Goal: Task Accomplishment & Management: Complete application form

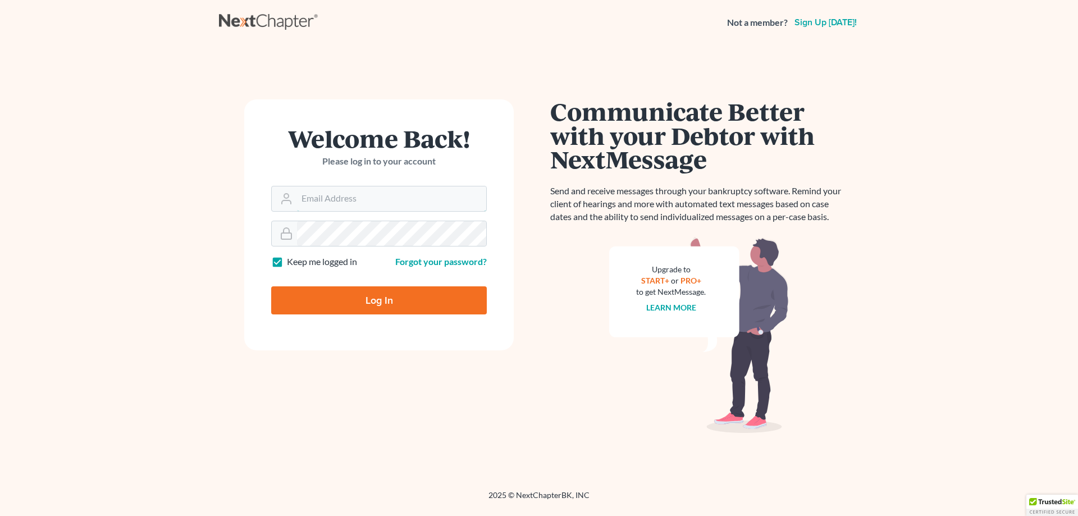
type input "[PERSON_NAME][EMAIL_ADDRESS][DOMAIN_NAME]"
click at [357, 303] on input "Log In" at bounding box center [379, 300] width 216 height 28
type input "Thinking..."
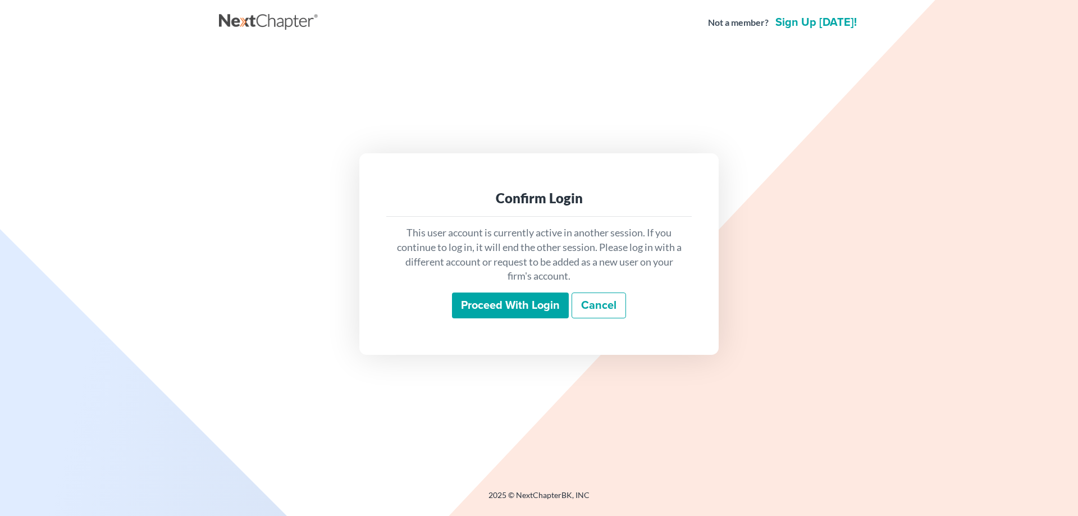
click at [482, 298] on input "Proceed with login" at bounding box center [510, 305] width 117 height 26
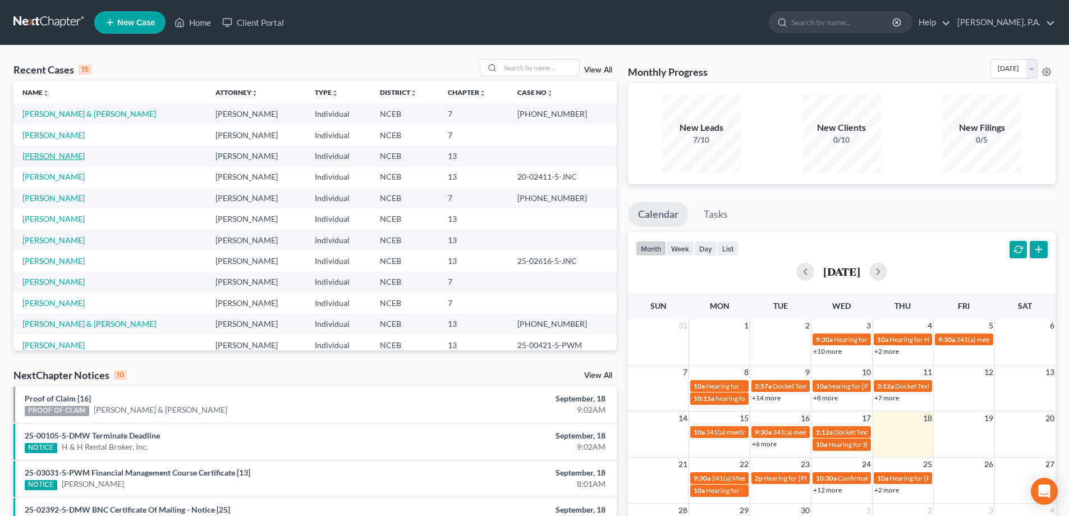
click at [61, 154] on link "Colatrella, Delma" at bounding box center [53, 156] width 62 height 10
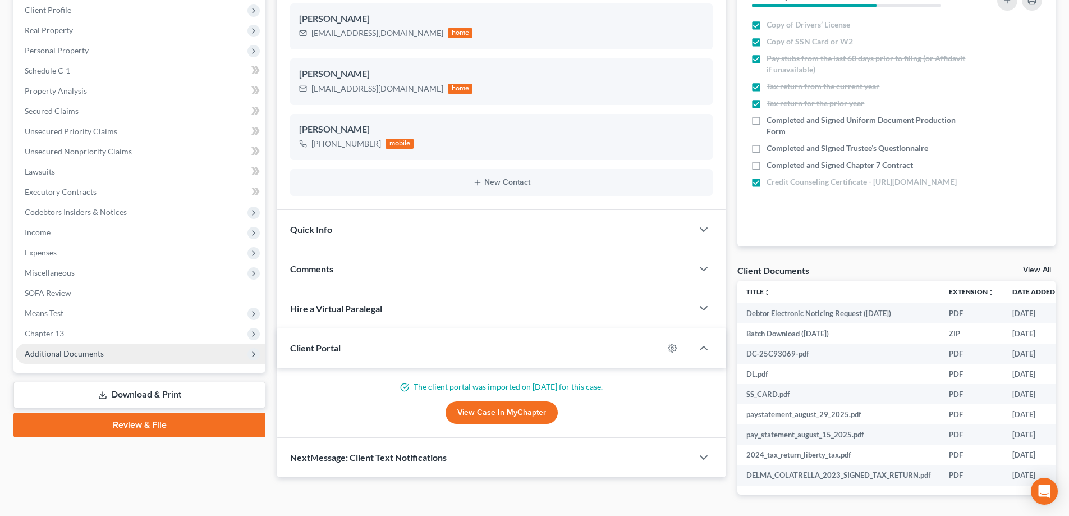
scroll to position [168, 0]
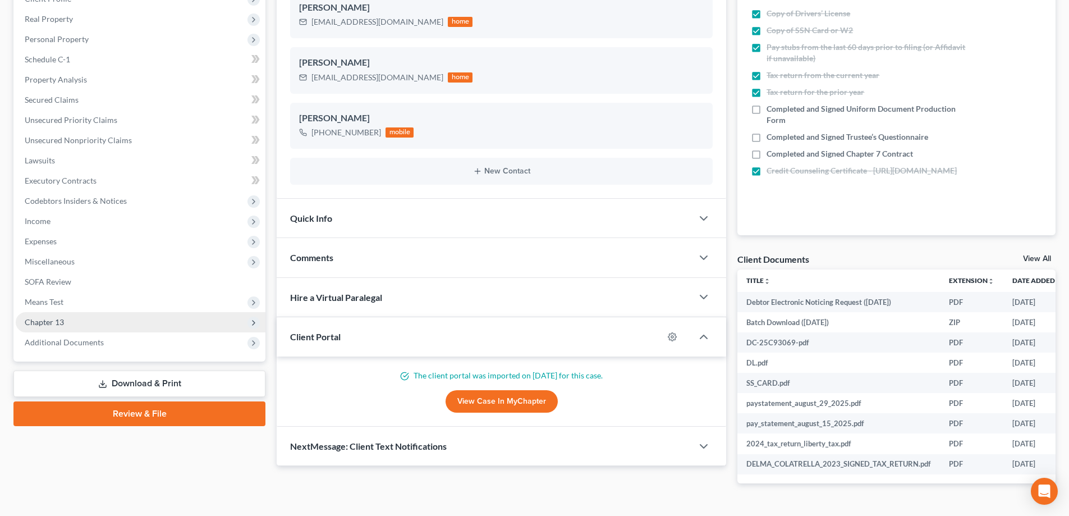
click at [147, 323] on span "Chapter 13" at bounding box center [141, 322] width 250 height 20
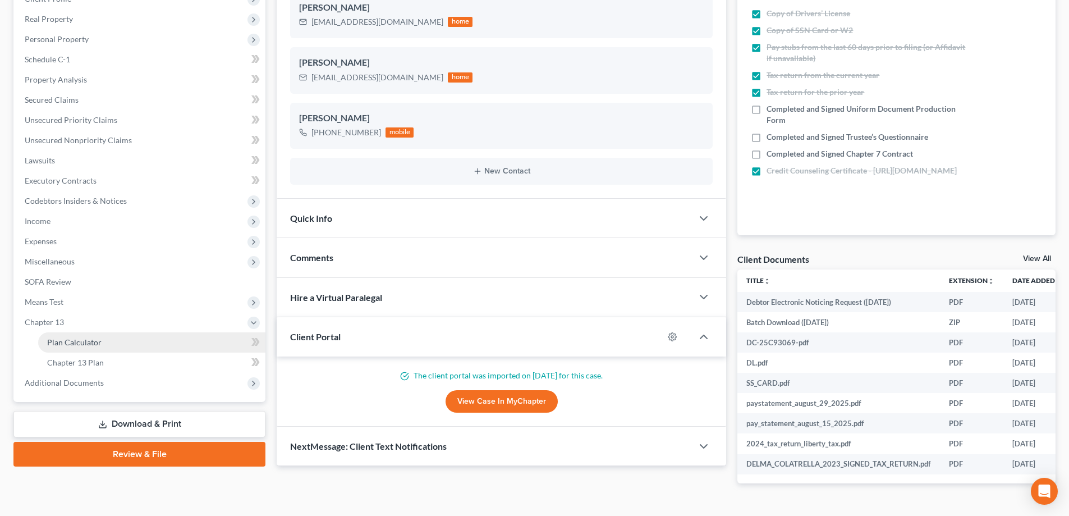
click at [158, 342] on link "Plan Calculator" at bounding box center [151, 342] width 227 height 20
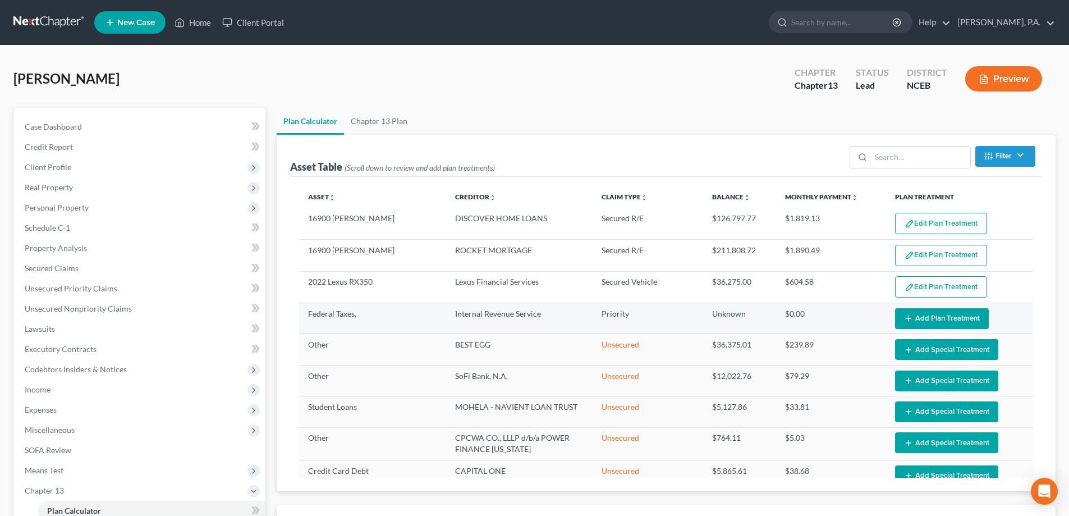
select select "59"
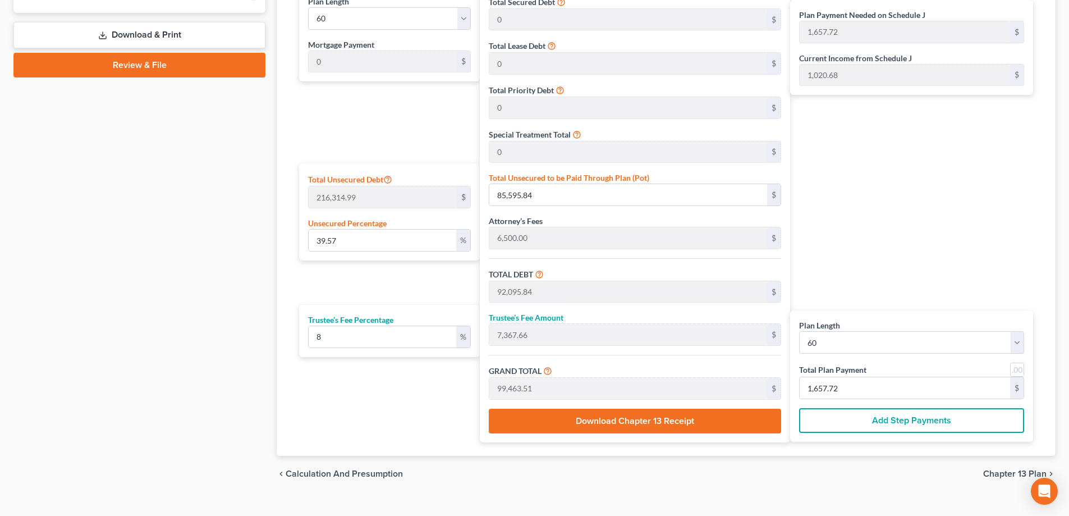
scroll to position [576, 0]
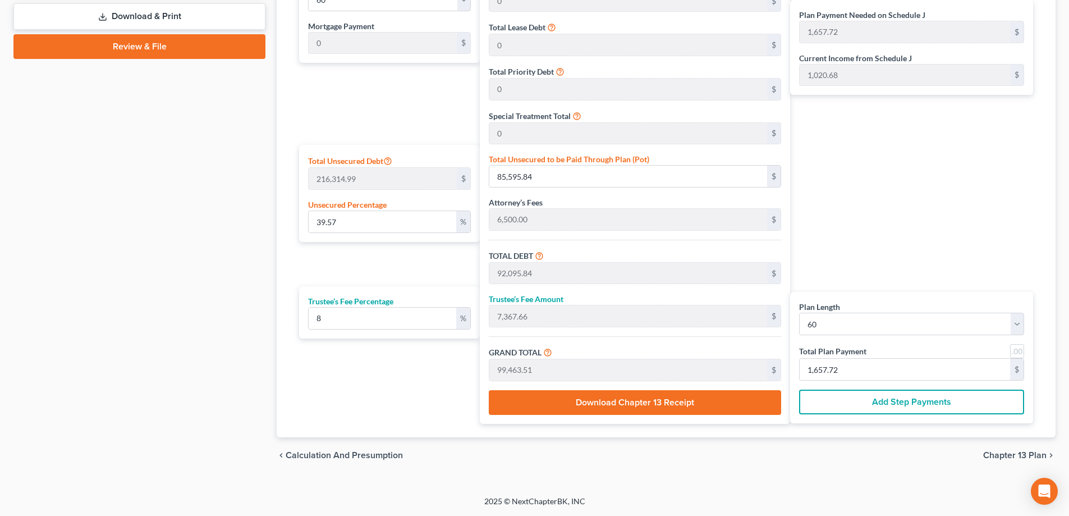
click at [717, 400] on button "Download Chapter 13 Receipt" at bounding box center [635, 402] width 292 height 25
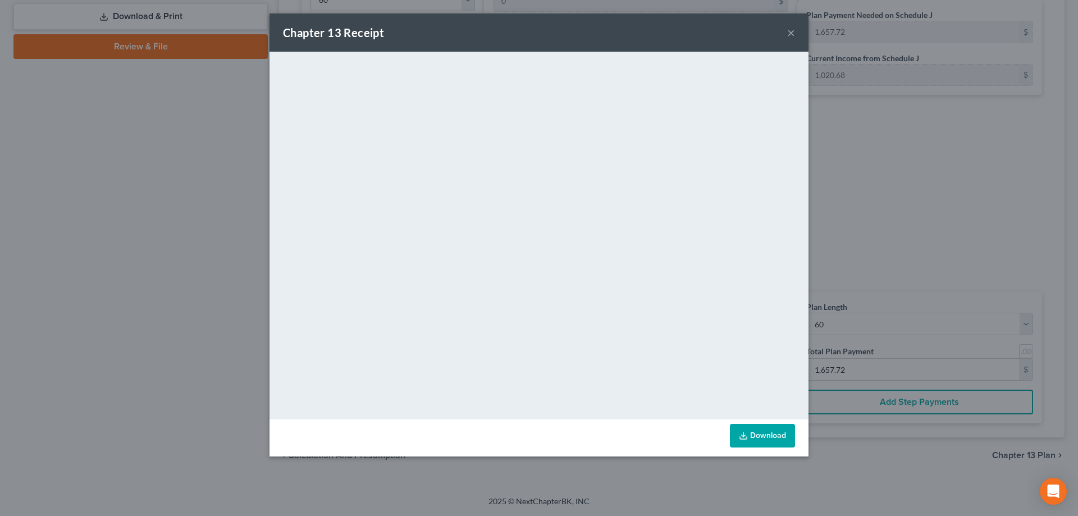
click at [787, 34] on button "×" at bounding box center [791, 32] width 8 height 13
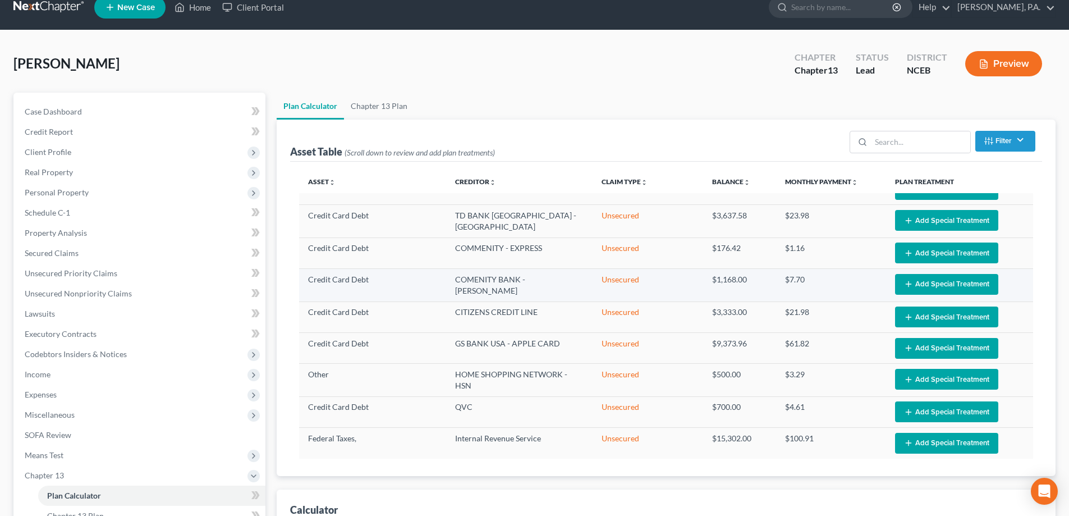
scroll to position [0, 0]
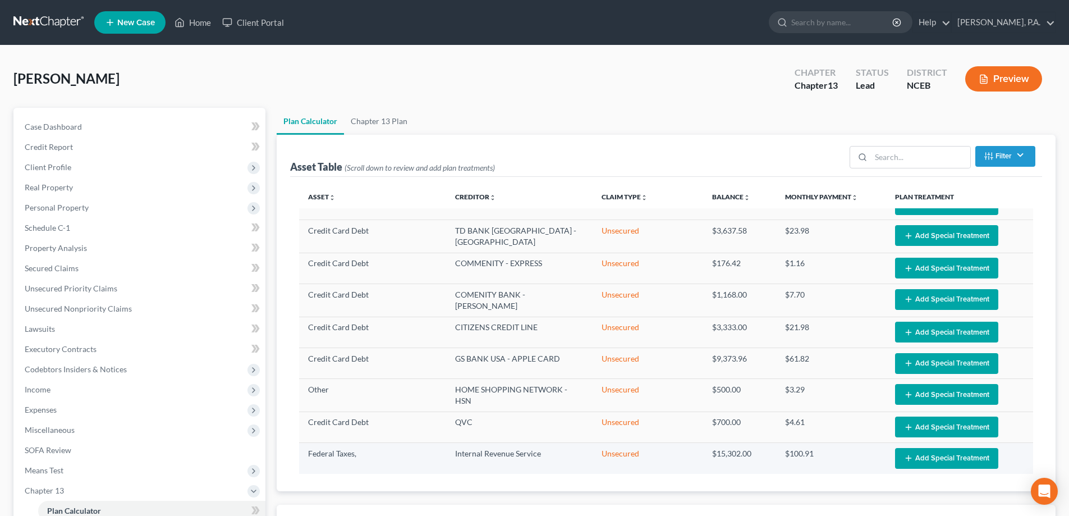
click at [897, 452] on button "Add Special Treatment" at bounding box center [946, 458] width 103 height 21
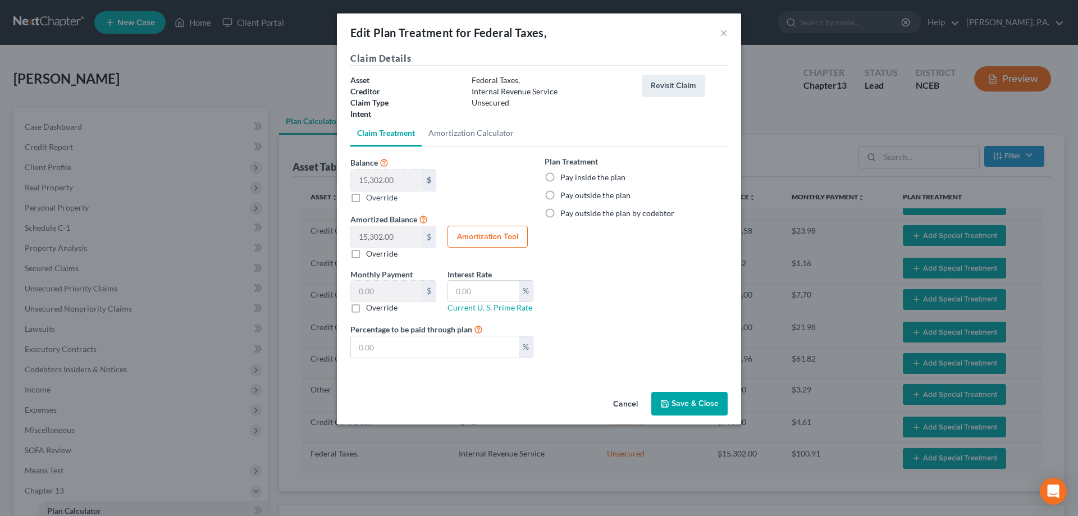
click at [625, 404] on button "Cancel" at bounding box center [625, 404] width 43 height 22
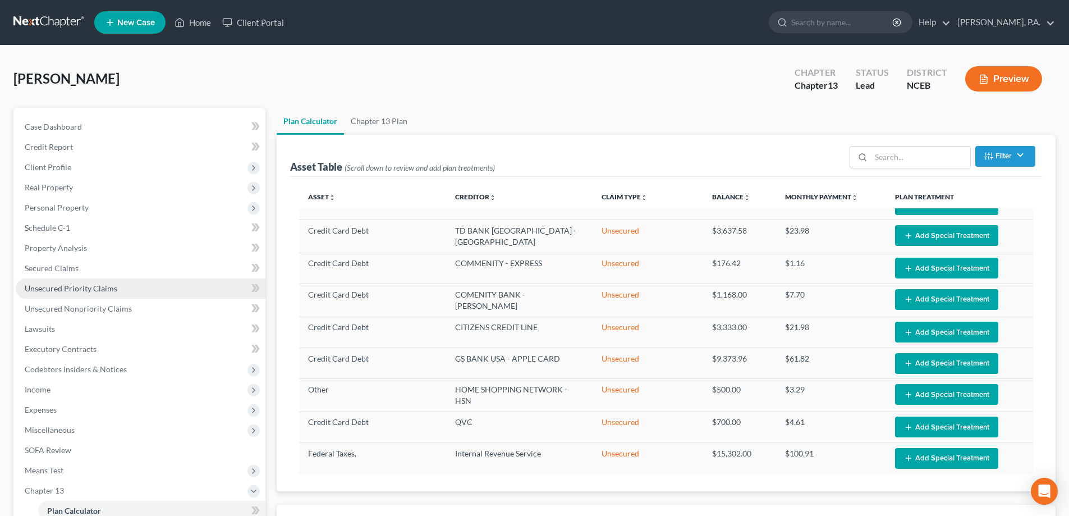
click at [186, 285] on link "Unsecured Priority Claims" at bounding box center [141, 288] width 250 height 20
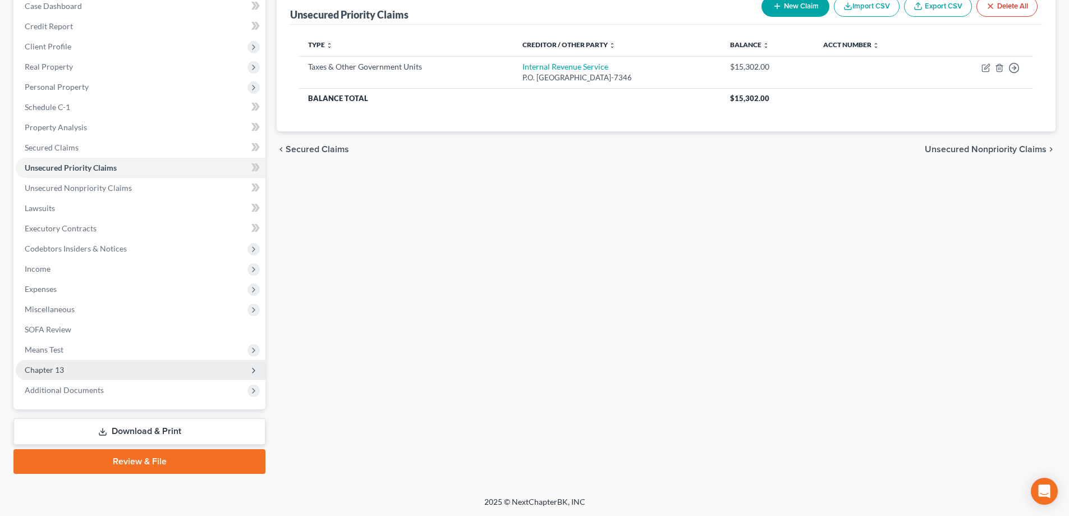
scroll to position [121, 0]
click at [190, 373] on span "Chapter 13" at bounding box center [141, 369] width 250 height 20
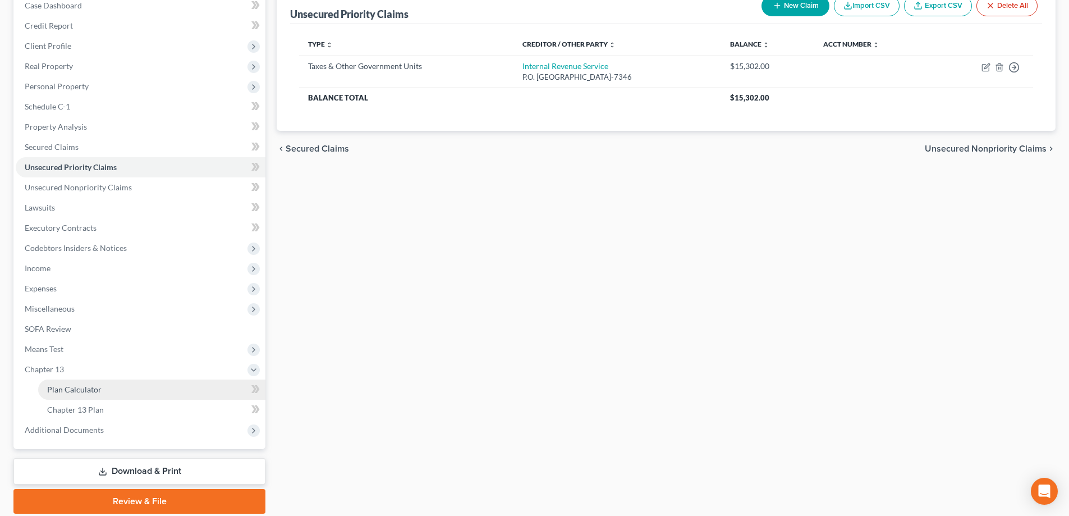
click at [203, 387] on link "Plan Calculator" at bounding box center [151, 389] width 227 height 20
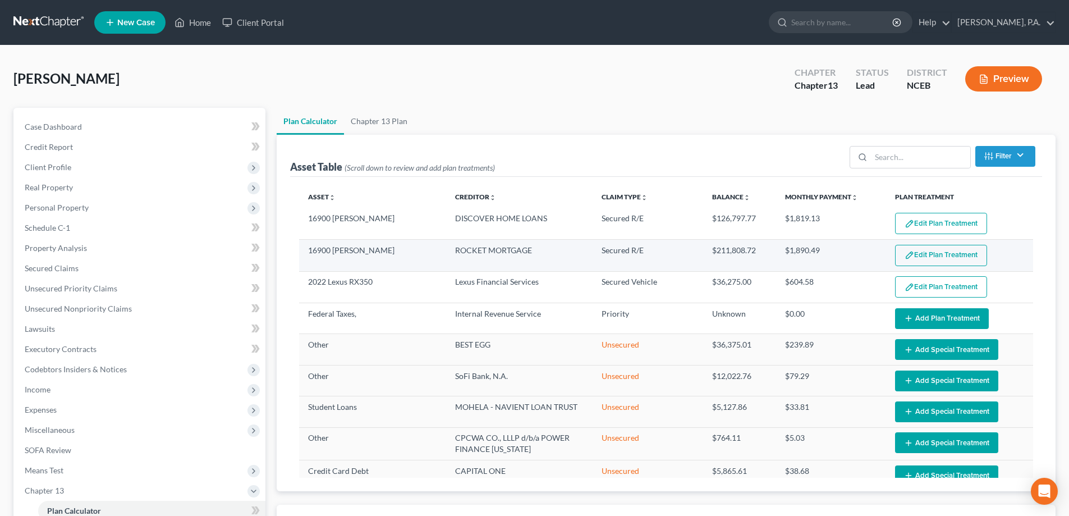
select select "59"
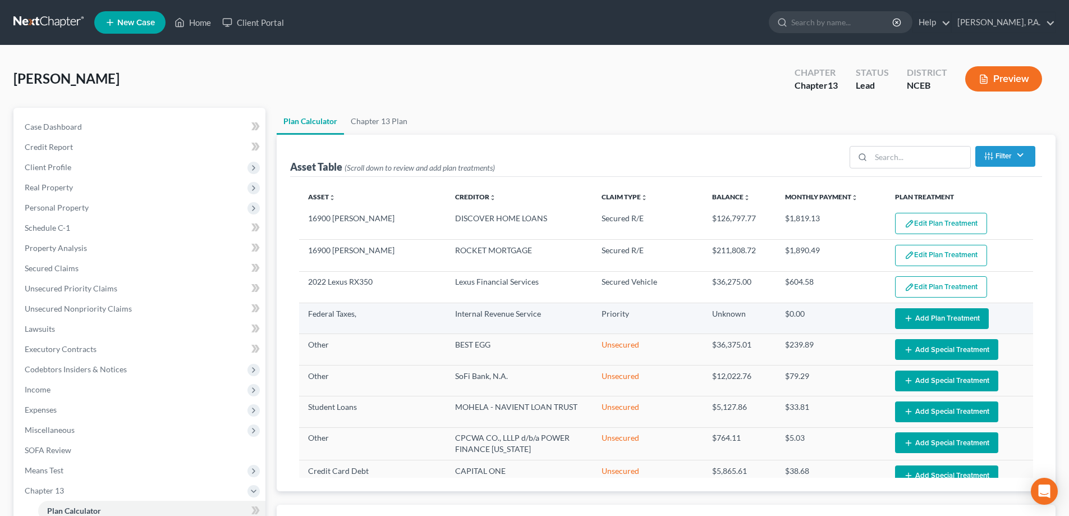
click at [908, 318] on button "Add Plan Treatment" at bounding box center [942, 318] width 94 height 21
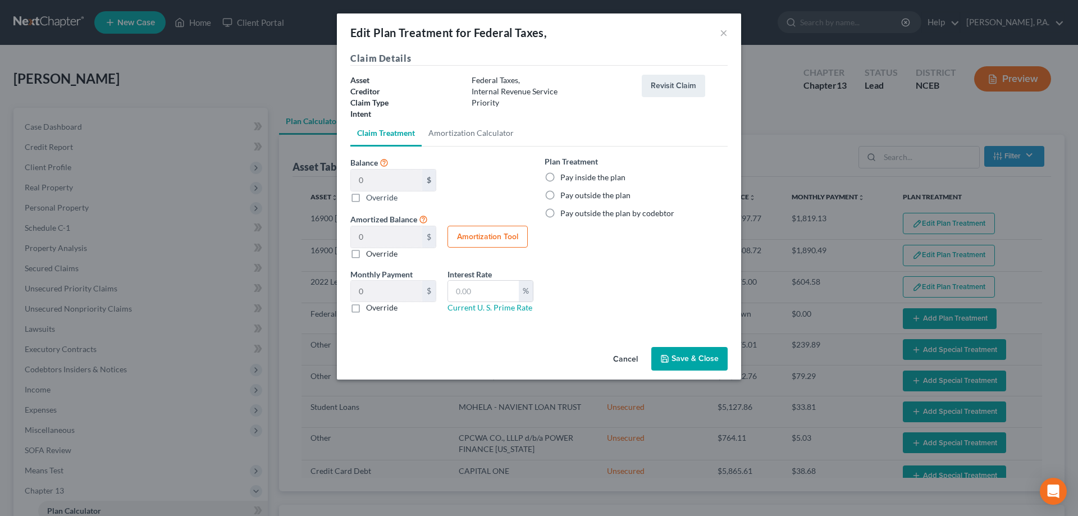
click at [621, 361] on button "Cancel" at bounding box center [625, 359] width 43 height 22
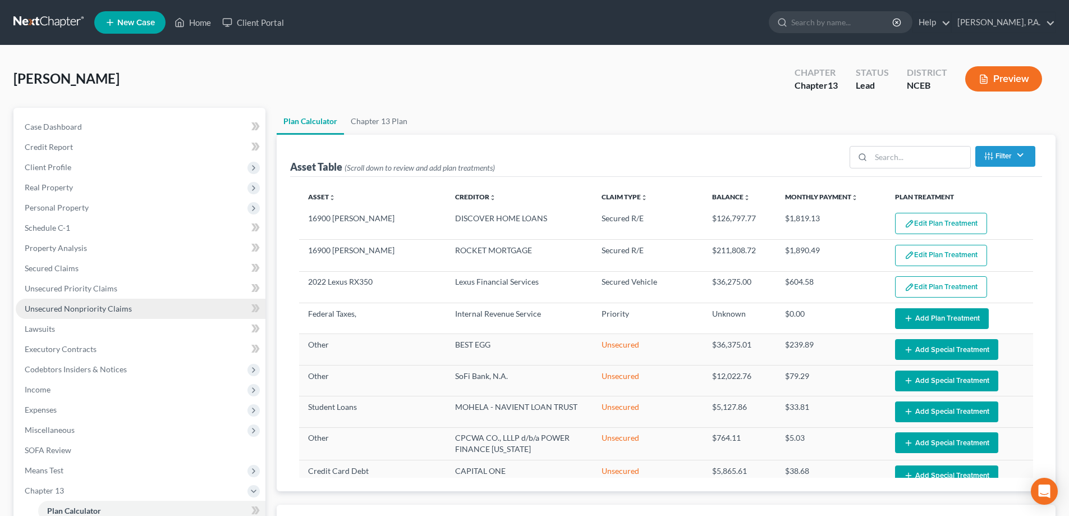
click at [149, 304] on link "Unsecured Nonpriority Claims" at bounding box center [141, 309] width 250 height 20
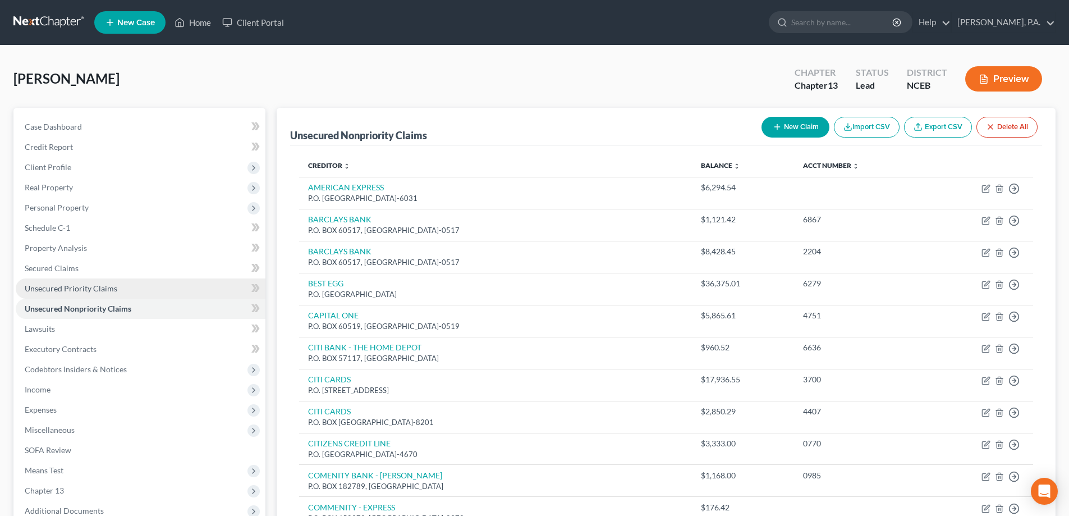
click at [143, 291] on link "Unsecured Priority Claims" at bounding box center [141, 288] width 250 height 20
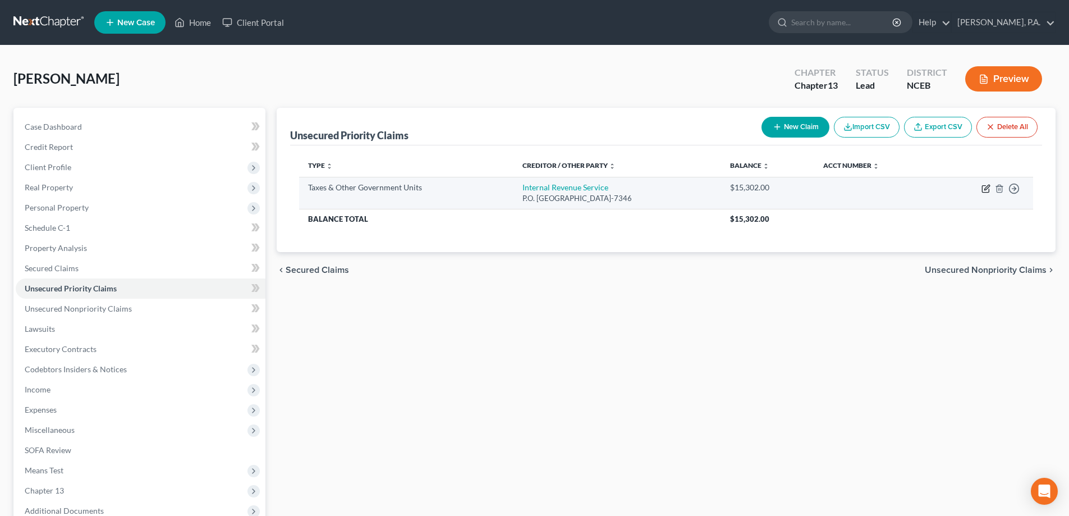
click at [983, 189] on icon "button" at bounding box center [985, 189] width 7 height 7
select select "0"
select select "39"
select select "0"
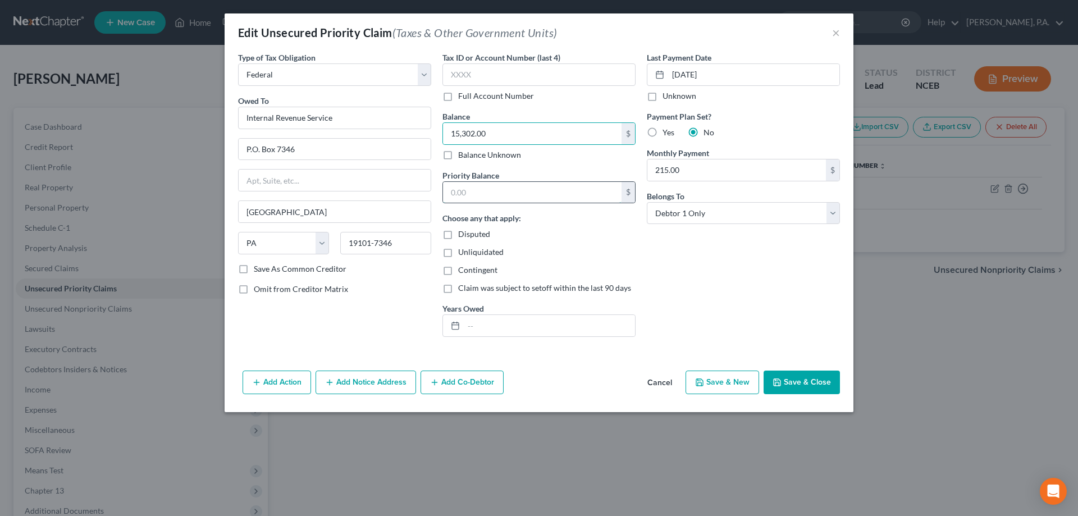
click at [470, 191] on input "text" at bounding box center [532, 192] width 179 height 21
paste input "15,302.00"
type input "15,302.00"
click at [786, 378] on button "Save & Close" at bounding box center [801, 382] width 76 height 24
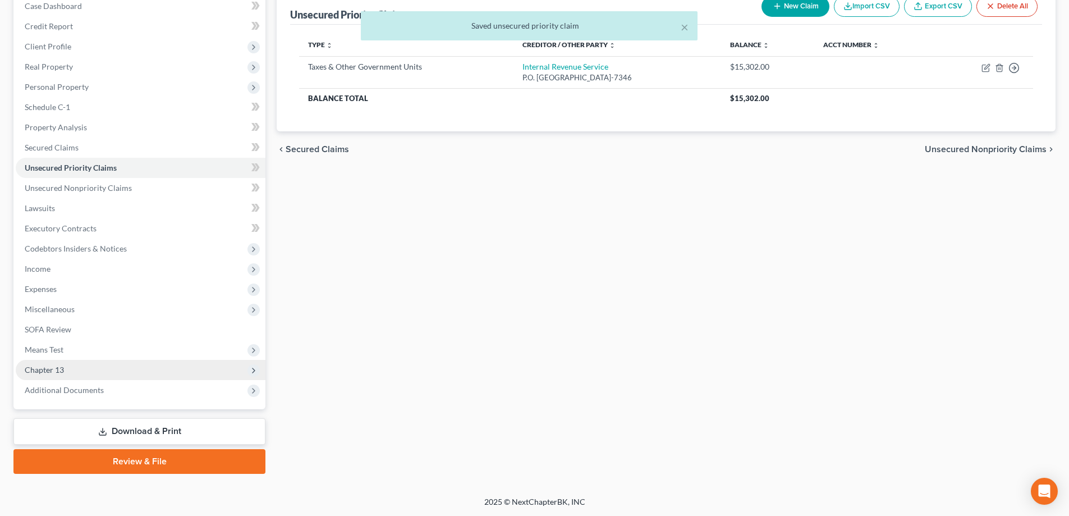
scroll to position [121, 0]
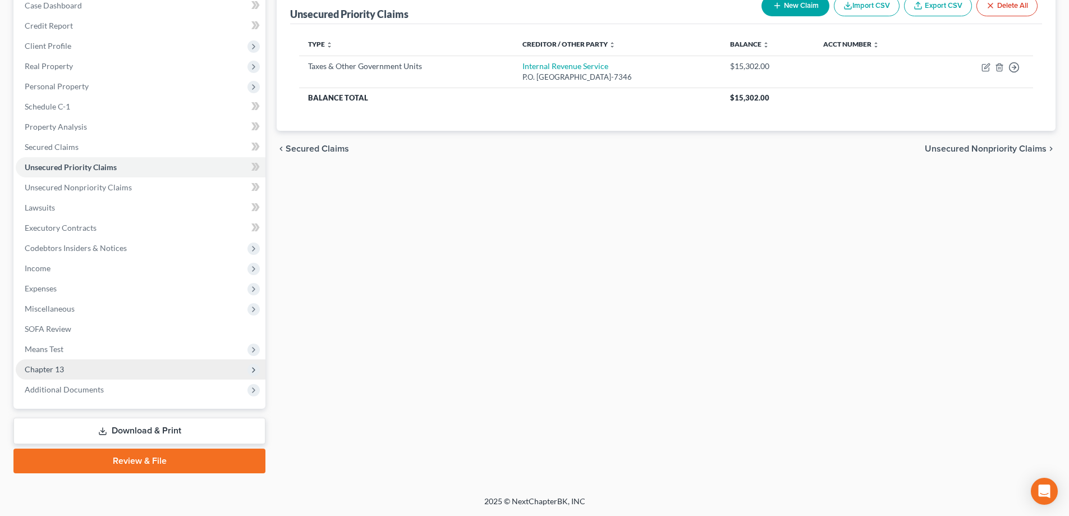
click at [201, 374] on span "Chapter 13" at bounding box center [141, 369] width 250 height 20
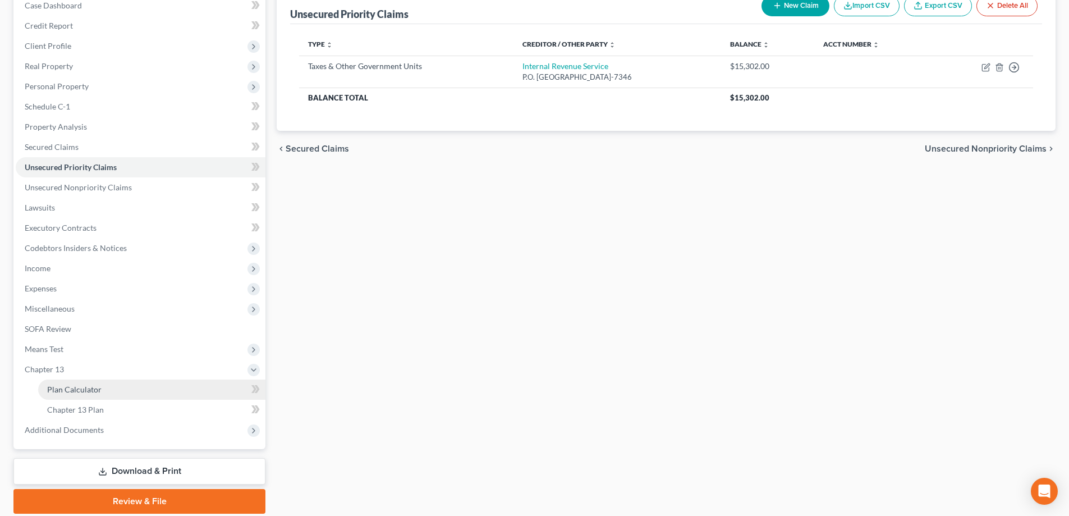
click at [219, 393] on link "Plan Calculator" at bounding box center [151, 389] width 227 height 20
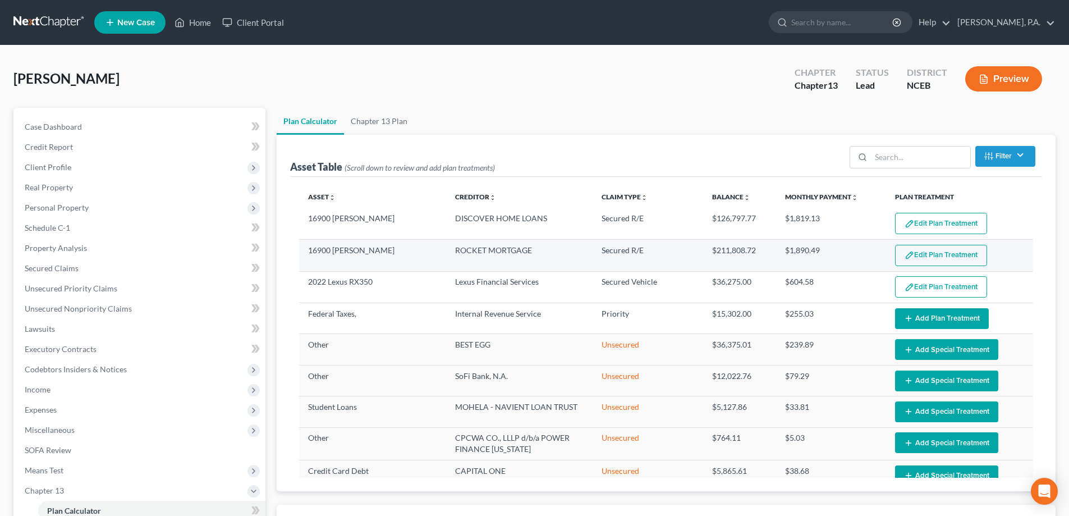
select select "59"
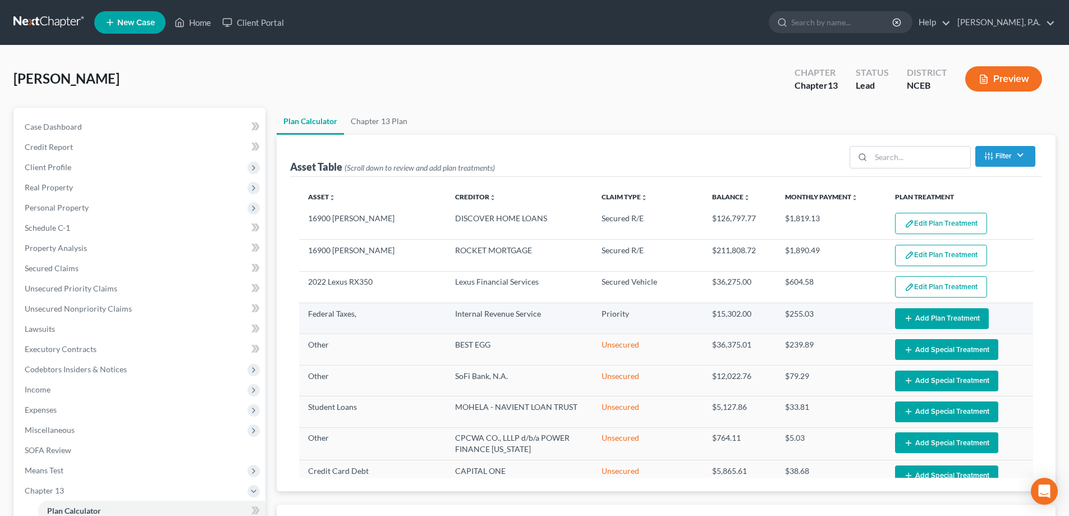
click at [957, 317] on button "Add Plan Treatment" at bounding box center [942, 318] width 94 height 21
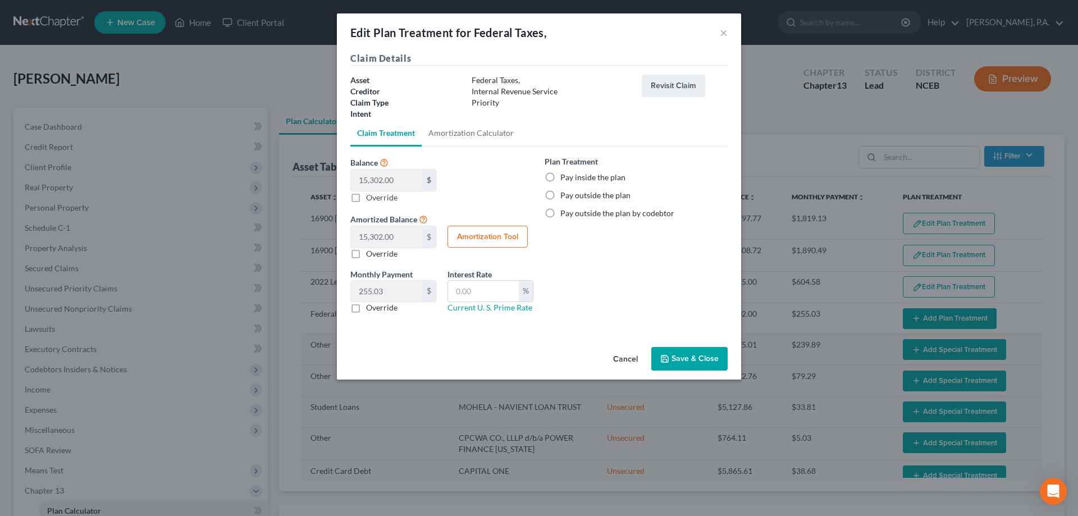
click at [476, 237] on button "Amortization Tool" at bounding box center [487, 237] width 80 height 22
type input "15,302.00"
type input "60"
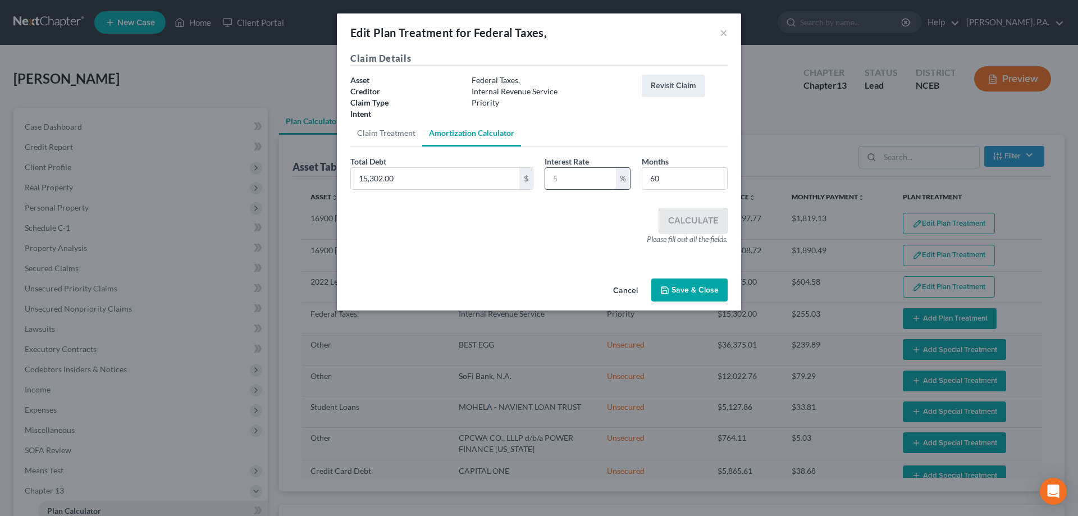
click at [556, 181] on input "text" at bounding box center [580, 178] width 71 height 21
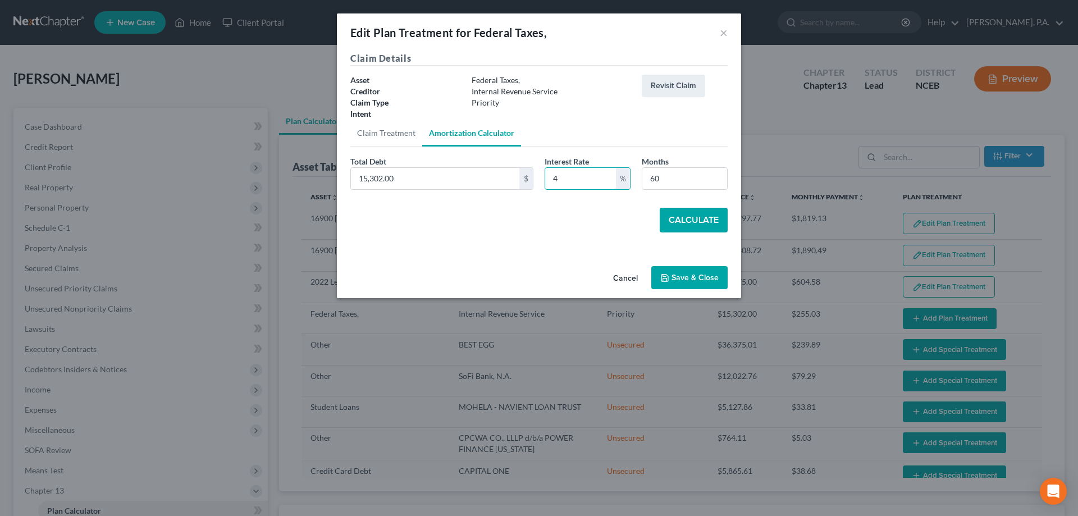
type input "4"
click at [680, 222] on button "Calculate" at bounding box center [694, 220] width 68 height 25
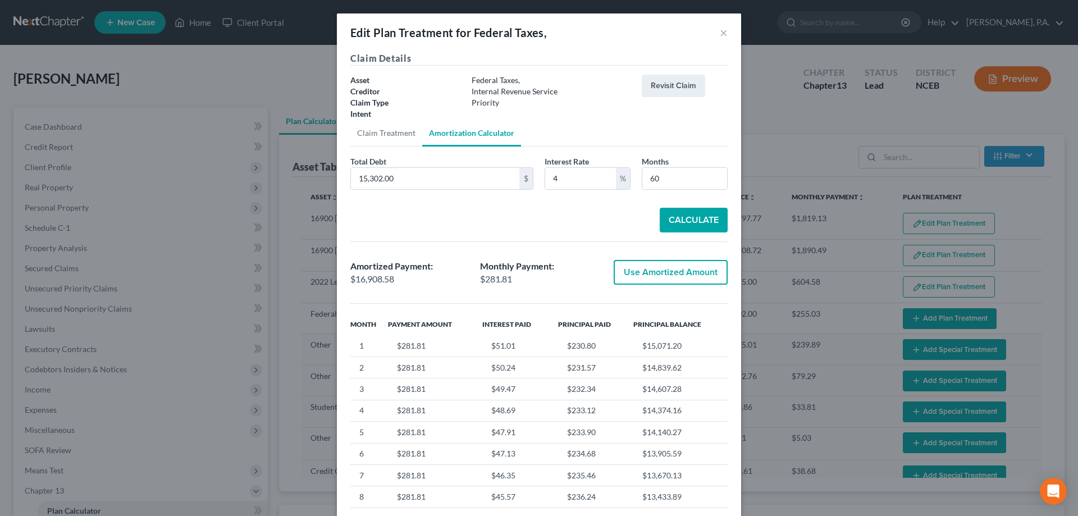
click at [664, 270] on button "Use Amortized Amount" at bounding box center [671, 272] width 114 height 25
type input "16,908.57"
checkbox input "true"
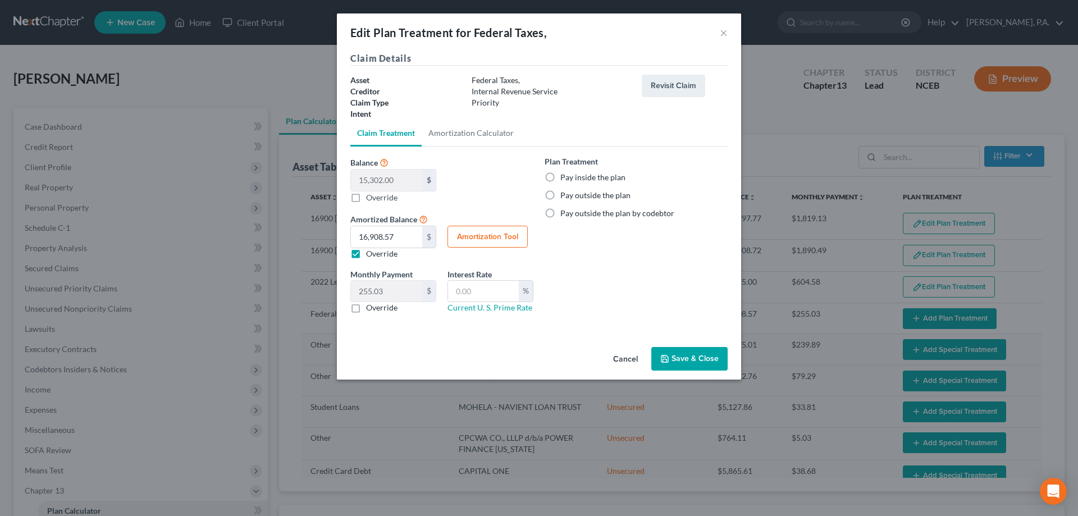
click at [560, 180] on label "Pay inside the plan" at bounding box center [592, 177] width 65 height 11
click at [565, 179] on input "Pay inside the plan" at bounding box center [568, 175] width 7 height 7
radio input "true"
click at [676, 354] on button "Save & Close" at bounding box center [689, 359] width 76 height 24
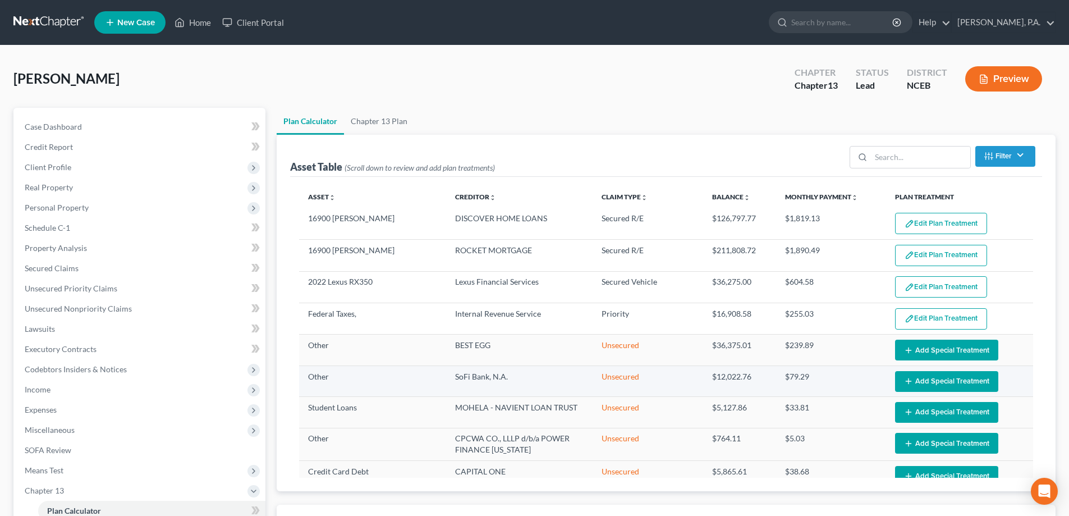
select select "59"
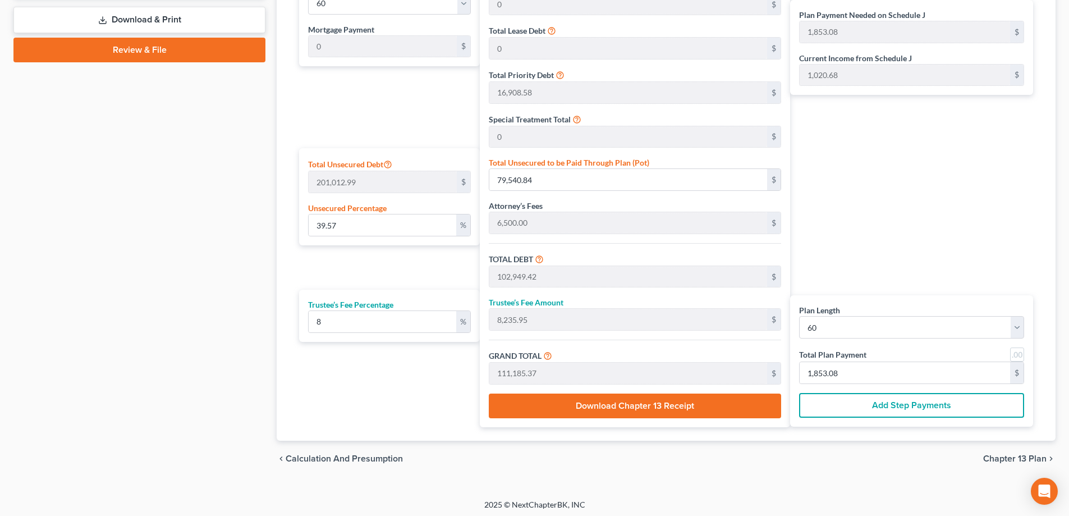
scroll to position [576, 0]
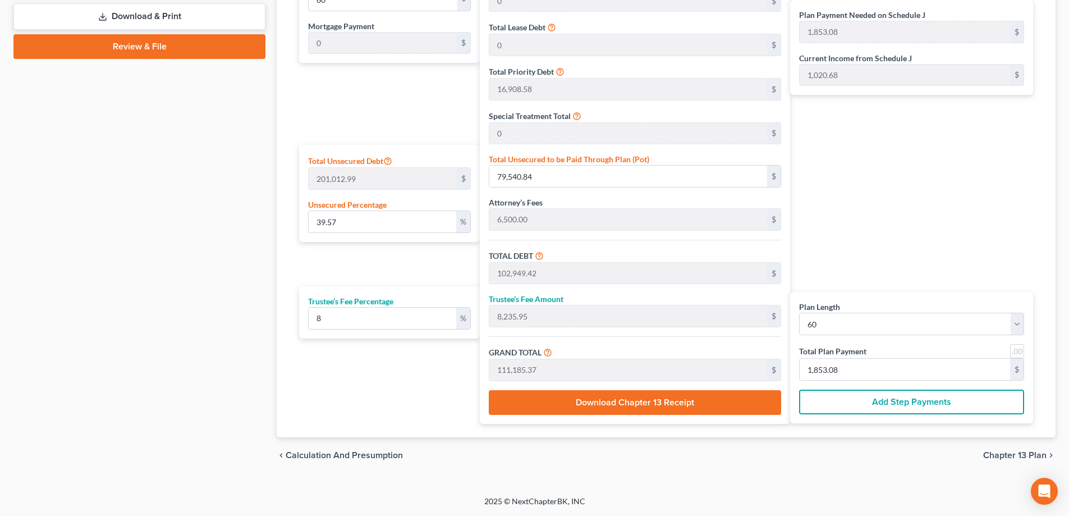
click at [724, 402] on button "Download Chapter 13 Receipt" at bounding box center [635, 402] width 292 height 25
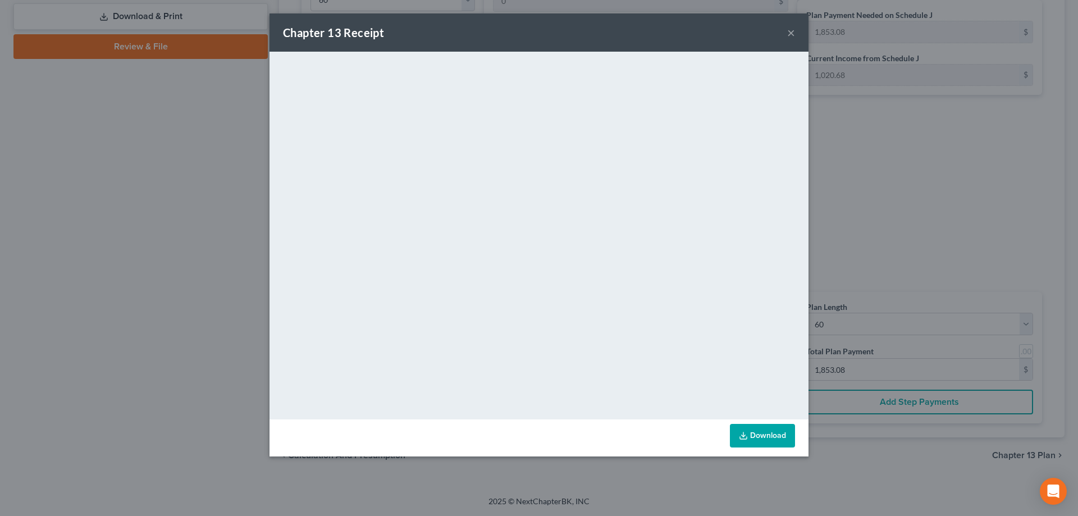
click at [793, 31] on button "×" at bounding box center [791, 32] width 8 height 13
click at [793, 30] on button "×" at bounding box center [791, 32] width 8 height 13
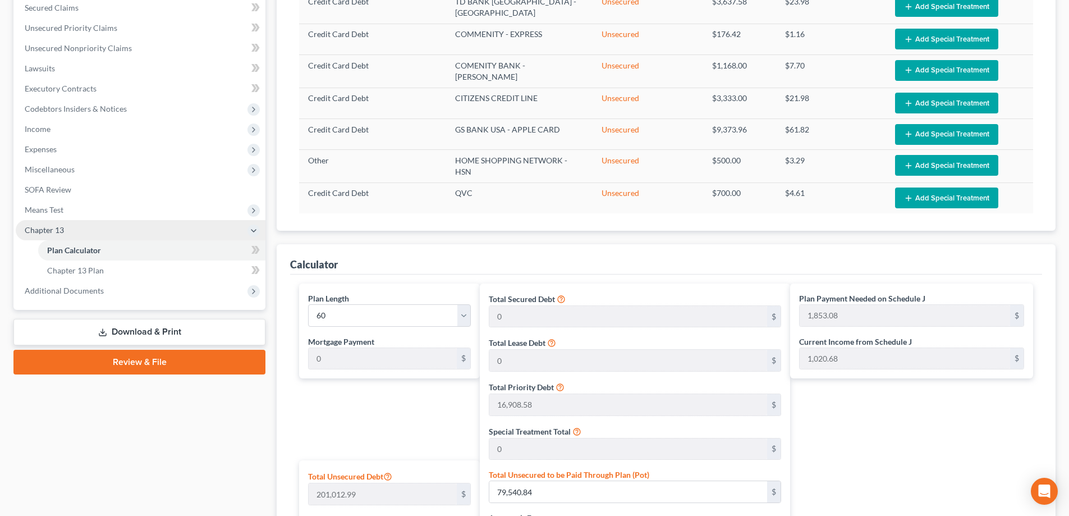
scroll to position [239, 0]
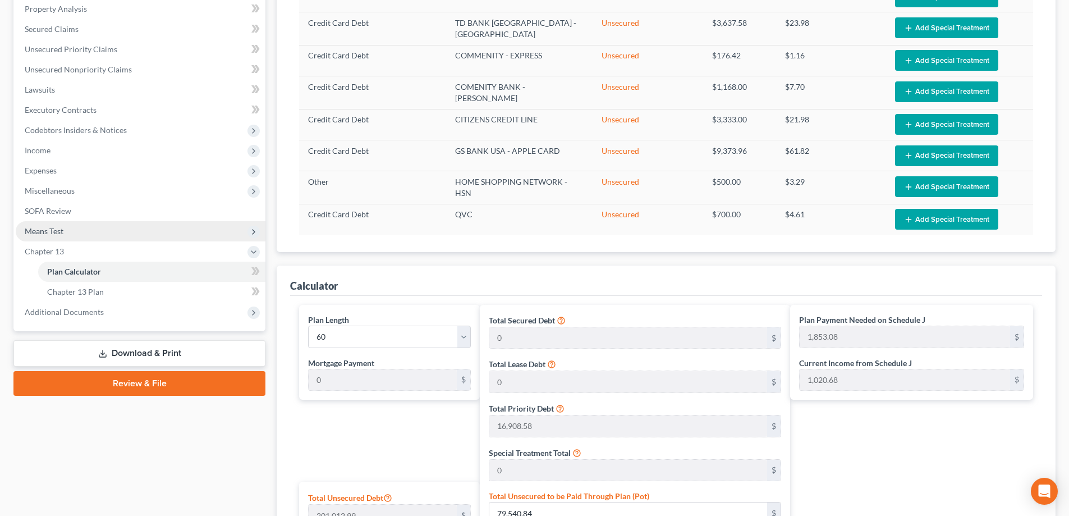
click at [86, 234] on span "Means Test" at bounding box center [141, 231] width 250 height 20
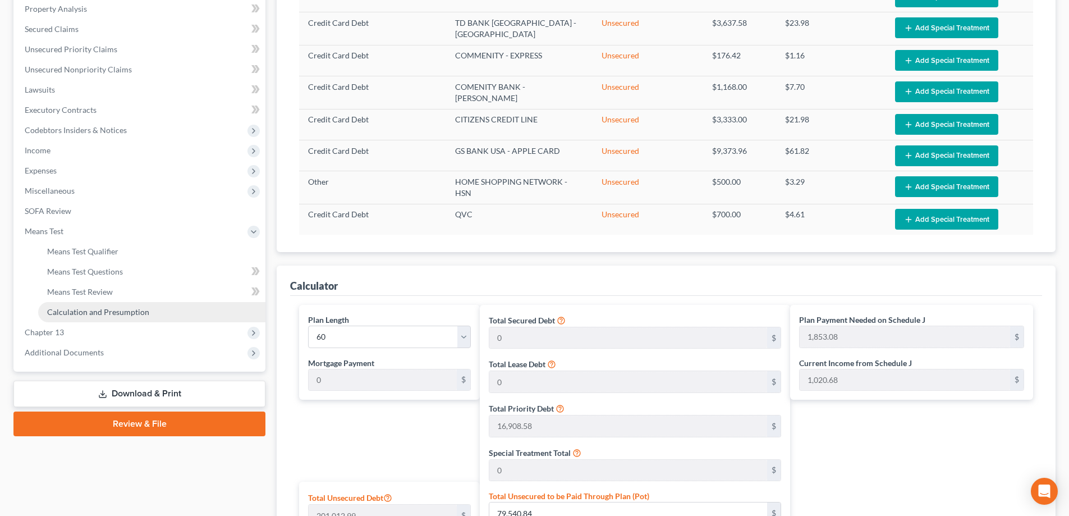
click at [148, 309] on link "Calculation and Presumption" at bounding box center [151, 312] width 227 height 20
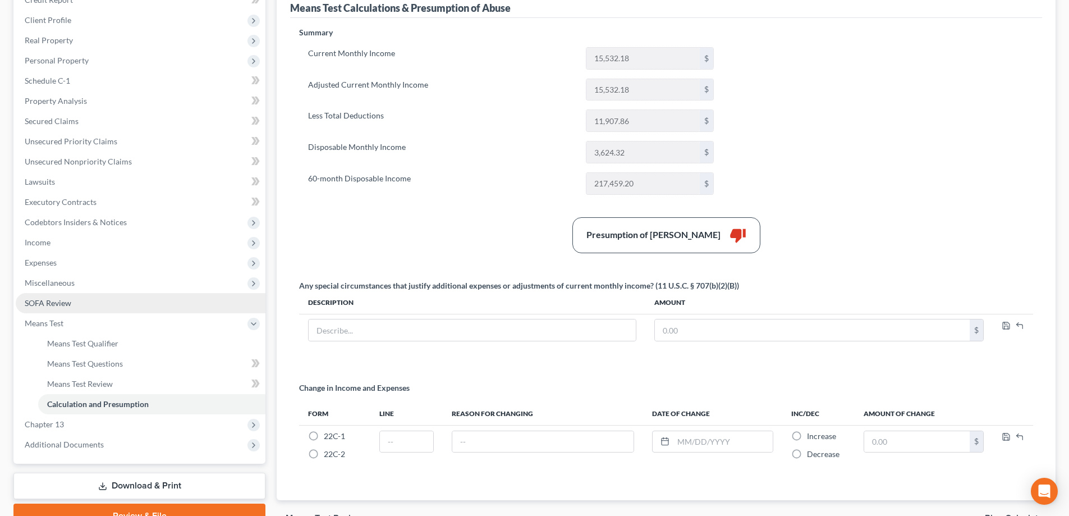
scroll to position [168, 0]
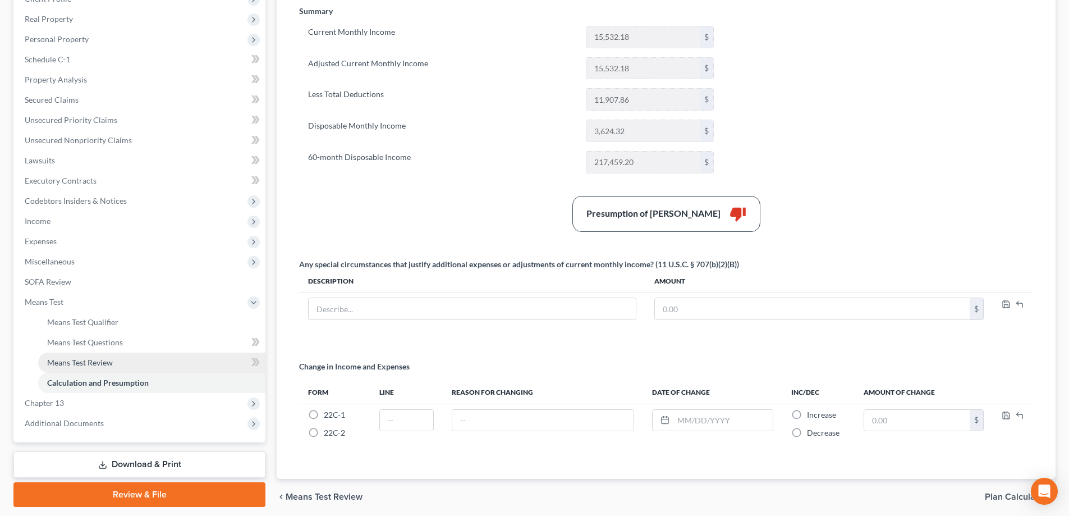
click at [150, 363] on link "Means Test Review" at bounding box center [151, 363] width 227 height 20
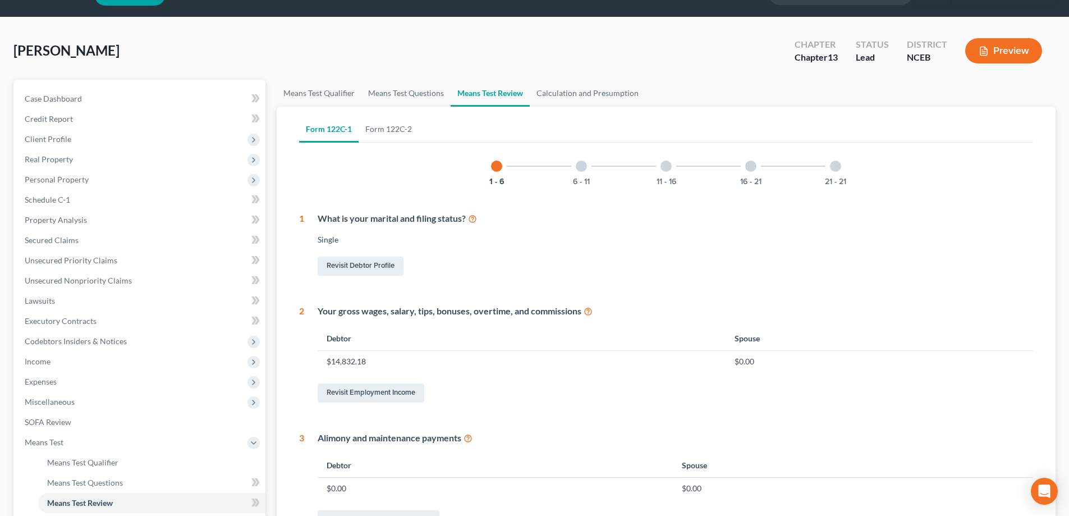
scroll to position [26, 0]
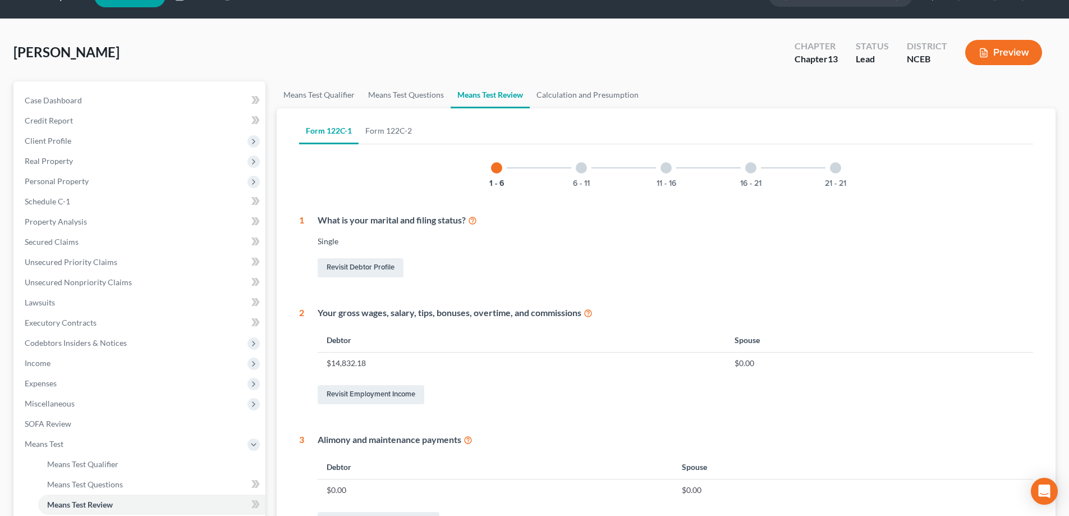
click at [590, 178] on div "6 - 11" at bounding box center [581, 168] width 38 height 38
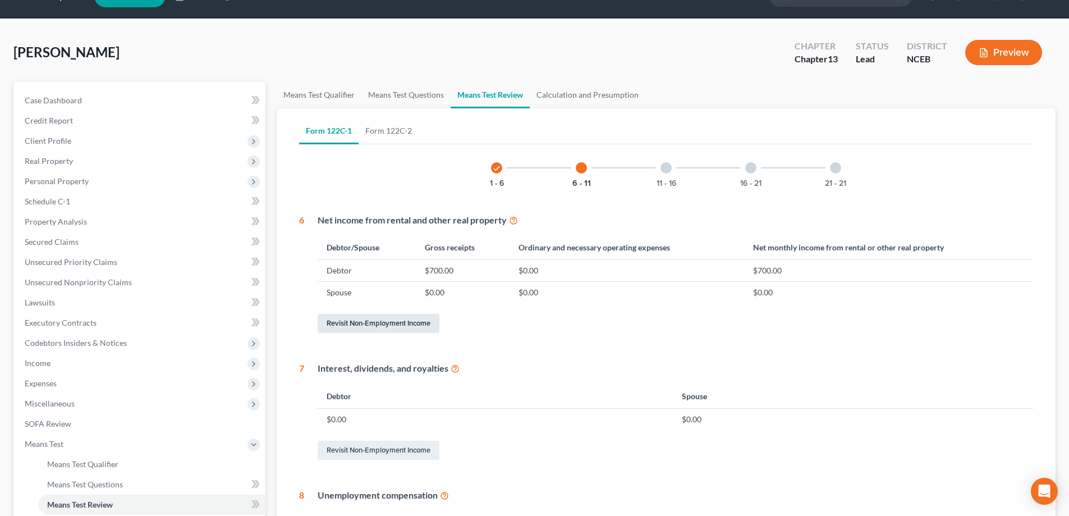
click at [404, 324] on link "Revisit Non-Employment Income" at bounding box center [379, 323] width 122 height 19
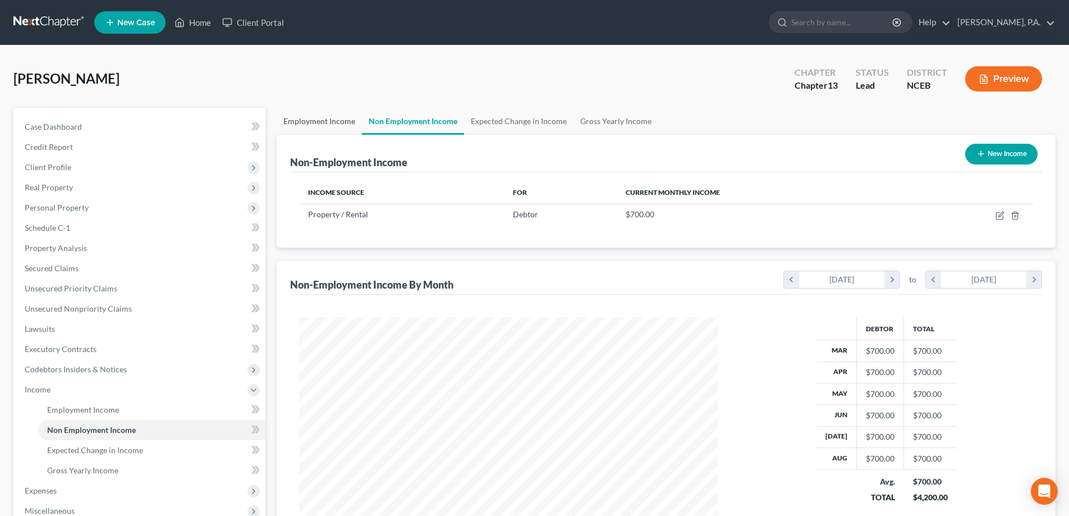
click at [342, 125] on link "Employment Income" at bounding box center [319, 121] width 85 height 27
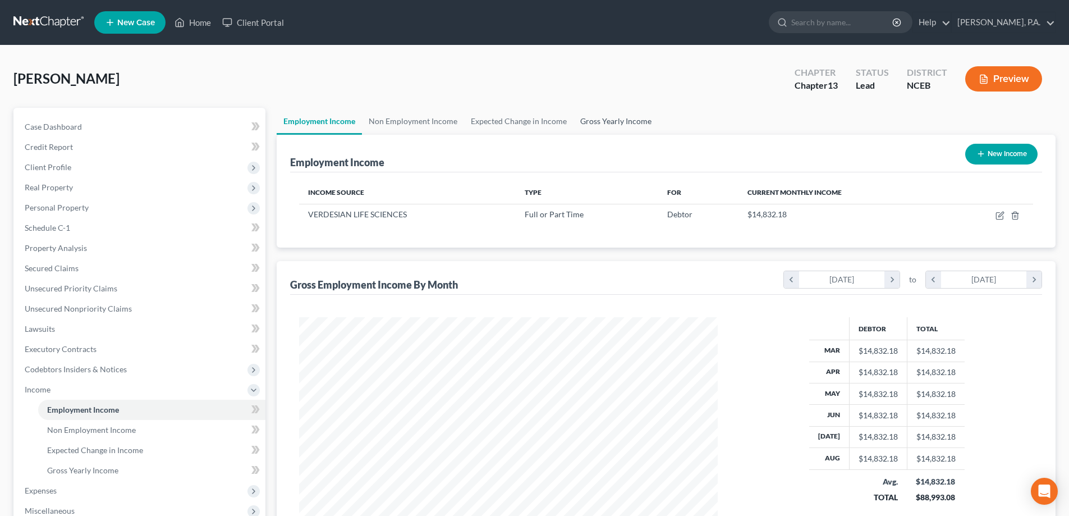
click at [601, 120] on link "Gross Yearly Income" at bounding box center [616, 121] width 85 height 27
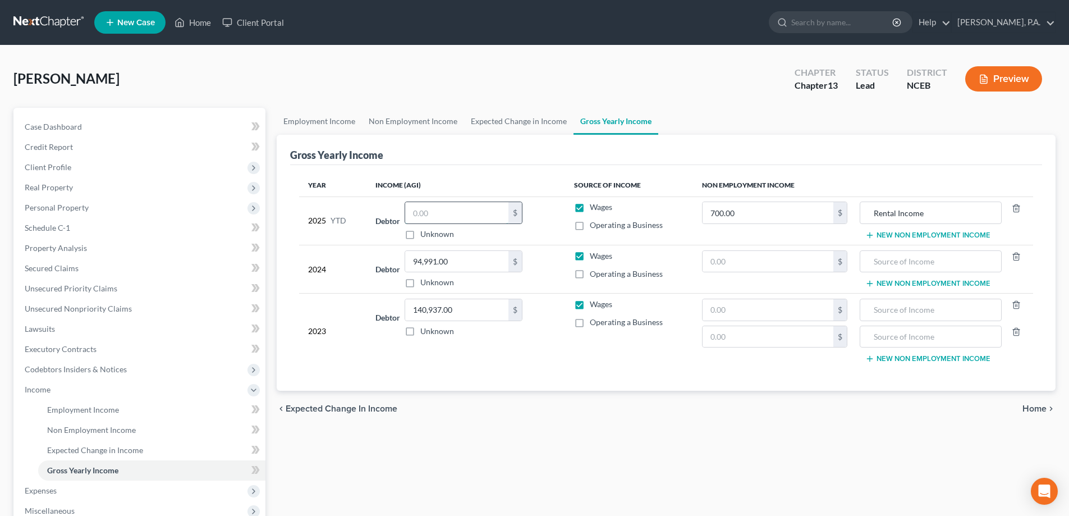
click at [433, 211] on input "text" at bounding box center [456, 212] width 103 height 21
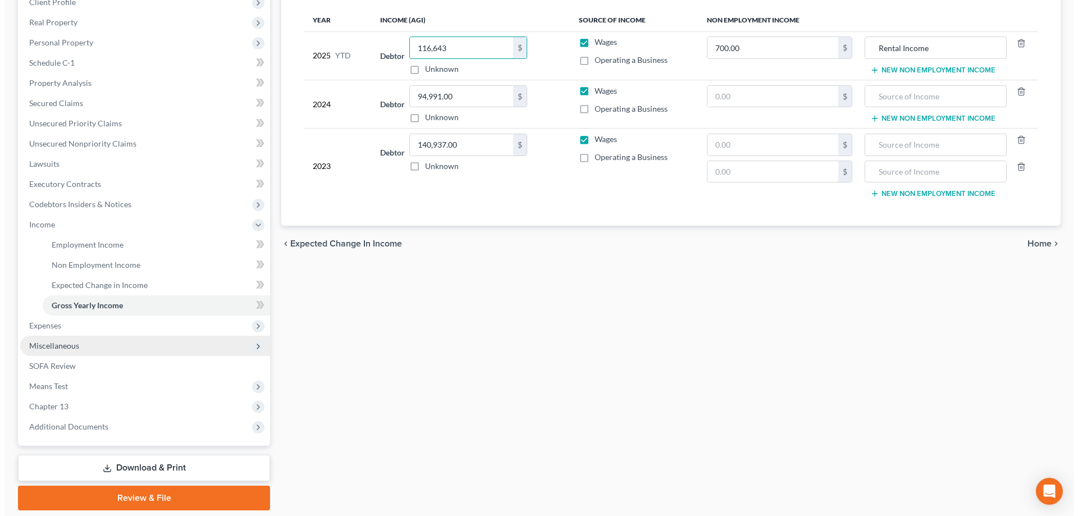
scroll to position [168, 0]
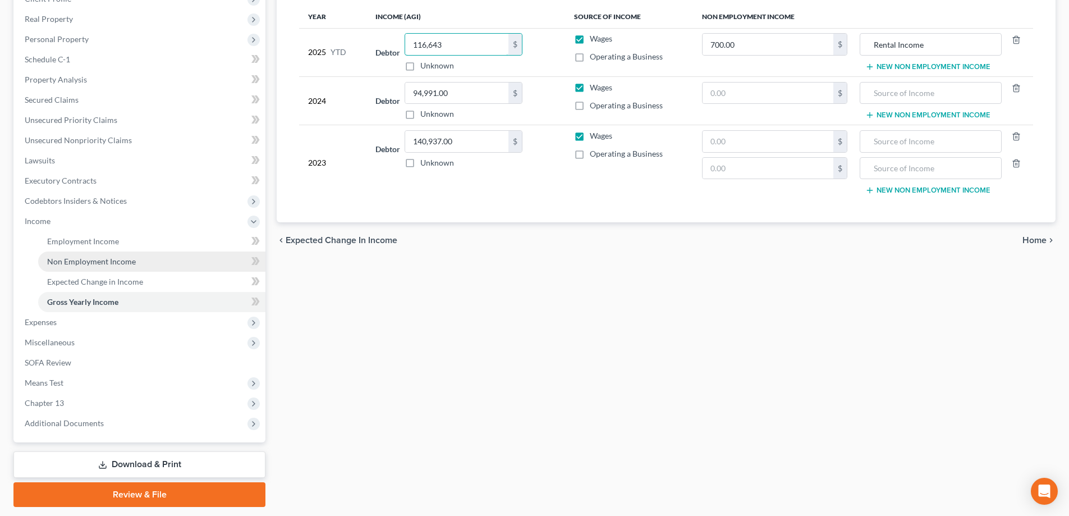
type input "116,643"
click at [167, 258] on link "Non Employment Income" at bounding box center [151, 261] width 227 height 20
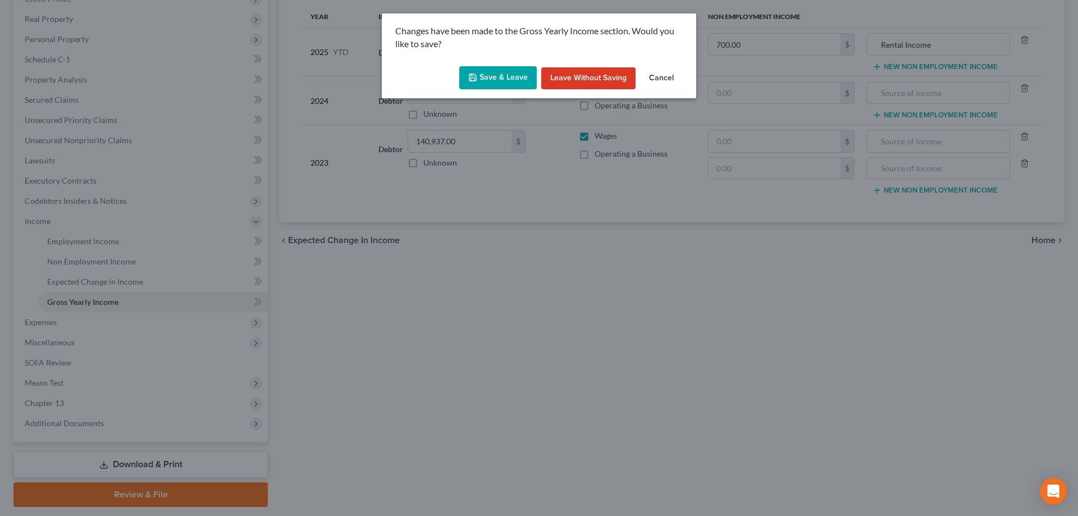
click at [493, 78] on button "Save & Leave" at bounding box center [497, 78] width 77 height 24
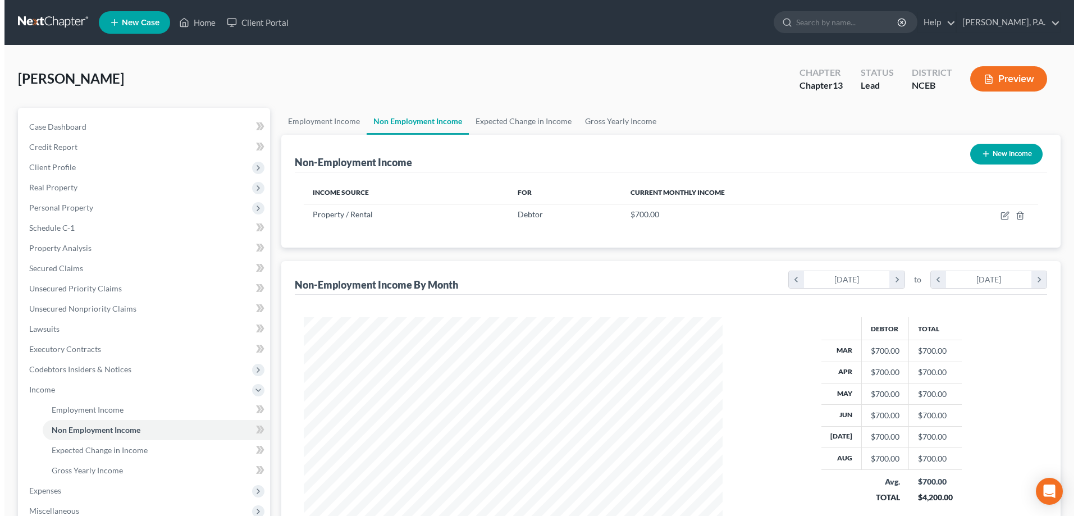
scroll to position [209, 441]
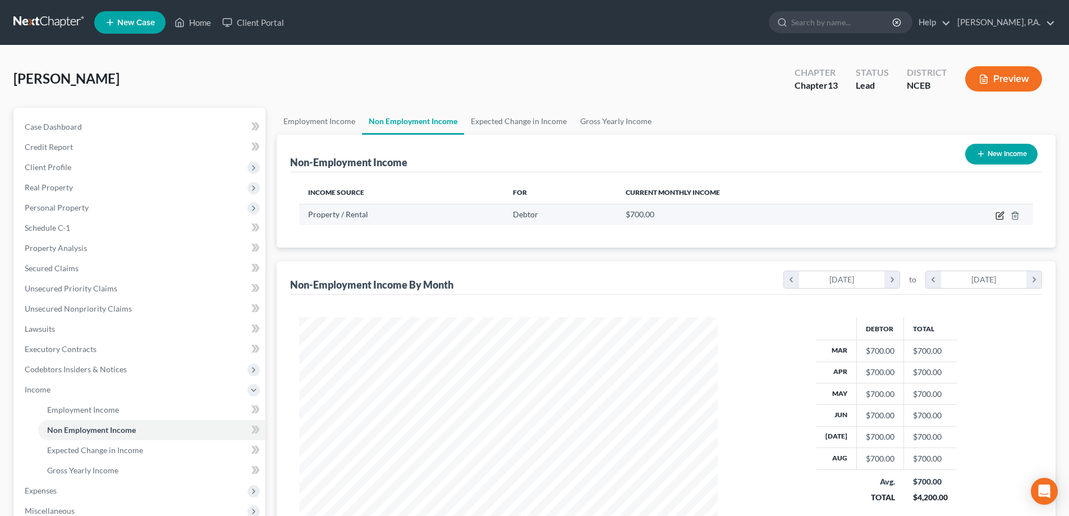
click at [1001, 212] on icon "button" at bounding box center [1000, 215] width 9 height 9
select select "9"
select select "0"
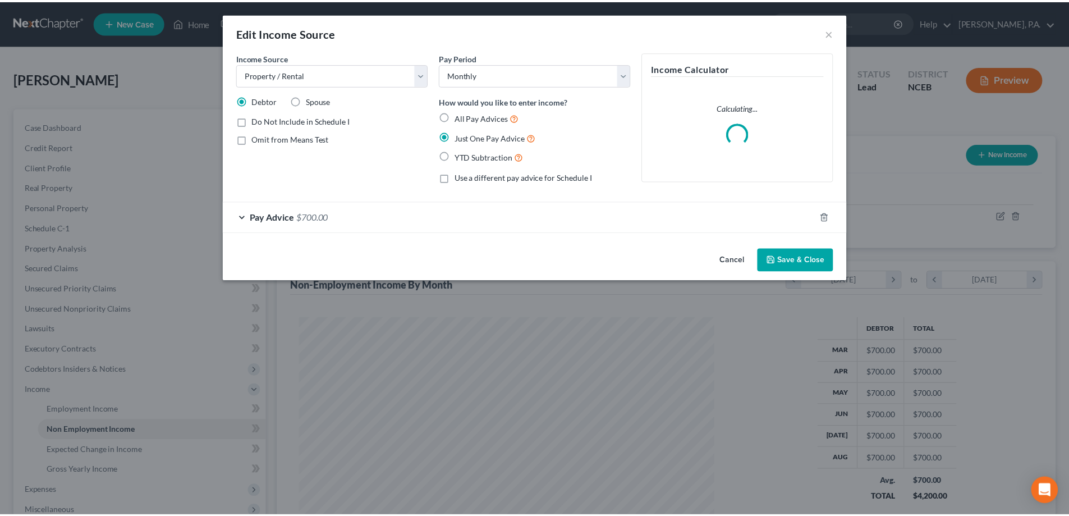
scroll to position [211, 445]
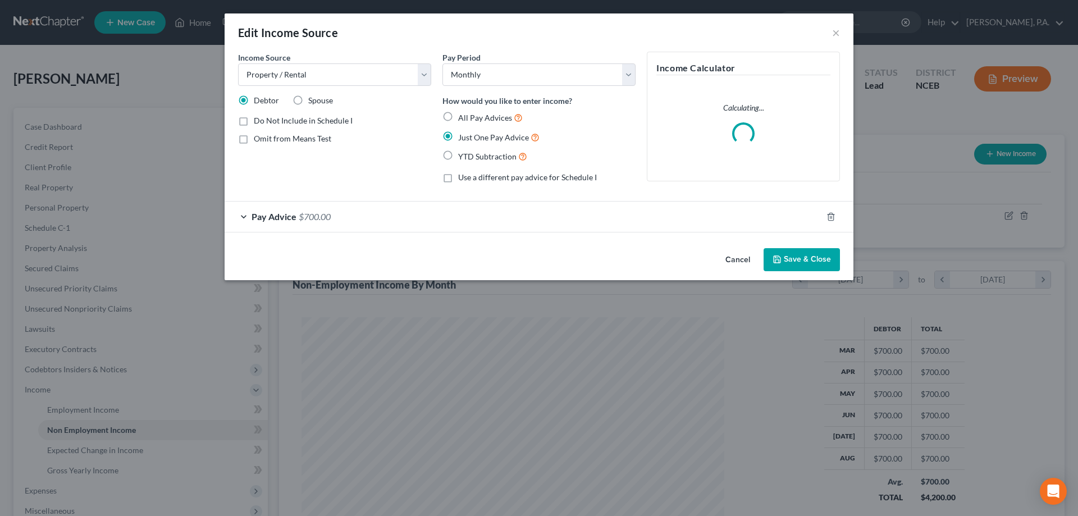
click at [458, 120] on label "All Pay Advices" at bounding box center [490, 117] width 65 height 13
click at [463, 118] on input "All Pay Advices" at bounding box center [466, 114] width 7 height 7
radio input "true"
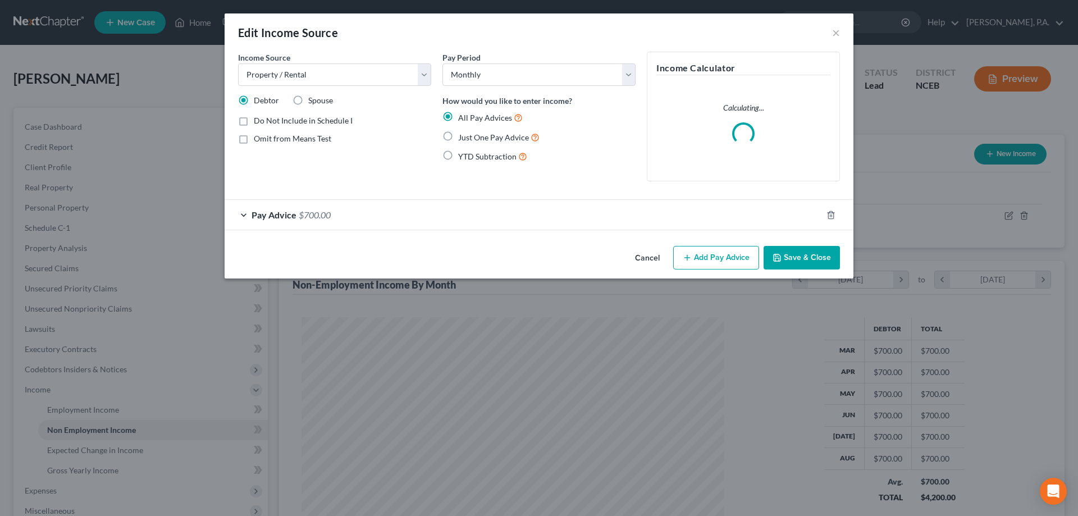
click at [791, 256] on button "Save & Close" at bounding box center [801, 258] width 76 height 24
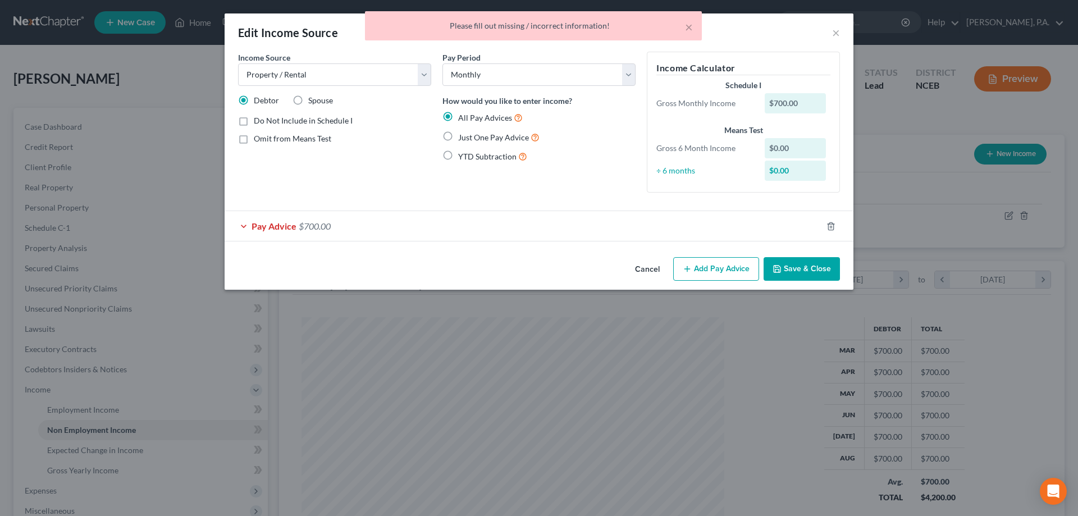
click at [557, 221] on div "Pay Advice $700.00" at bounding box center [523, 226] width 597 height 30
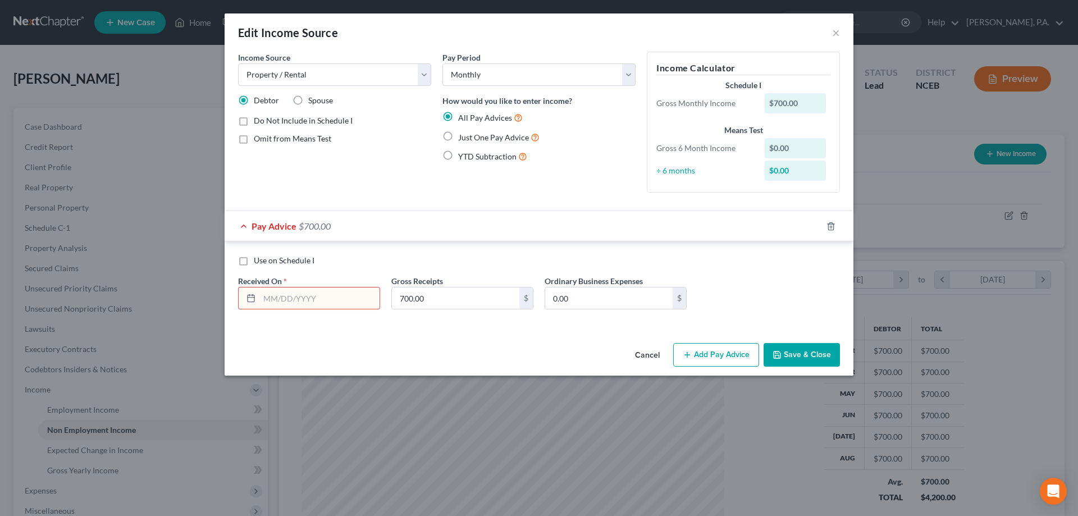
click at [254, 263] on label "Use on Schedule I" at bounding box center [284, 260] width 61 height 11
click at [258, 262] on input "Use on Schedule I" at bounding box center [261, 258] width 7 height 7
checkbox input "true"
click at [313, 298] on input "text" at bounding box center [319, 297] width 120 height 21
type input "09/01/2025"
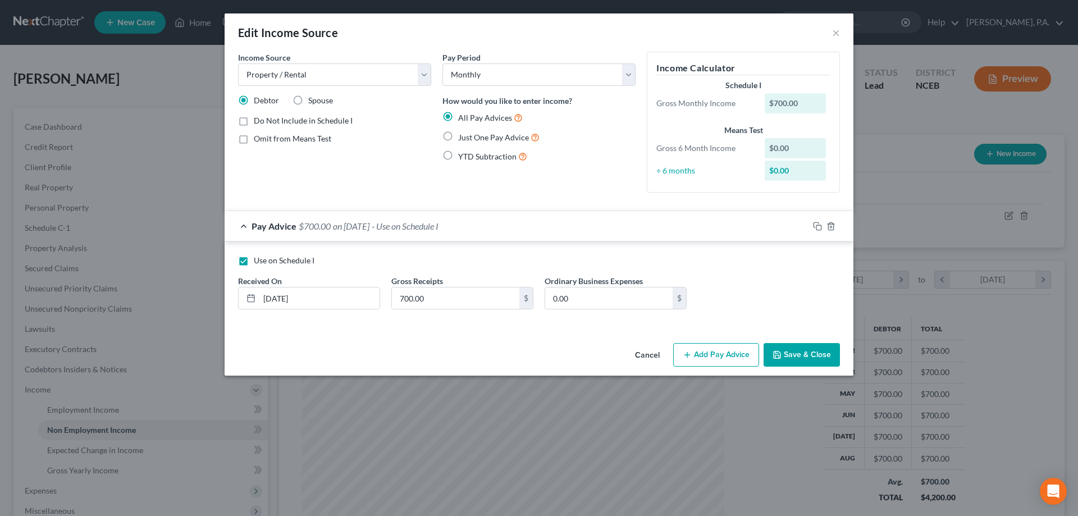
click at [805, 356] on button "Save & Close" at bounding box center [801, 355] width 76 height 24
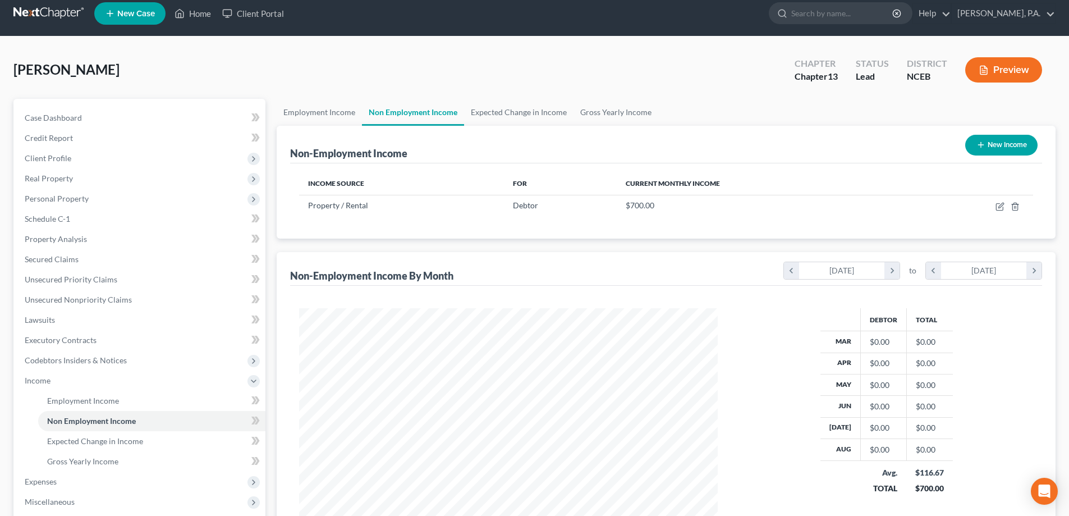
scroll to position [0, 0]
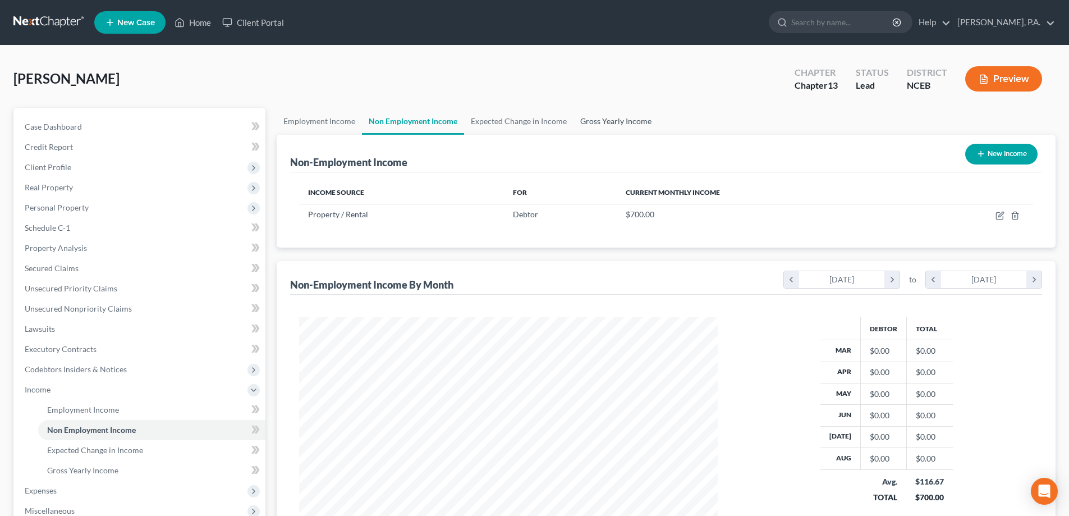
click at [608, 118] on link "Gross Yearly Income" at bounding box center [616, 121] width 85 height 27
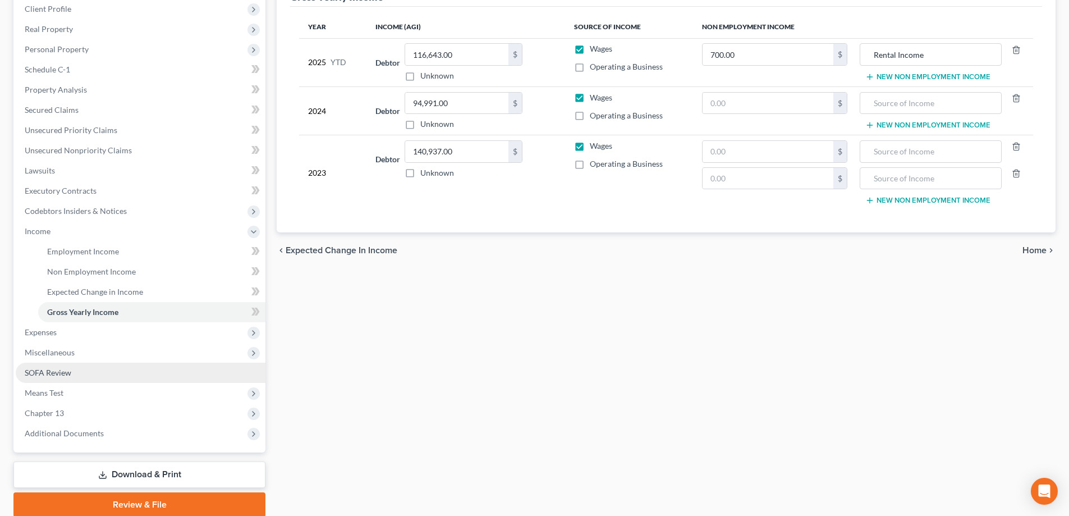
scroll to position [168, 0]
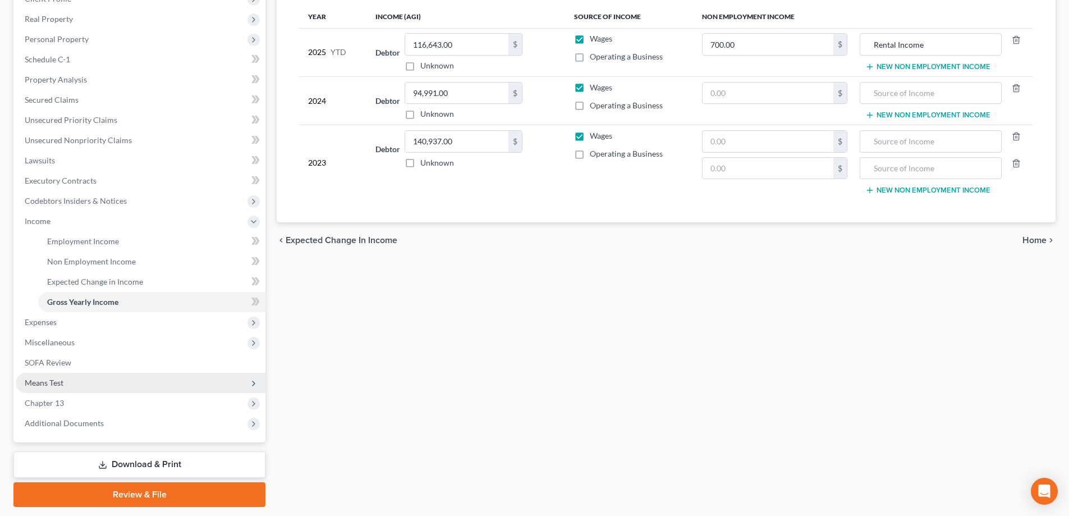
click at [159, 382] on span "Means Test" at bounding box center [141, 383] width 250 height 20
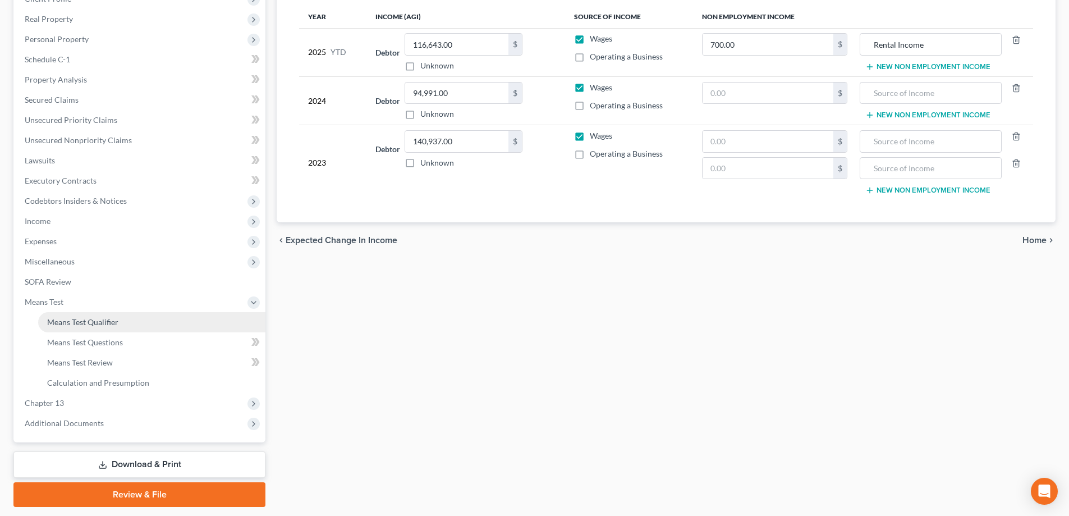
click at [152, 324] on link "Means Test Qualifier" at bounding box center [151, 322] width 227 height 20
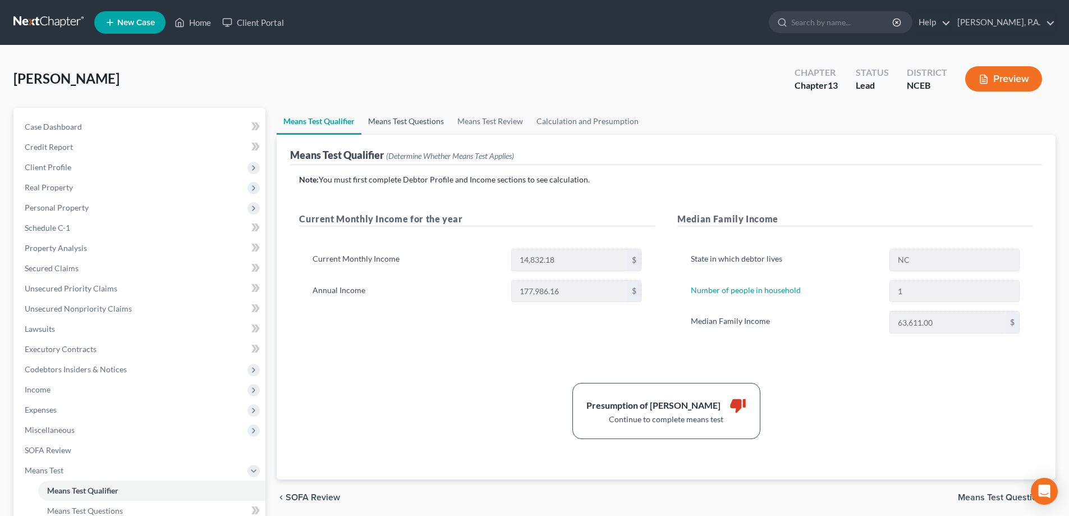
click at [427, 122] on link "Means Test Questions" at bounding box center [406, 121] width 89 height 27
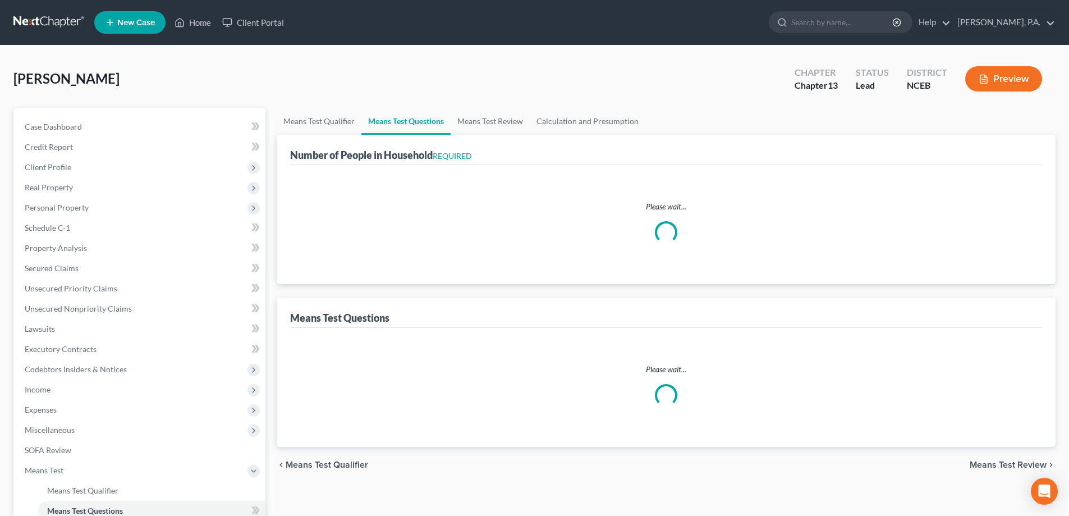
select select "1"
select select "60"
select select "0"
select select "60"
select select "0"
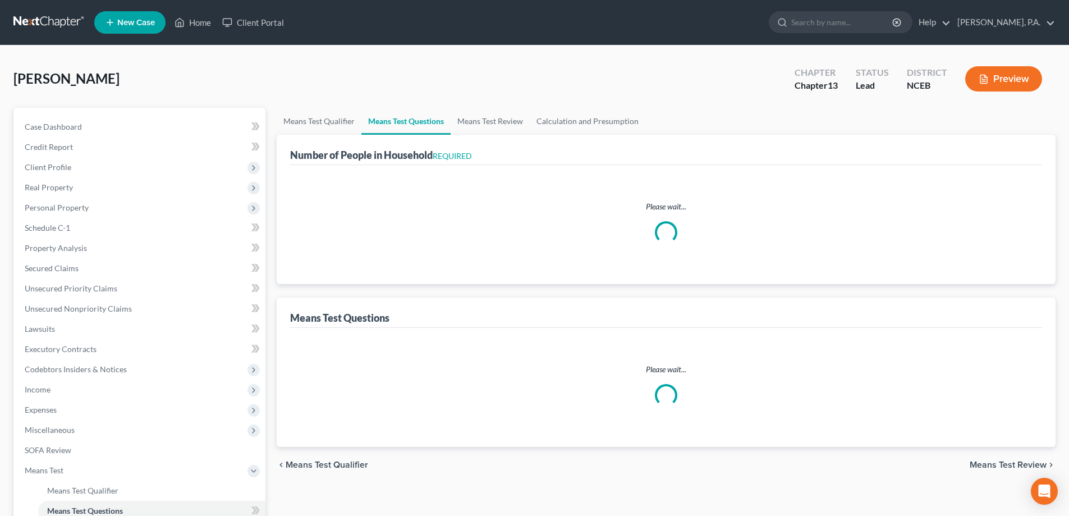
select select "60"
select select "1"
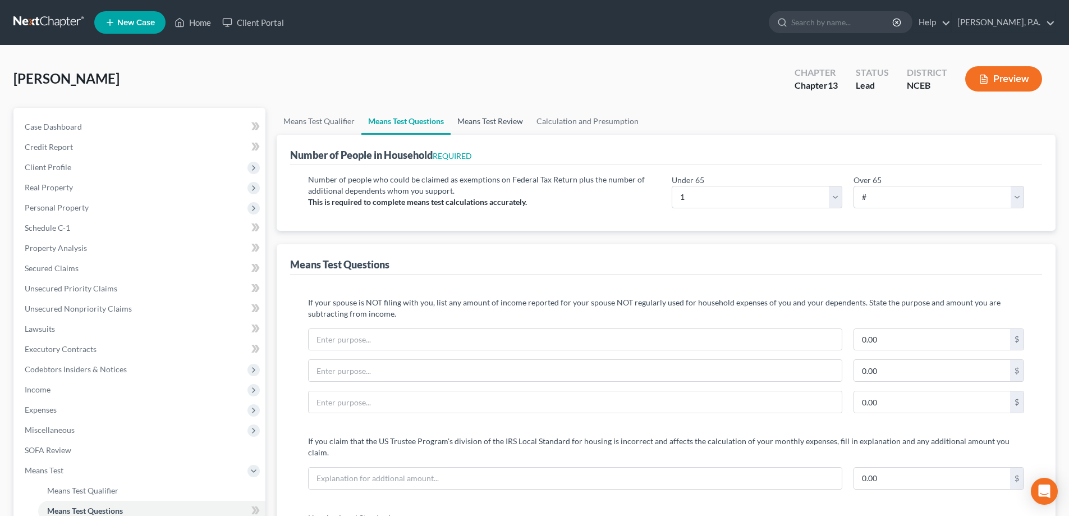
click at [511, 129] on link "Means Test Review" at bounding box center [490, 121] width 79 height 27
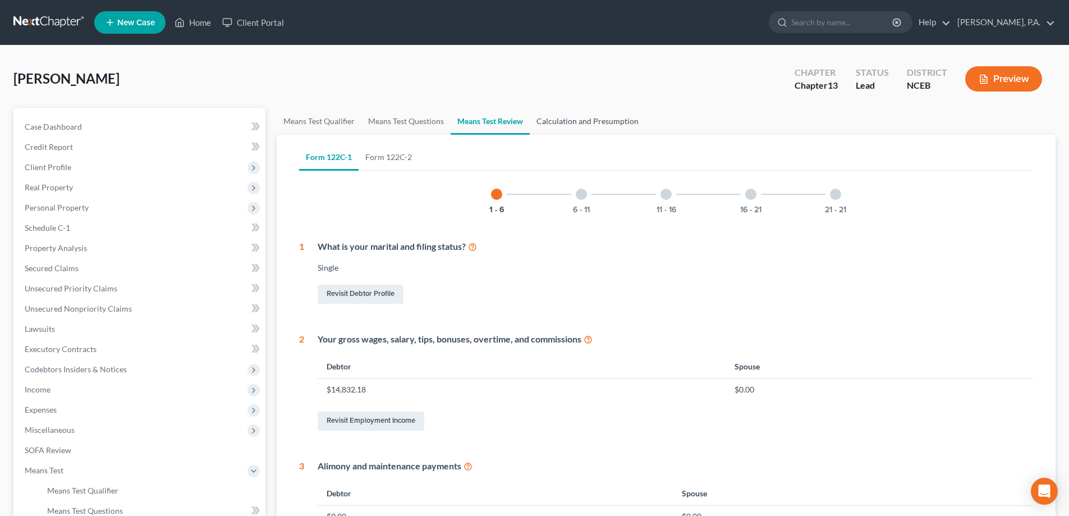
click at [576, 120] on link "Calculation and Presumption" at bounding box center [588, 121] width 116 height 27
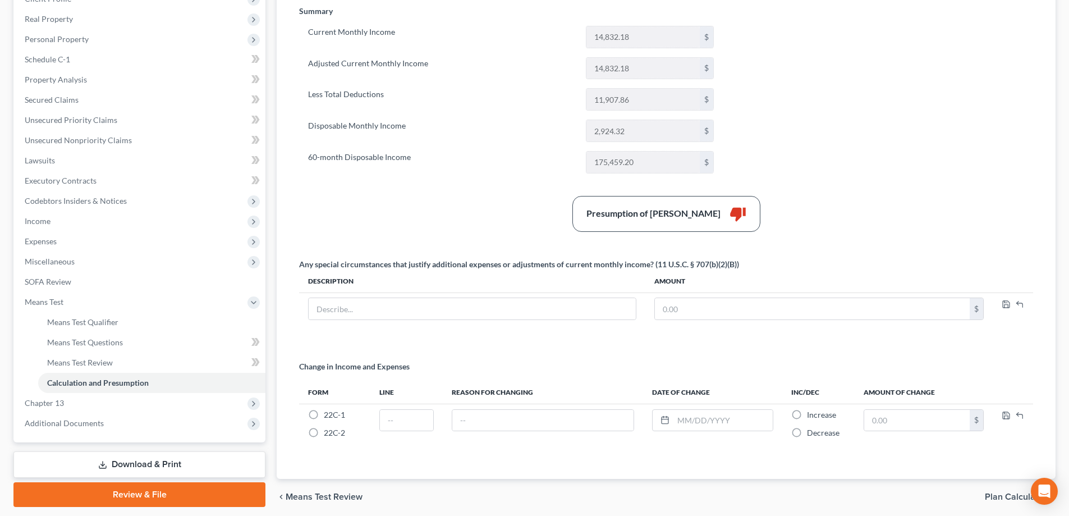
scroll to position [210, 0]
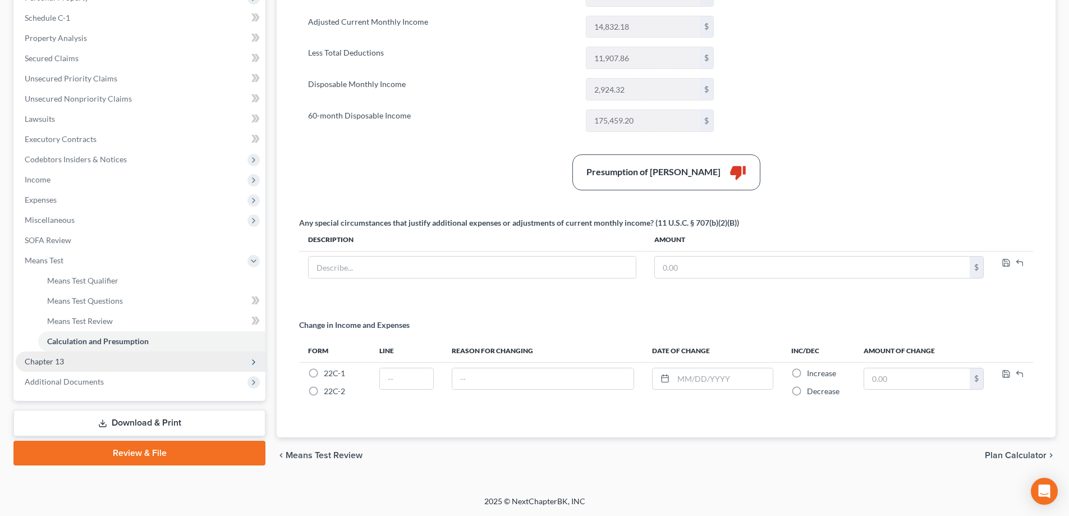
click at [221, 361] on span "Chapter 13" at bounding box center [141, 361] width 250 height 20
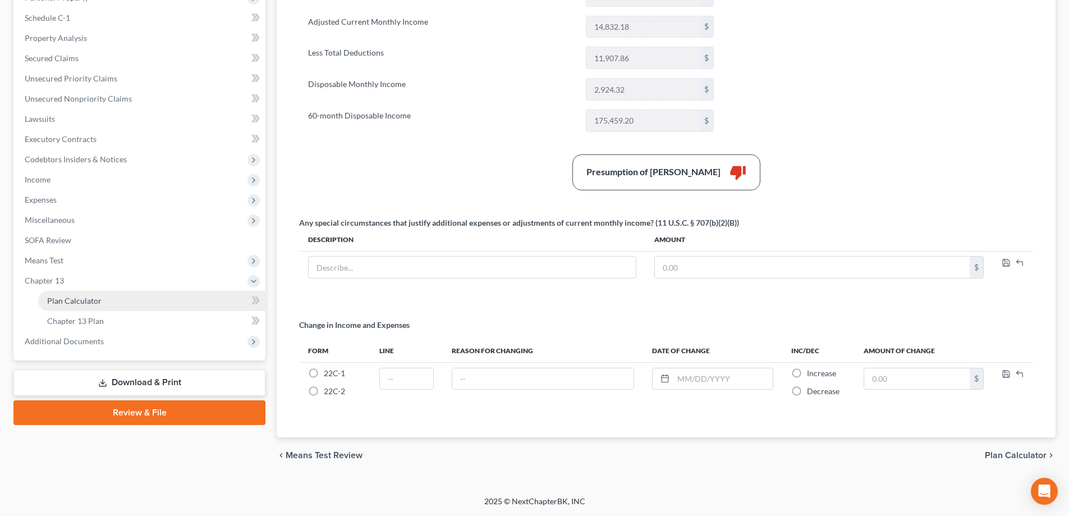
click at [204, 296] on link "Plan Calculator" at bounding box center [151, 301] width 227 height 20
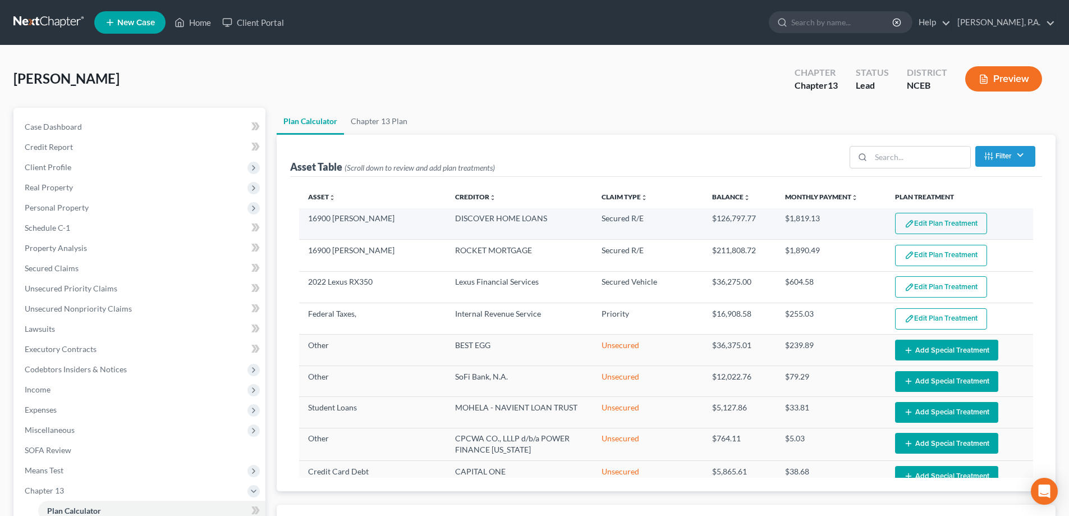
select select "59"
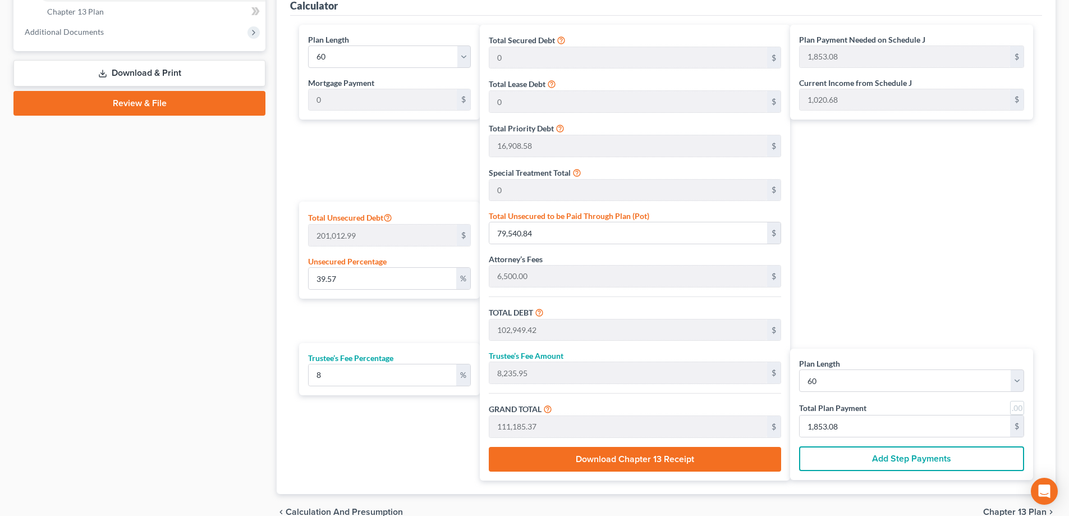
scroll to position [524, 0]
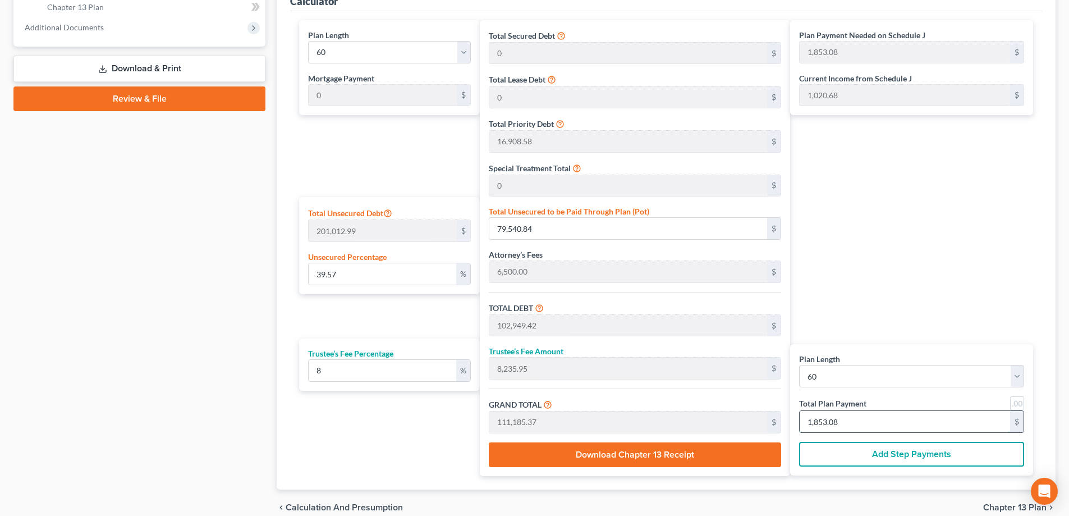
click at [824, 421] on input "1,853.08" at bounding box center [905, 421] width 211 height 21
drag, startPoint x: 824, startPoint y: 421, endPoint x: 838, endPoint y: 421, distance: 14.0
click at [827, 421] on input "1,853.08" at bounding box center [905, 421] width 211 height 21
drag, startPoint x: 838, startPoint y: 421, endPoint x: 844, endPoint y: 421, distance: 6.2
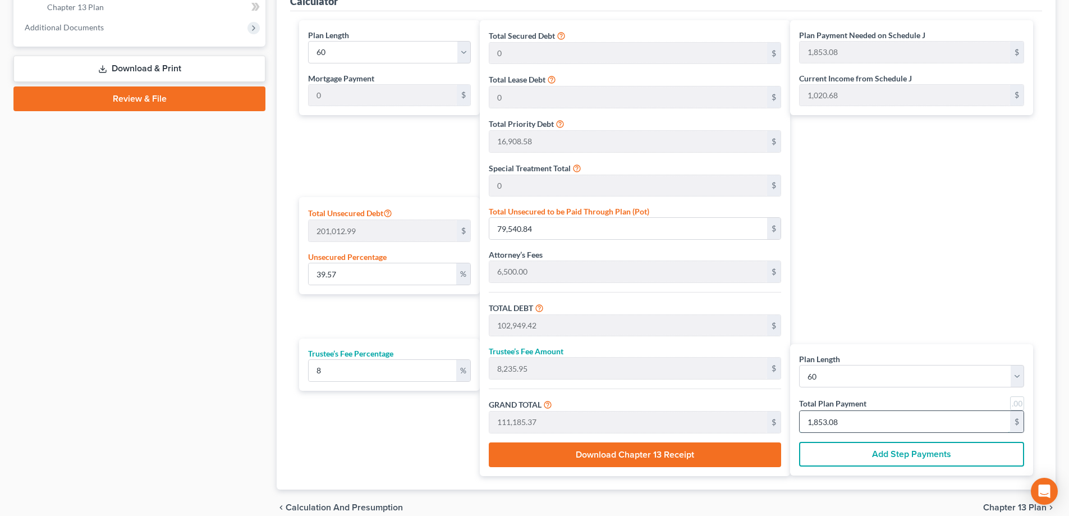
click at [844, 421] on input "1,853.08" at bounding box center [905, 421] width 211 height 21
type input "79,535.86"
type input "102,944.44"
type input "8,235.55"
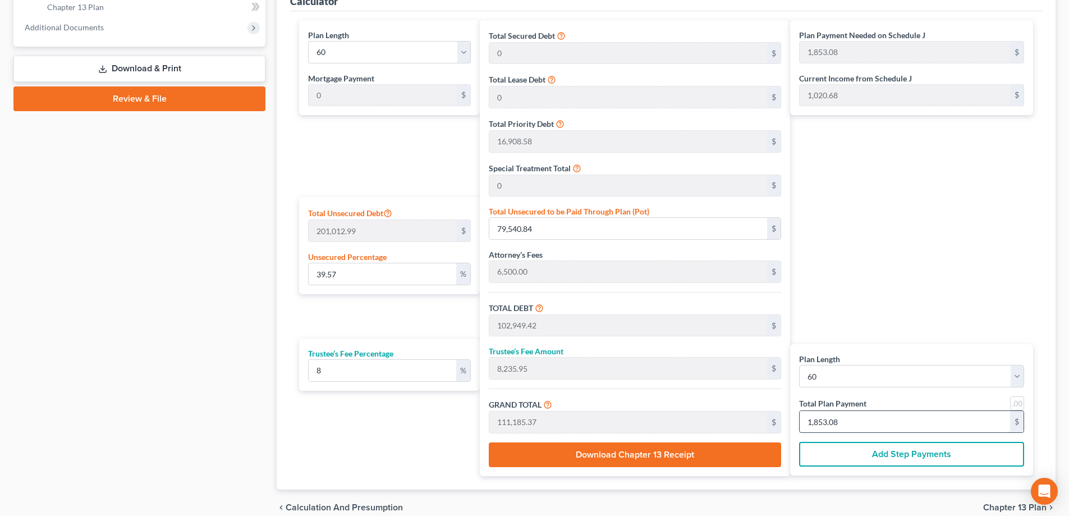
type input "111,180.00"
type input "1,853"
type input "0"
type input "10,277.77"
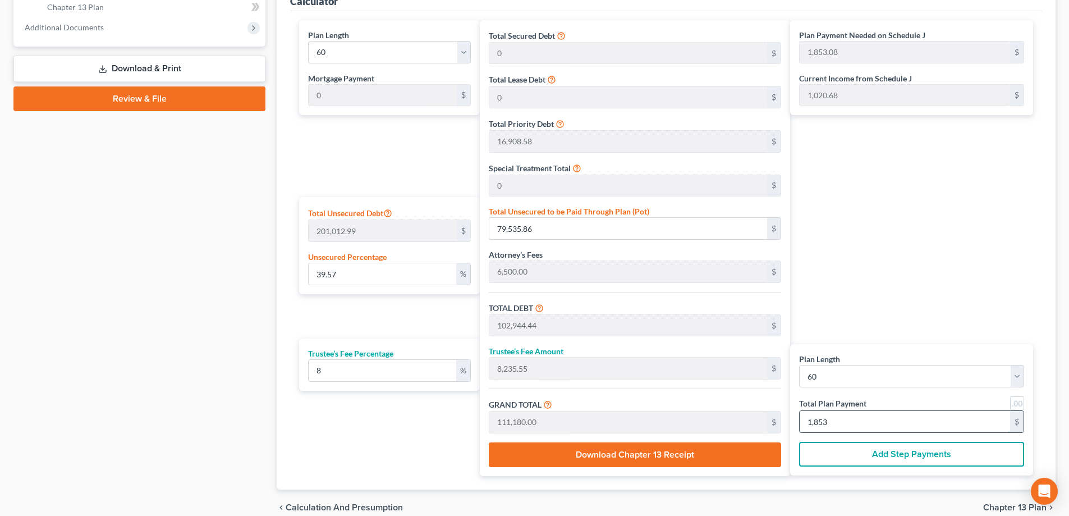
type input "822.22"
type input "11,100.00"
type input "185"
type input "39.60"
type input "79,591.42"
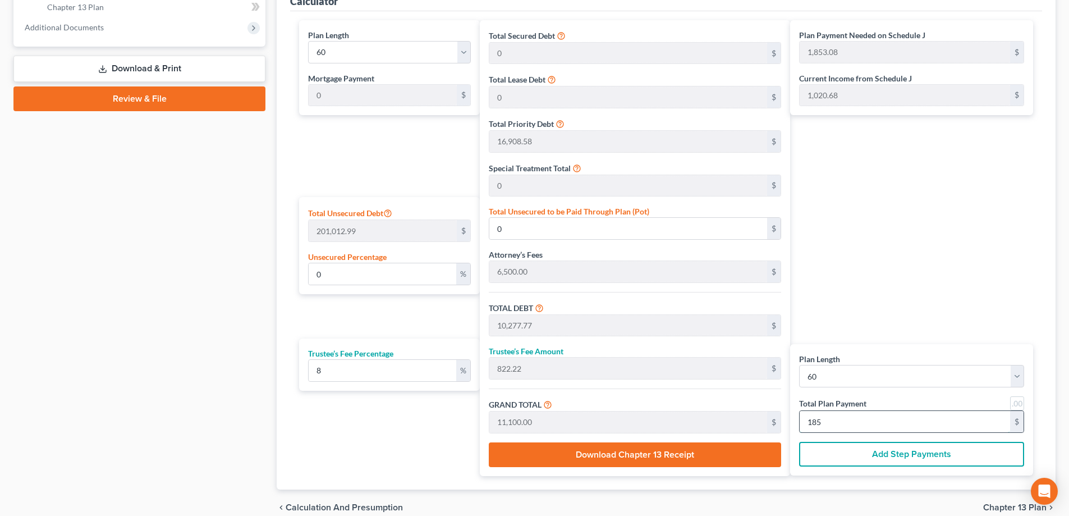
type input "103,000.00"
type input "8,240.00"
type input "111,240.00"
type input "1,854"
type input "0"
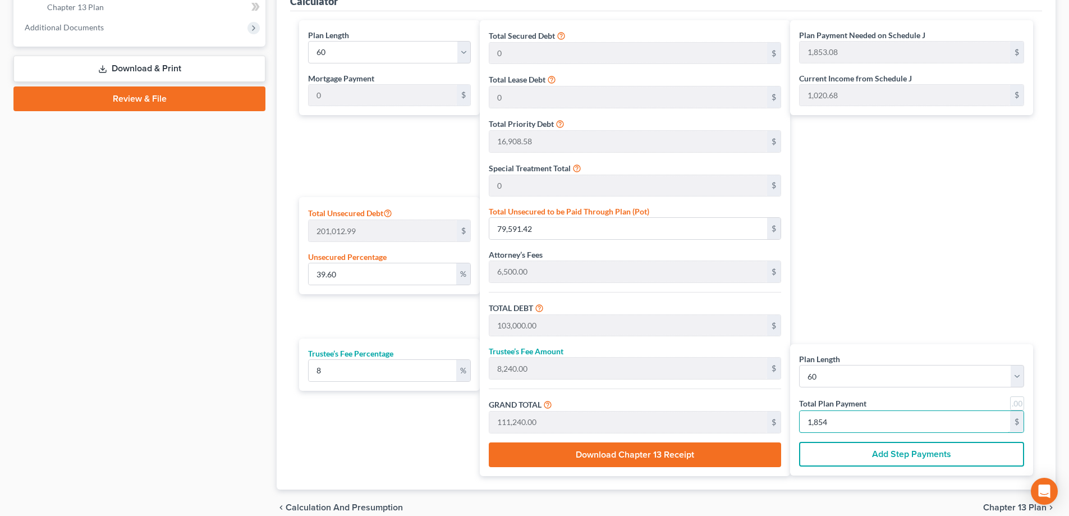
type input "0"
type input "10,277.77"
type input "822.22"
type input "11,100.00"
type input "185"
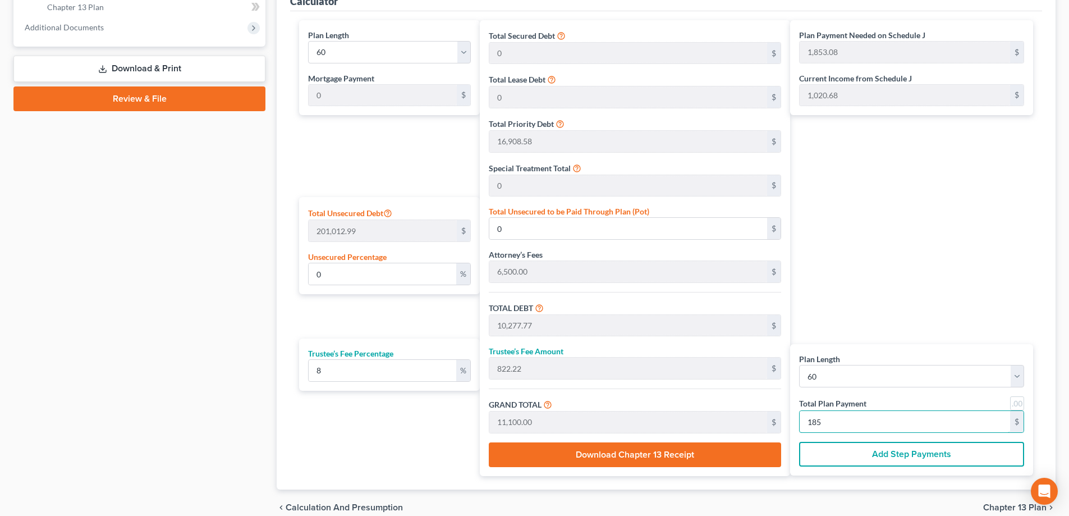
type input "1,000.00"
type input "80.00"
type input "1,080.00"
type input "18"
type input "55.55"
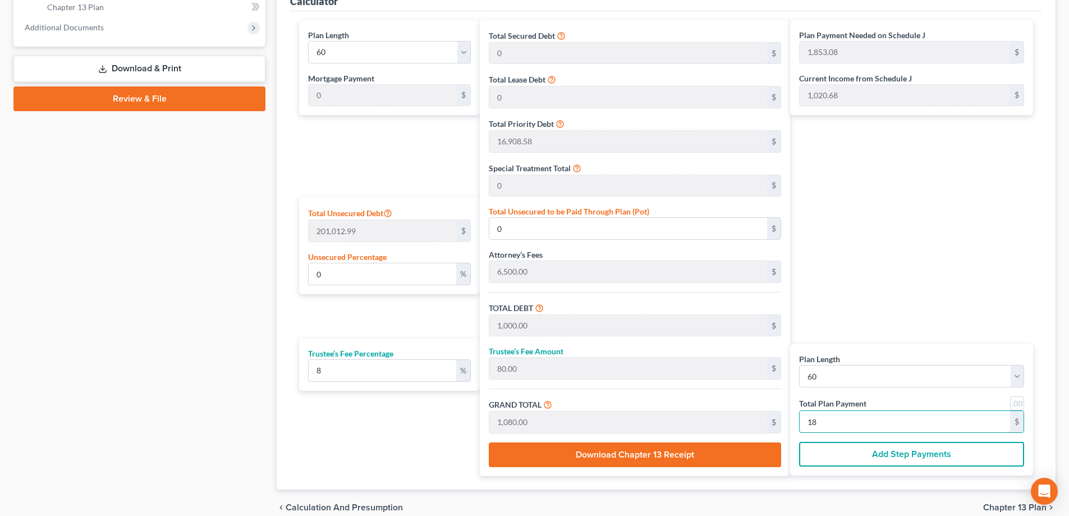
type input "4.44"
type input "60.00"
type input "1"
type input "0"
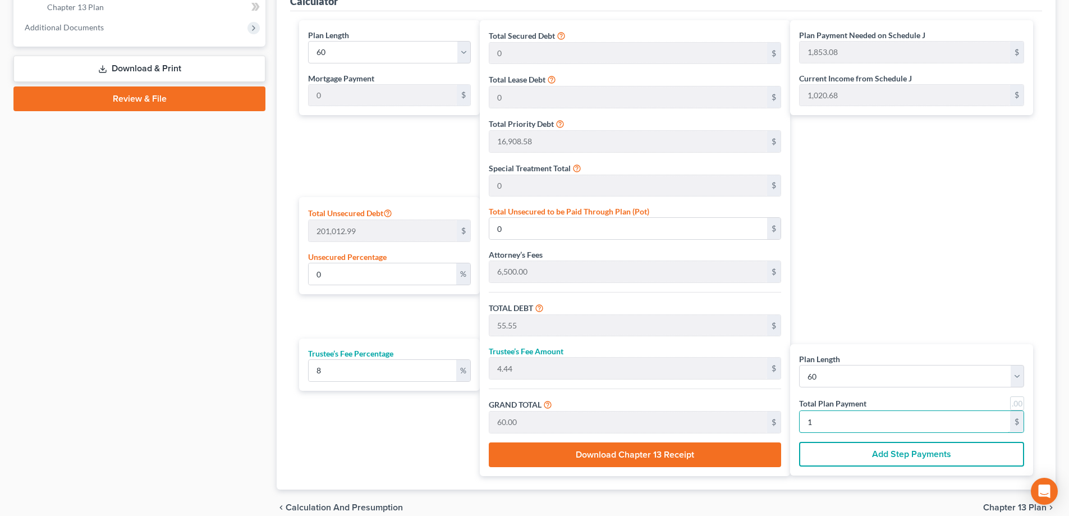
type input "0"
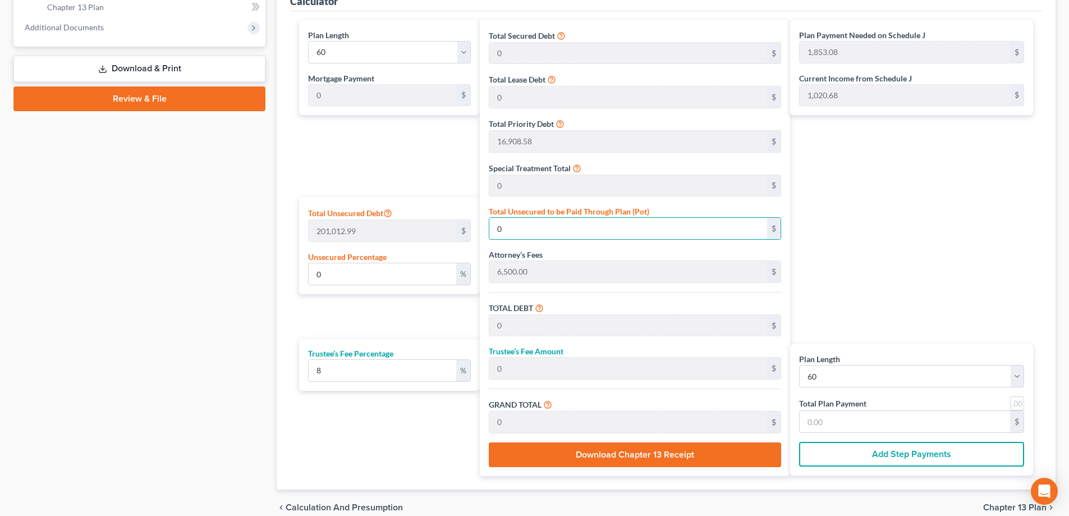
type input "0.003979842099764693"
type input "8"
type input "23,416.58"
type input "1,873.32"
type input "25,289.90"
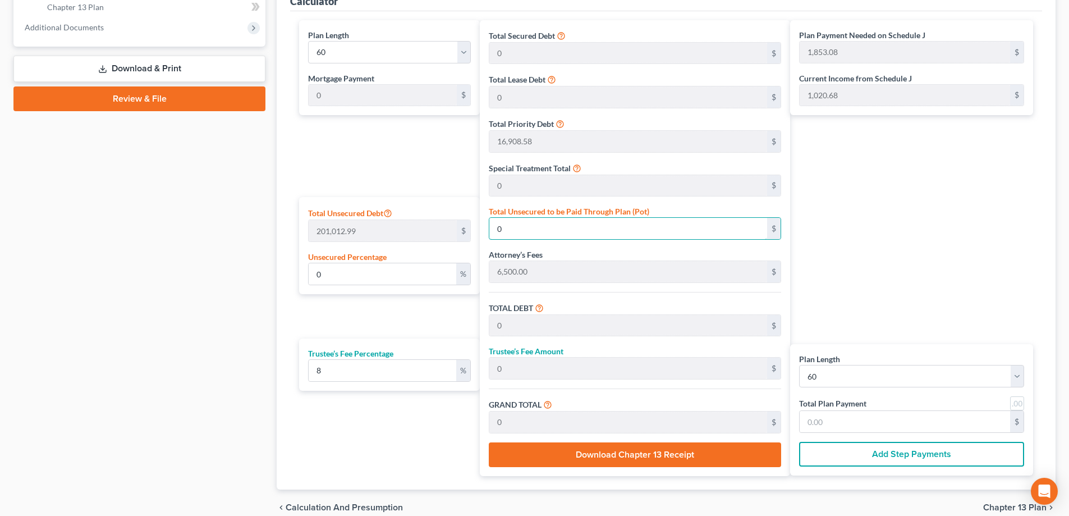
type input "421.49"
type input "0.04228582230999986"
type input "85"
type input "23,493.58"
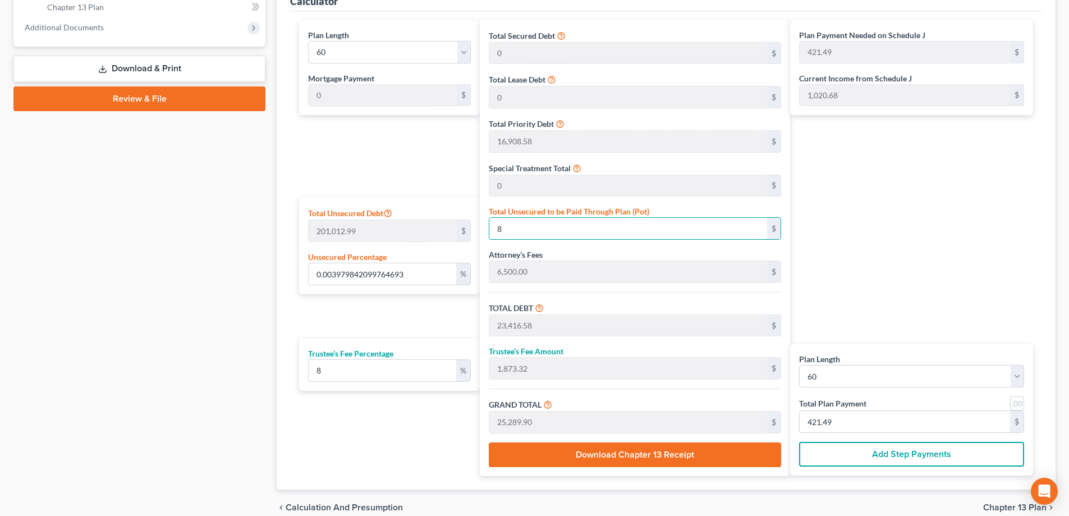
type input "1,879.48"
type input "25,373.06"
type input "422.88"
type input "0.4253456244123516"
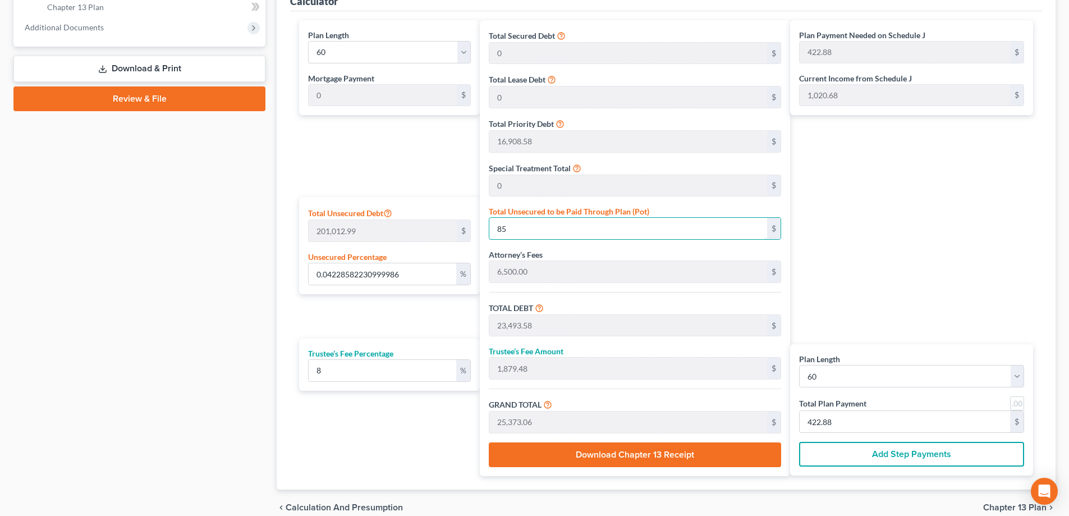
type input "855"
type input "24,263.58"
type input "1,941.08"
type input "26,204.66"
type input "436.74"
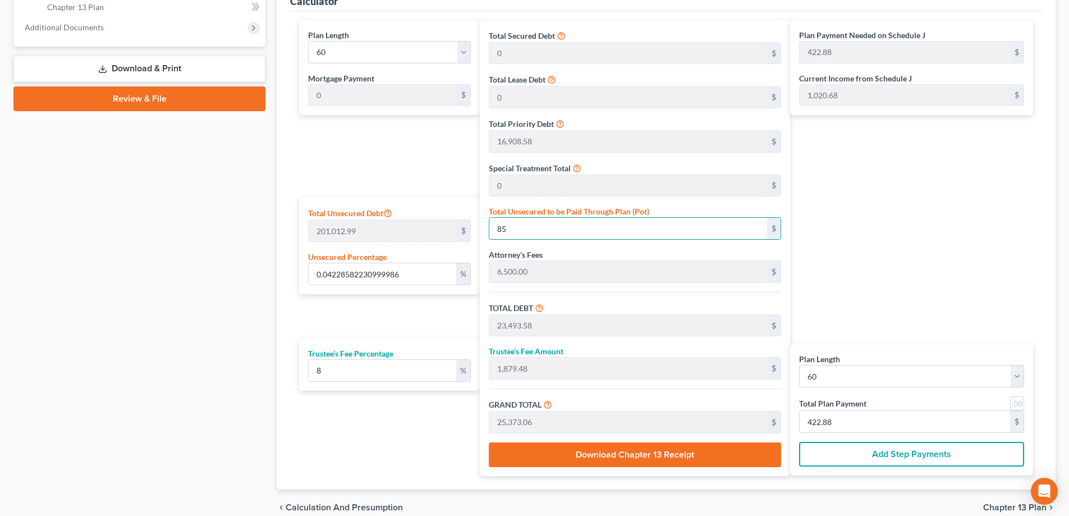
type input "436.74"
type input "4.257933566485751"
type input "8559"
type input "31,967.58"
type input "2,557.40"
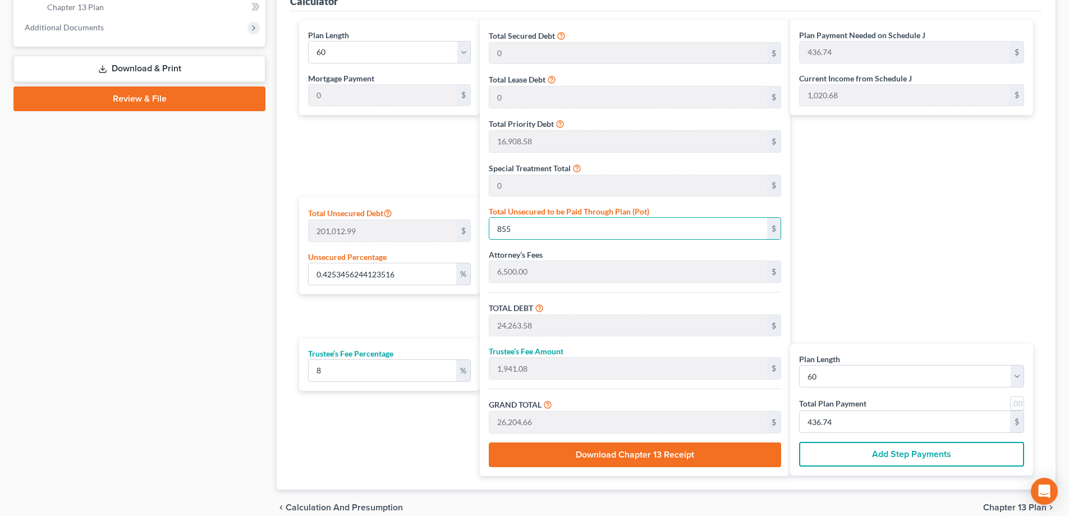
type input "34,524.98"
type input "575.41"
type input "8,559"
type input "42.58082810564492"
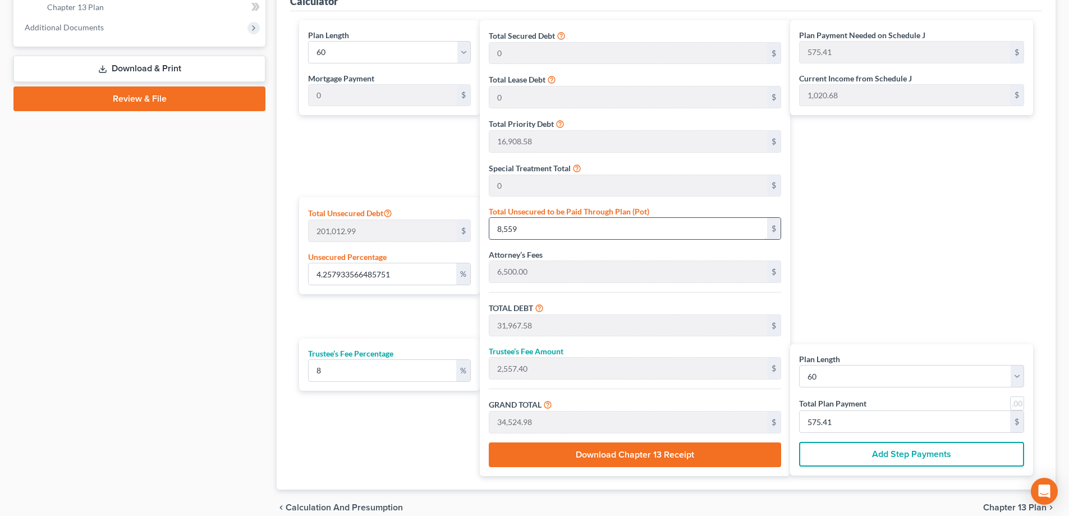
type input "8,5593"
type input "109,001.58"
type input "8,720.12"
type input "117,721.70"
type input "1,962.02"
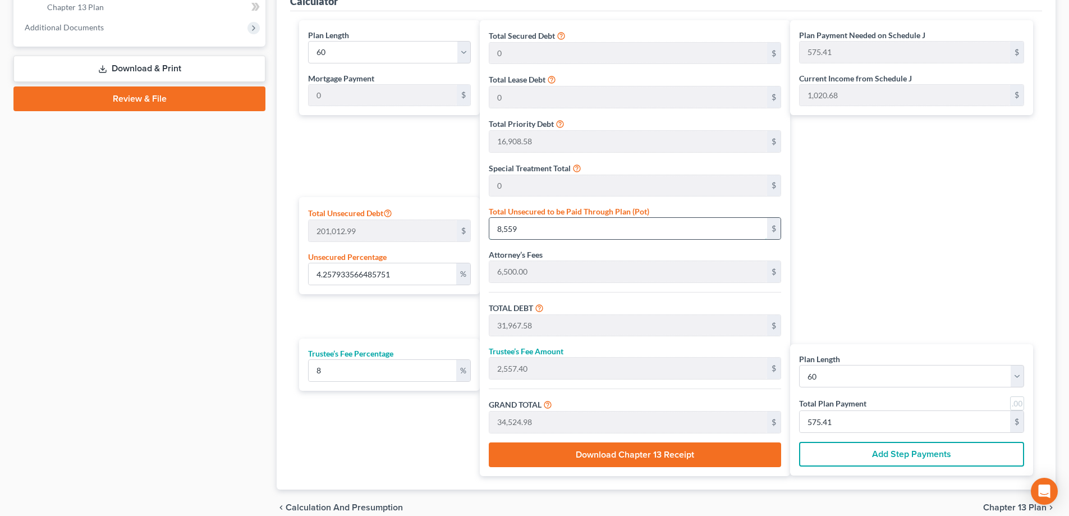
type input "1,962.02"
type input "85,593"
click at [827, 423] on input "1,962.02" at bounding box center [905, 421] width 211 height 21
click at [844, 420] on input "1,962.02" at bounding box center [905, 421] width 211 height 21
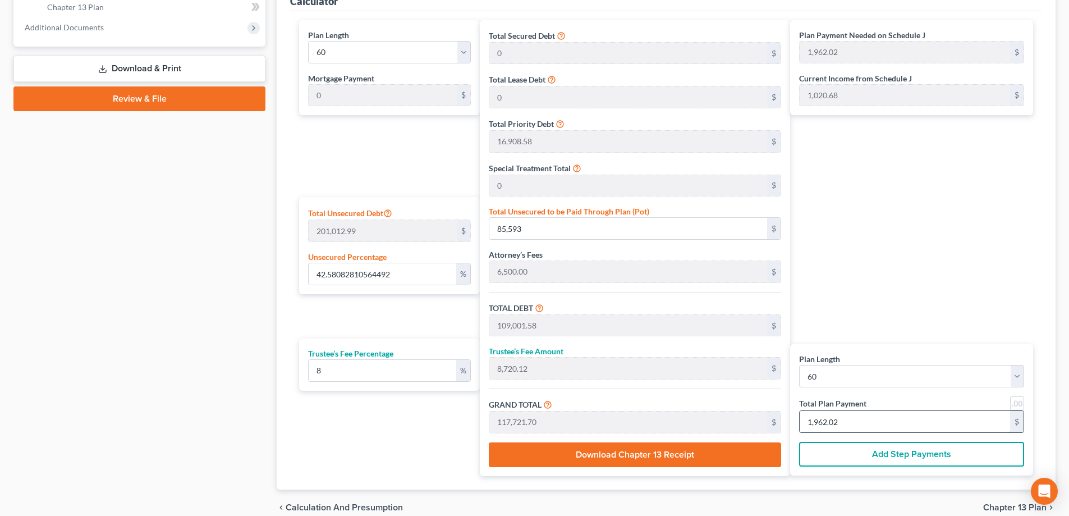
type input "42.58"
type input "85,591.42"
type input "109,000.00"
type input "8,720.00"
type input "117,720.00"
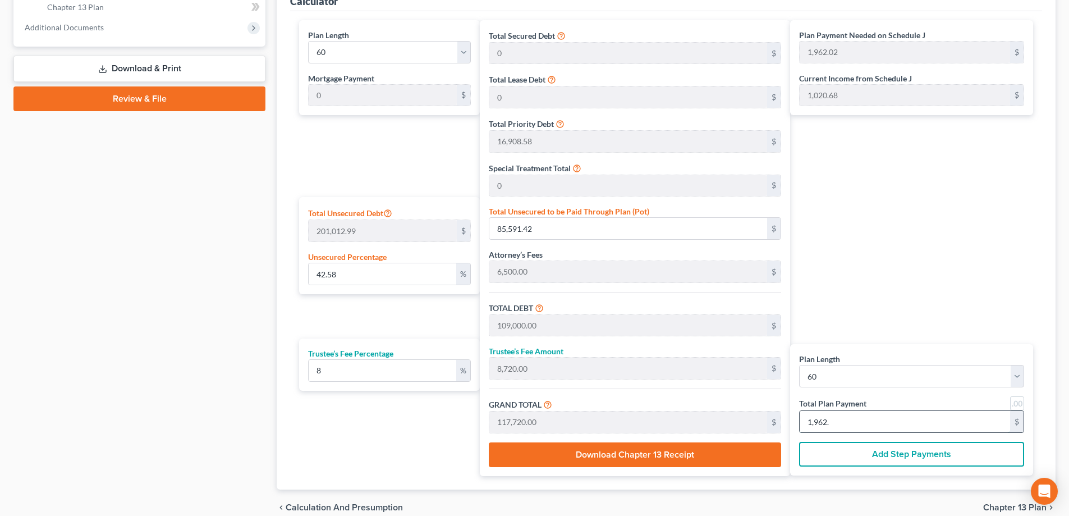
type input "1,962"
type input "0"
type input "10,888.88"
type input "871.11"
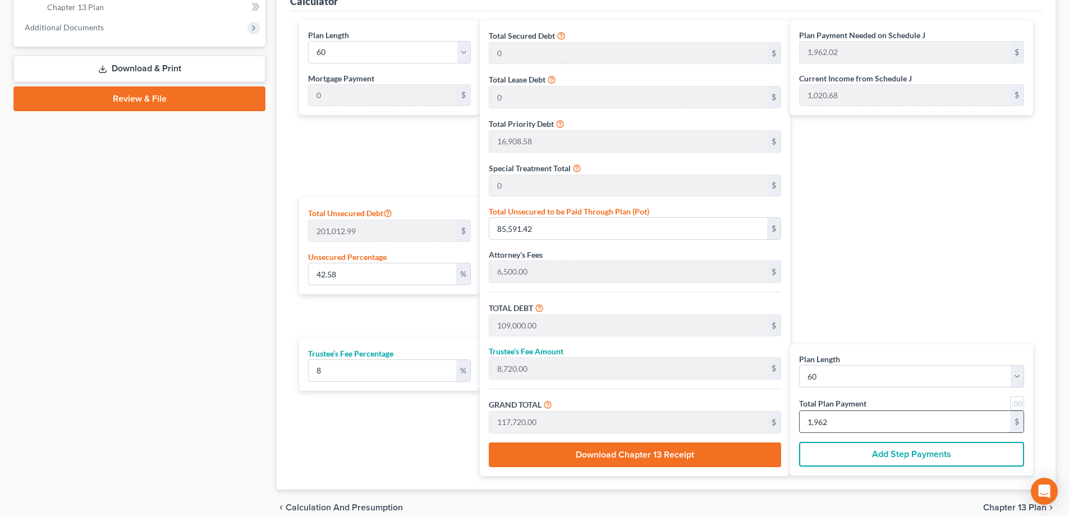
type input "11,760.00"
type input "196"
type input "42.61"
type input "85,646.97"
type input "109,055.55"
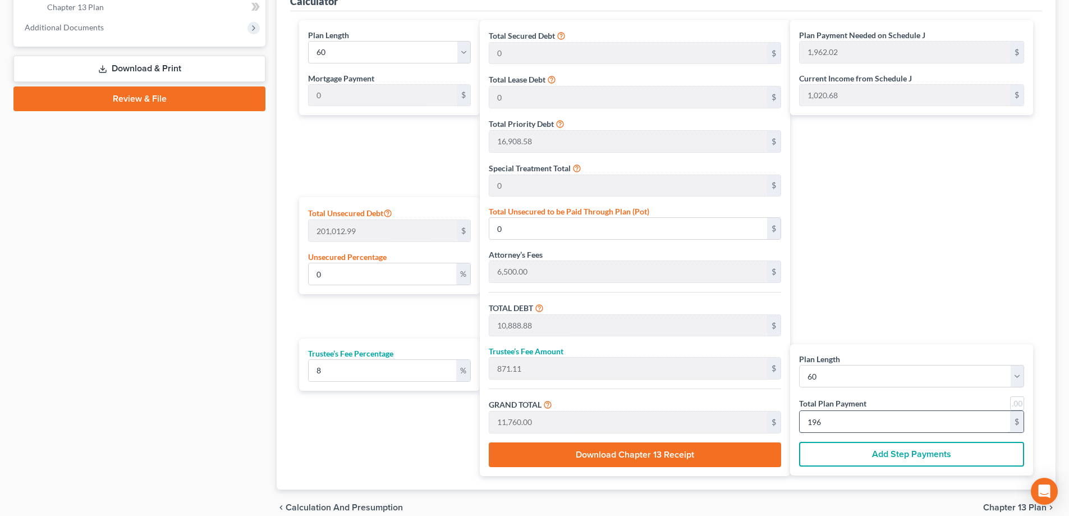
type input "8,724.44"
type input "117,780.00"
type input "1,963"
click at [756, 492] on div "chevron_left Calculation and Presumption Chapter 13 Plan chevron_right" at bounding box center [666, 507] width 779 height 36
click at [697, 461] on button "Download Chapter 13 Receipt" at bounding box center [635, 454] width 292 height 25
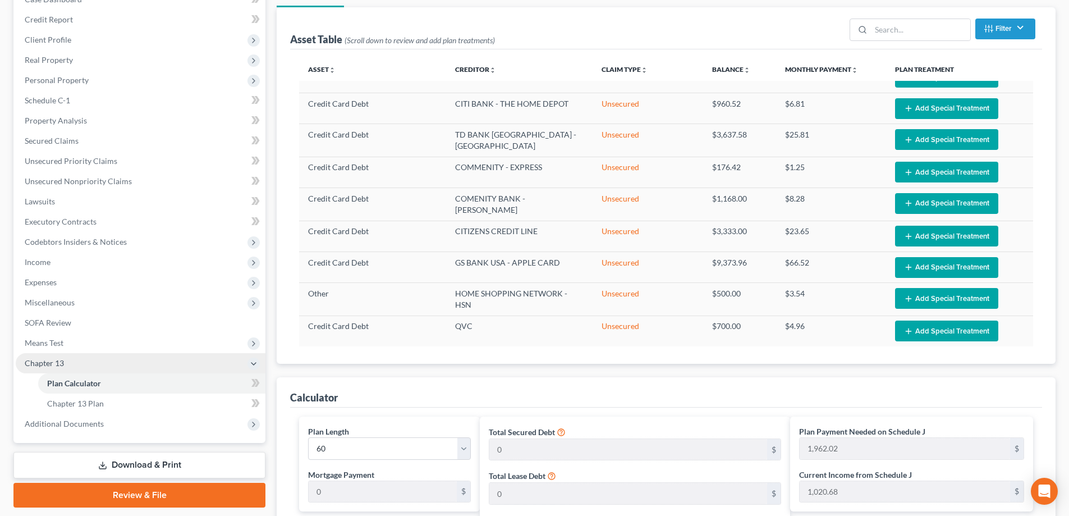
scroll to position [112, 0]
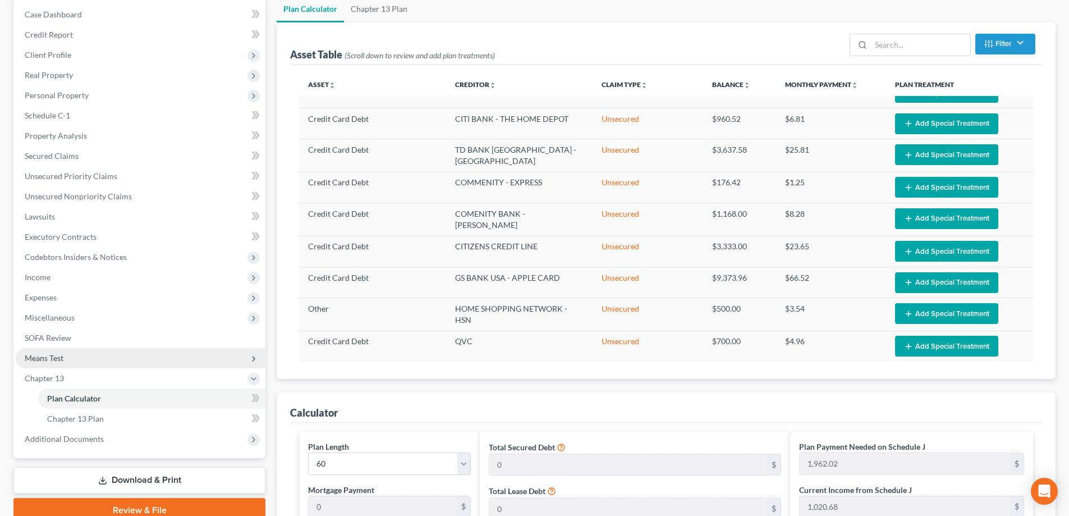
click at [141, 360] on span "Means Test" at bounding box center [141, 358] width 250 height 20
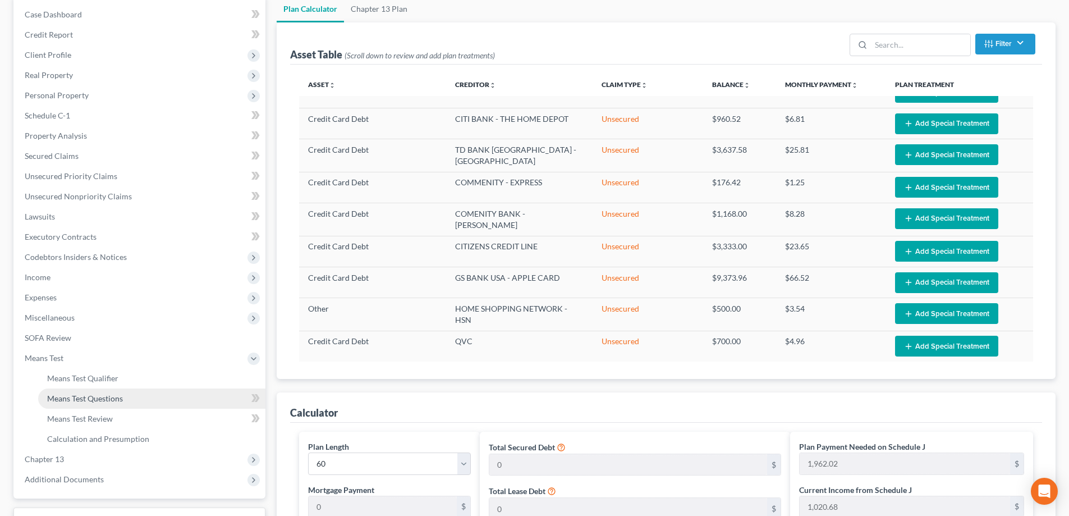
click at [173, 397] on link "Means Test Questions" at bounding box center [151, 398] width 227 height 20
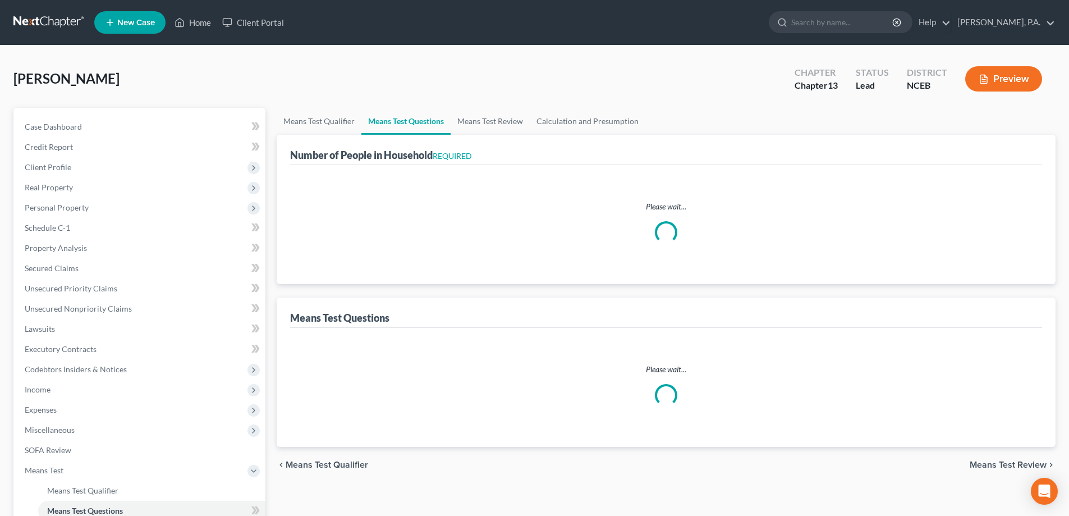
select select "1"
select select "60"
select select "0"
select select "60"
select select "0"
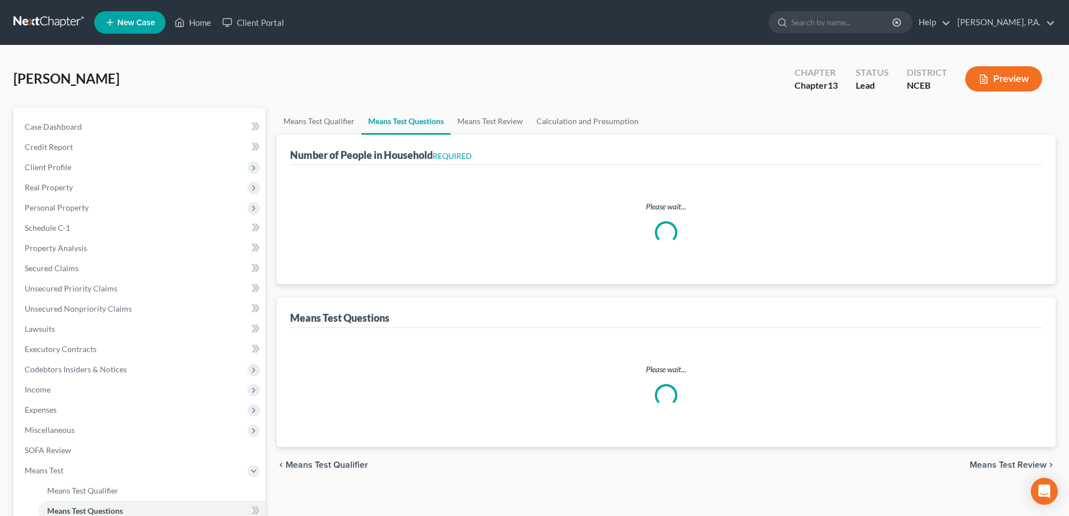
select select "60"
select select "1"
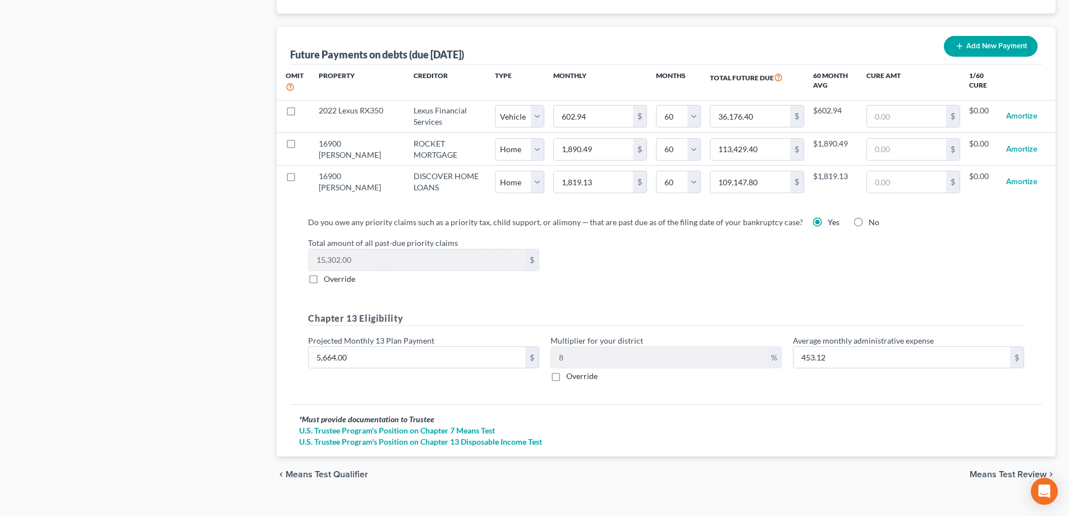
scroll to position [1110, 0]
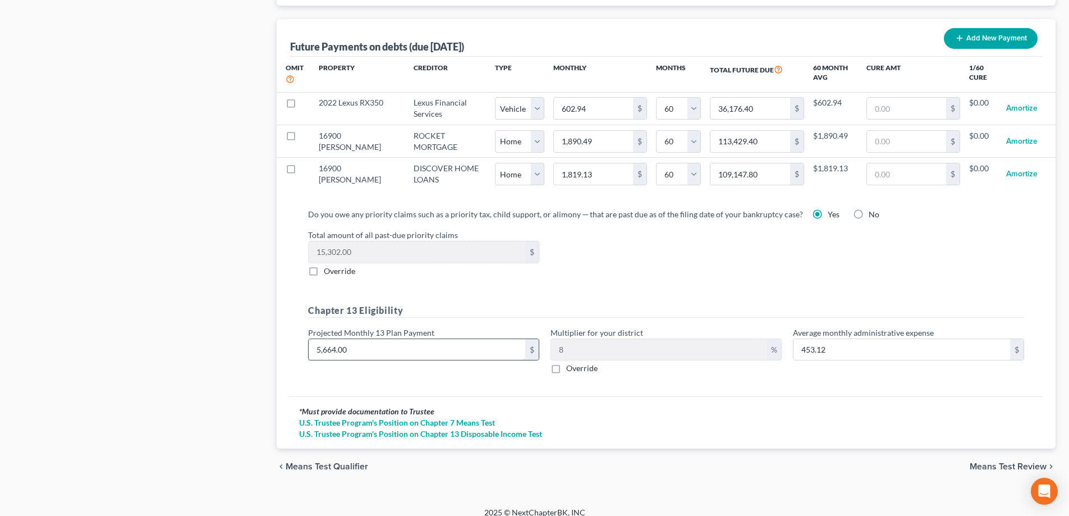
type input "1"
type input "0.08"
type input "19"
type input "1.52"
type input "196"
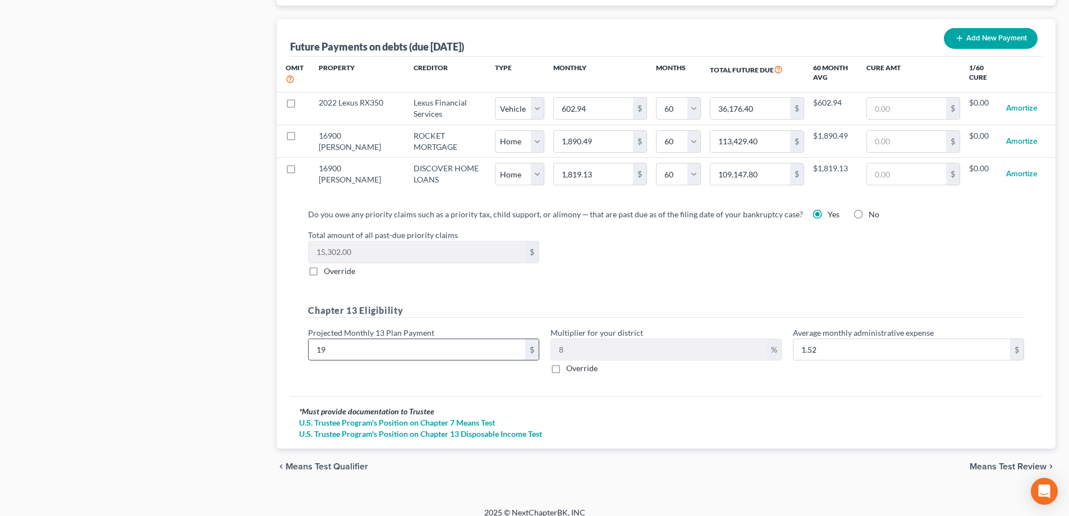
type input "15.68"
type input "1963"
type input "157.04"
type input "1,963"
click at [400, 363] on div "Chapter 13 Eligibility Projected Monthly 13 Plan Payment 1,963 $ Multiplier for…" at bounding box center [666, 344] width 727 height 80
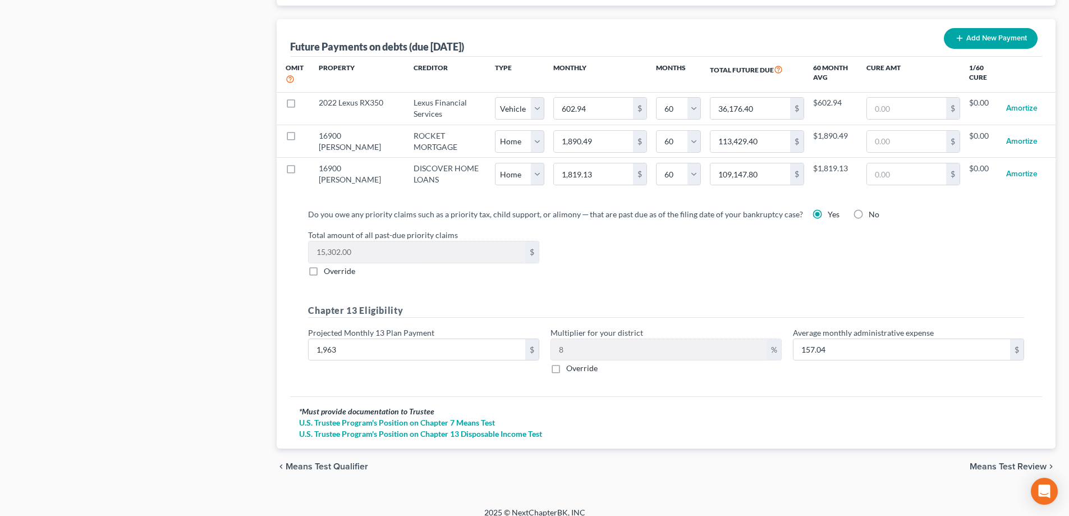
click at [992, 462] on span "Means Test Review" at bounding box center [1008, 466] width 77 height 9
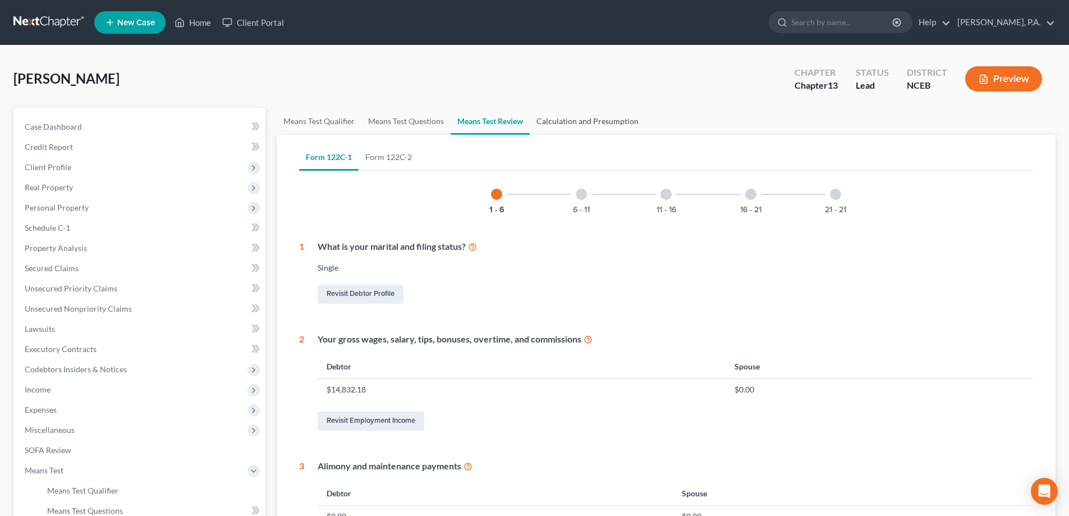
click at [584, 125] on link "Calculation and Presumption" at bounding box center [588, 121] width 116 height 27
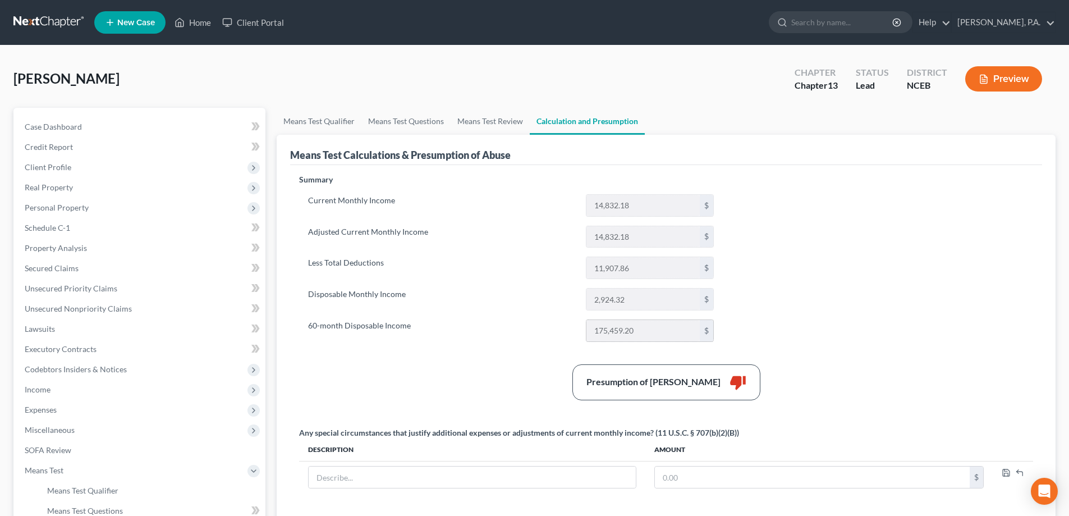
drag, startPoint x: 596, startPoint y: 330, endPoint x: 633, endPoint y: 329, distance: 36.5
click at [633, 329] on input "175,459.20" at bounding box center [643, 330] width 113 height 21
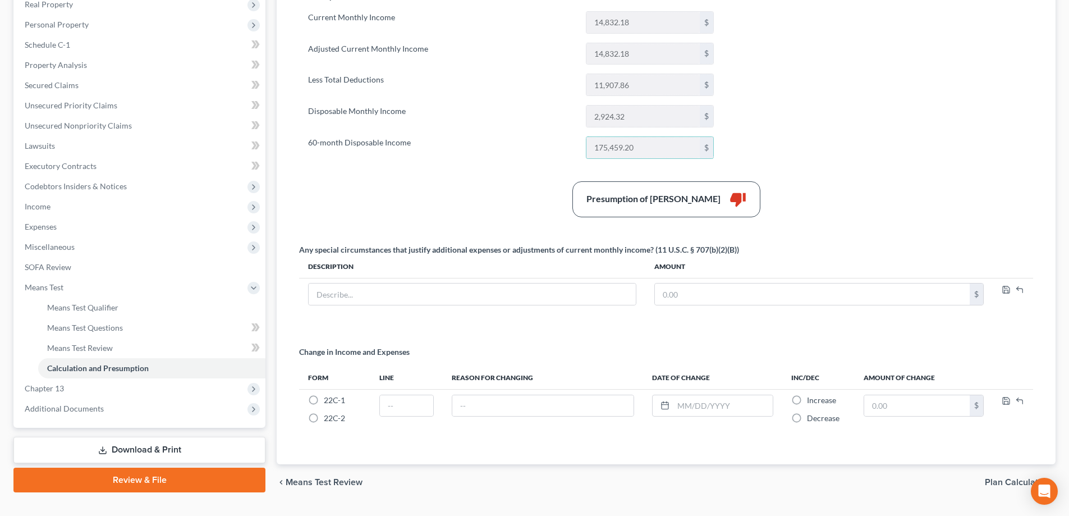
scroll to position [210, 0]
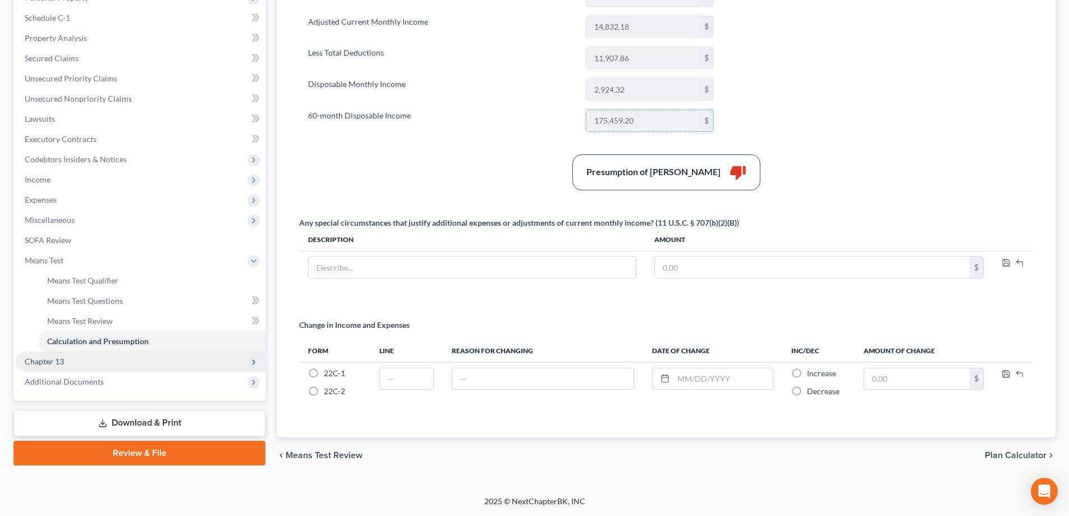
click at [195, 365] on span "Chapter 13" at bounding box center [141, 361] width 250 height 20
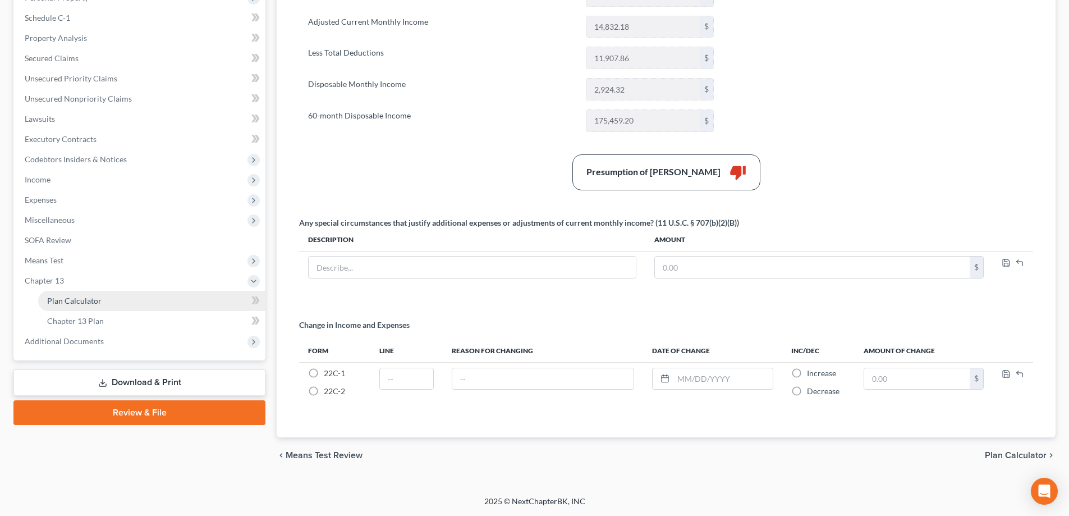
click at [221, 297] on link "Plan Calculator" at bounding box center [151, 301] width 227 height 20
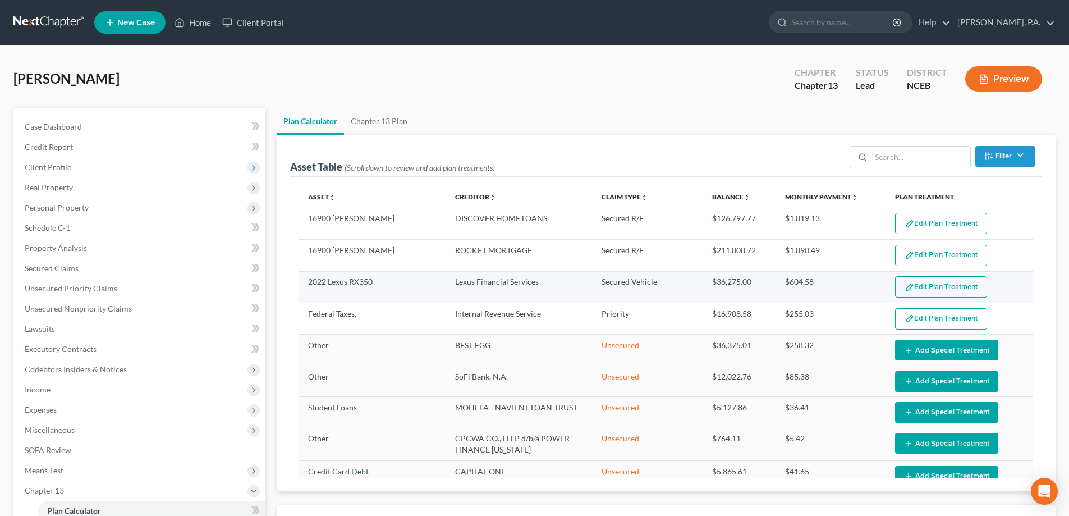
select select "59"
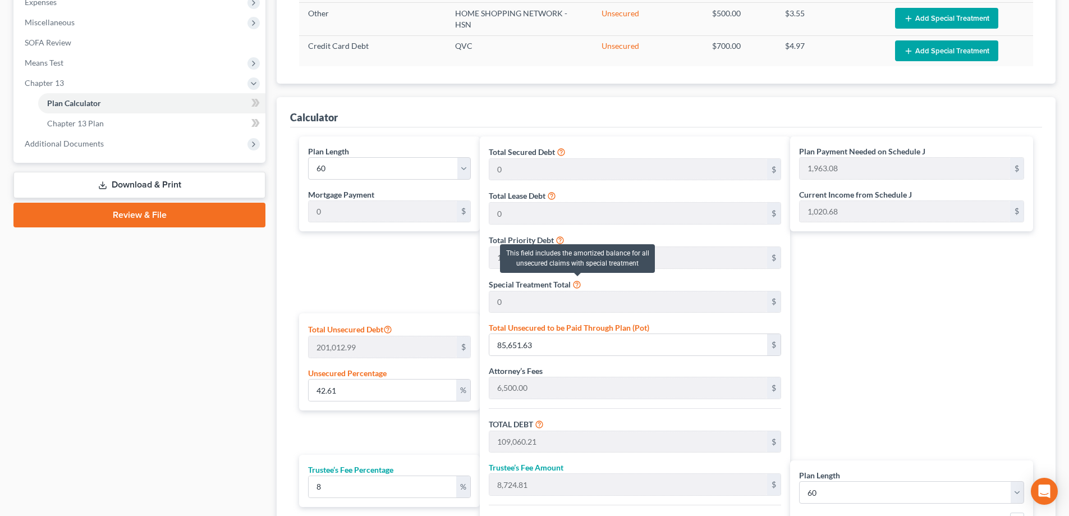
scroll to position [411, 0]
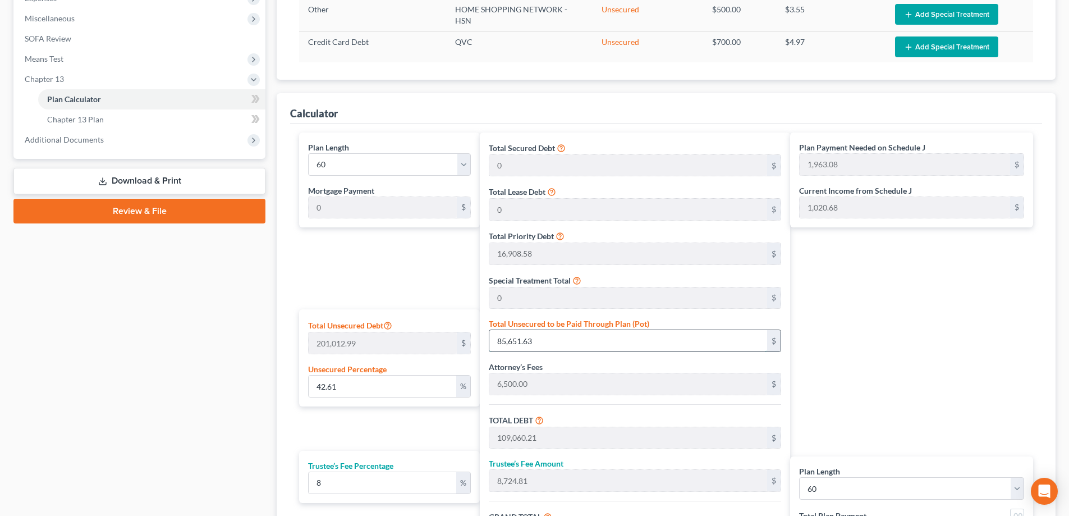
paste input "175,459.20"
type input "87.28748886887917"
type input "175,459.20"
type input "198,867.78"
type input "15,909.42"
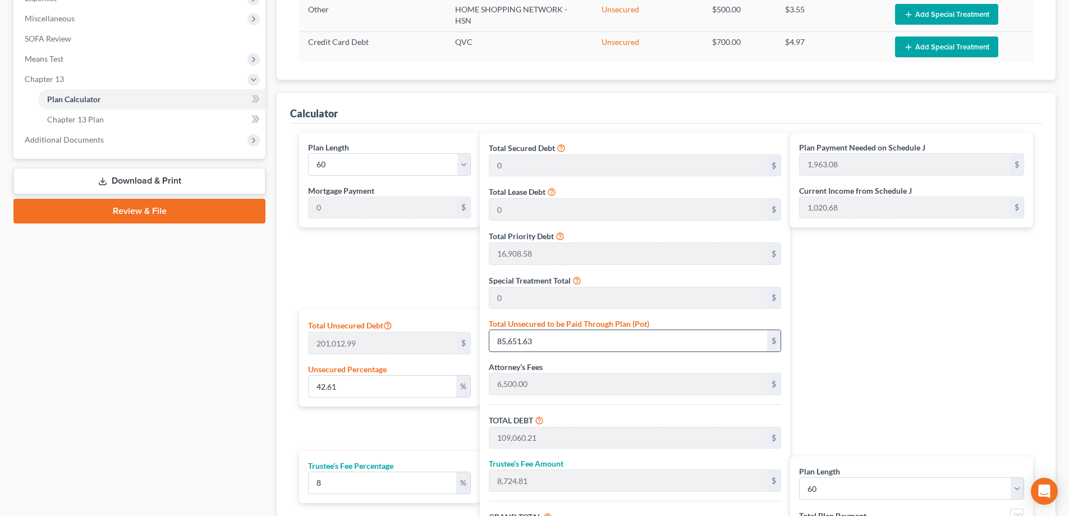
type input "214,777.20"
type input "3,579.62"
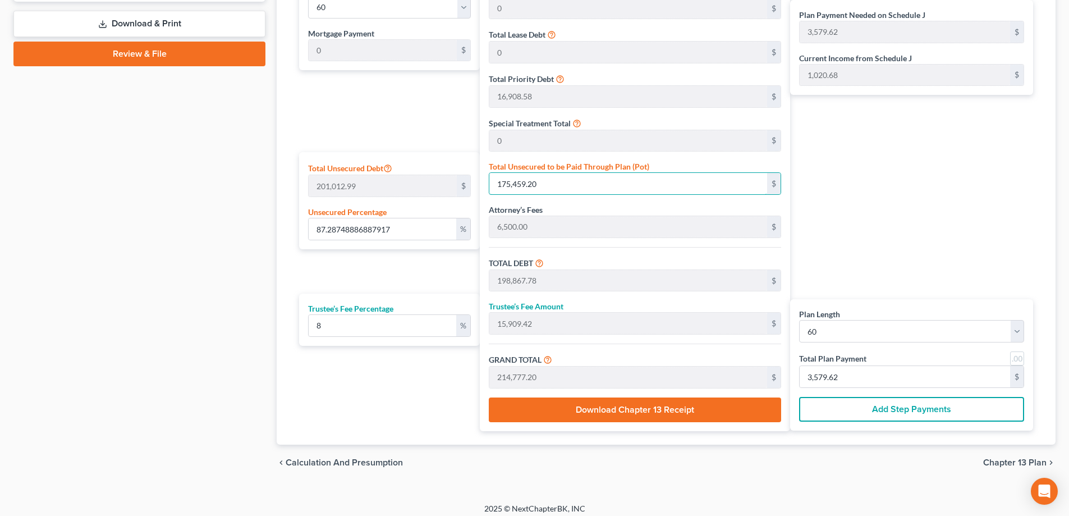
scroll to position [576, 0]
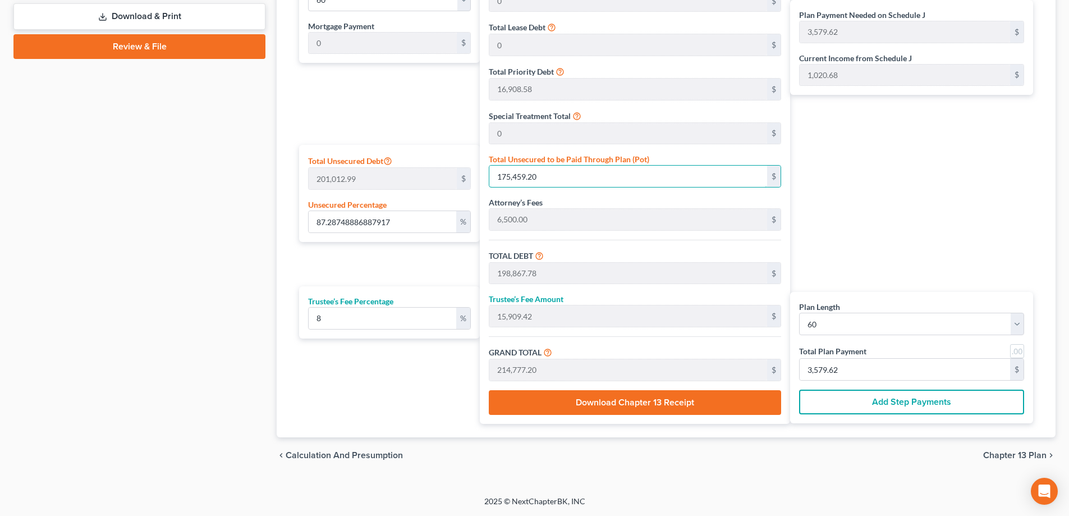
type input "175,459.20"
click at [722, 398] on button "Download Chapter 13 Receipt" at bounding box center [635, 402] width 292 height 25
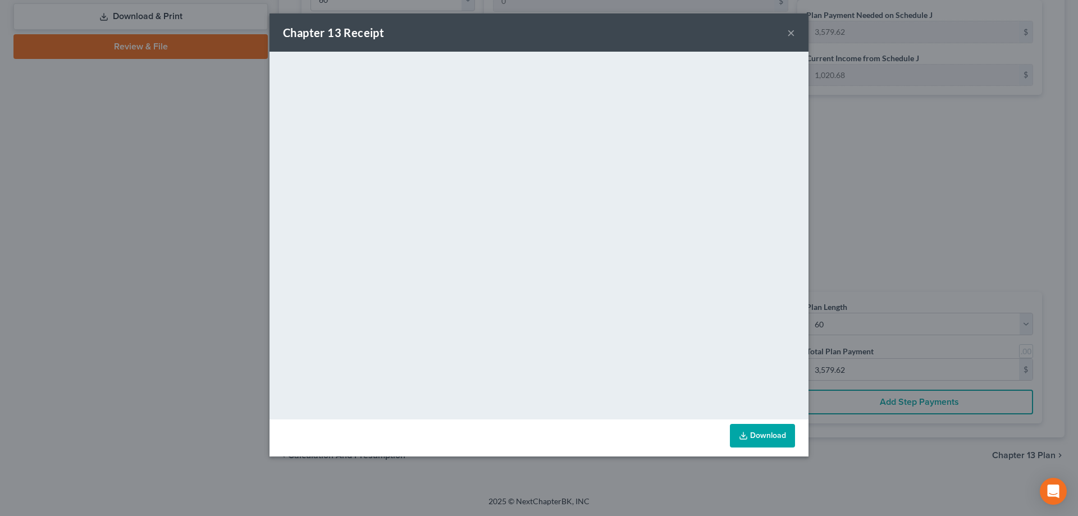
click at [794, 39] on button "×" at bounding box center [791, 32] width 8 height 13
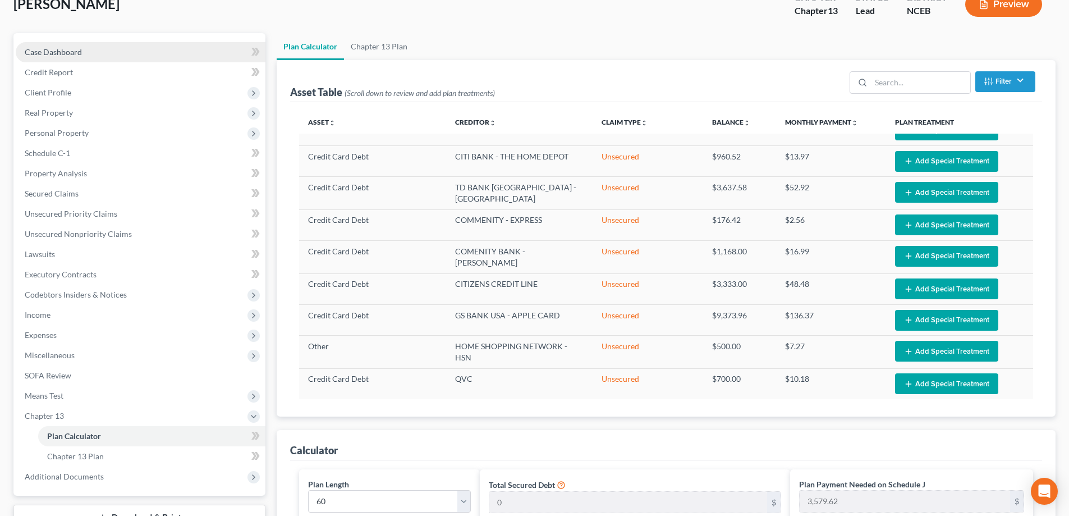
scroll to position [0, 0]
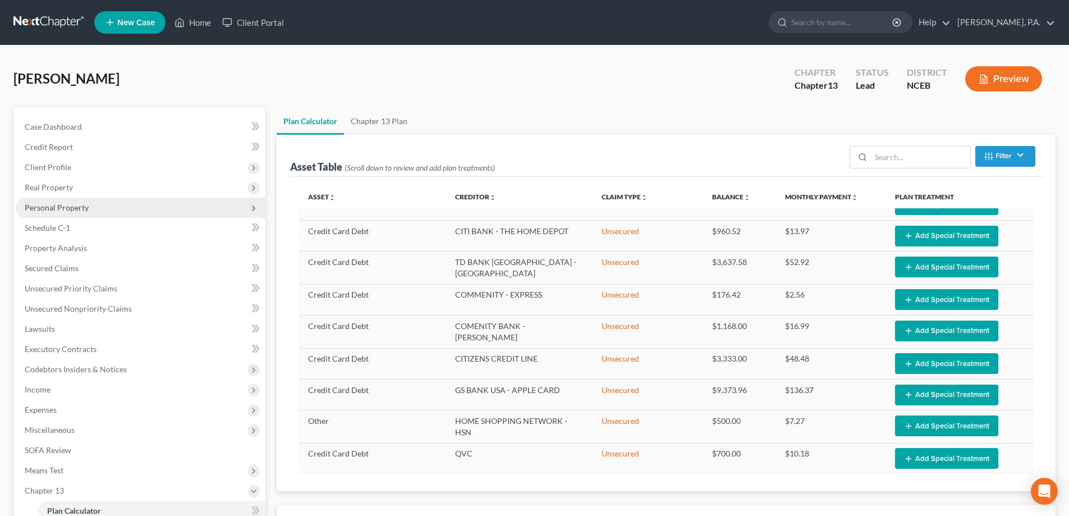
click at [88, 211] on span "Personal Property" at bounding box center [141, 208] width 250 height 20
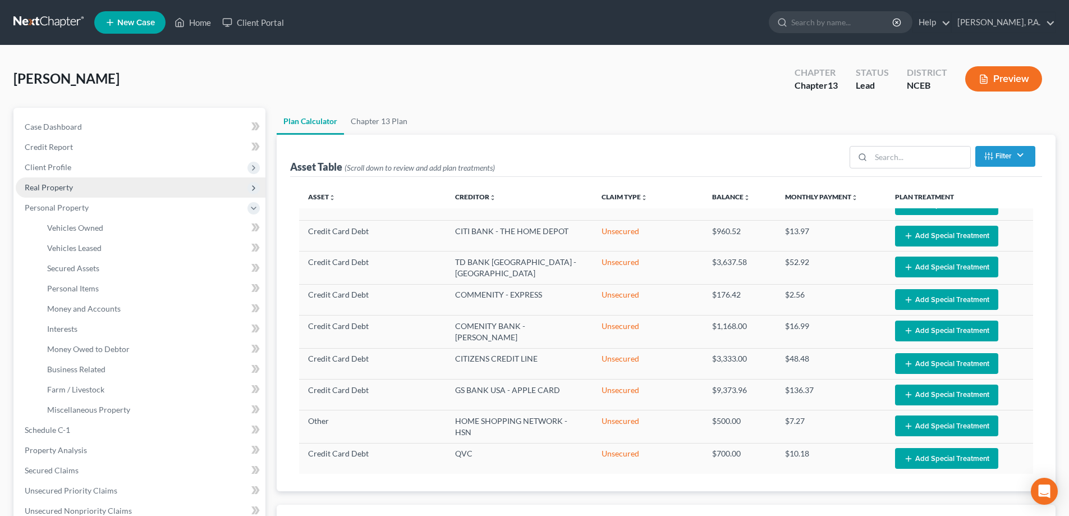
click at [71, 191] on span "Real Property" at bounding box center [49, 187] width 48 height 10
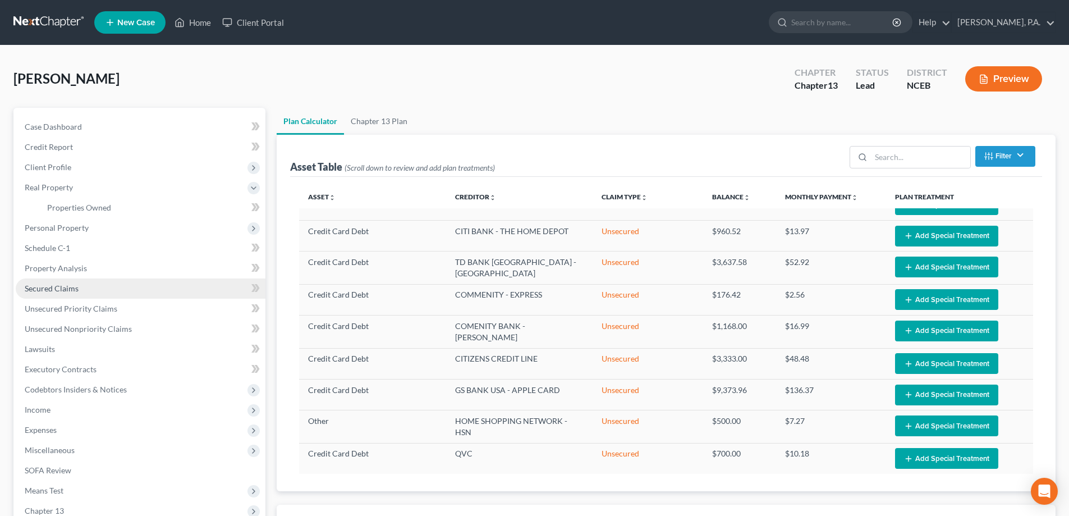
click at [96, 294] on link "Secured Claims" at bounding box center [141, 288] width 250 height 20
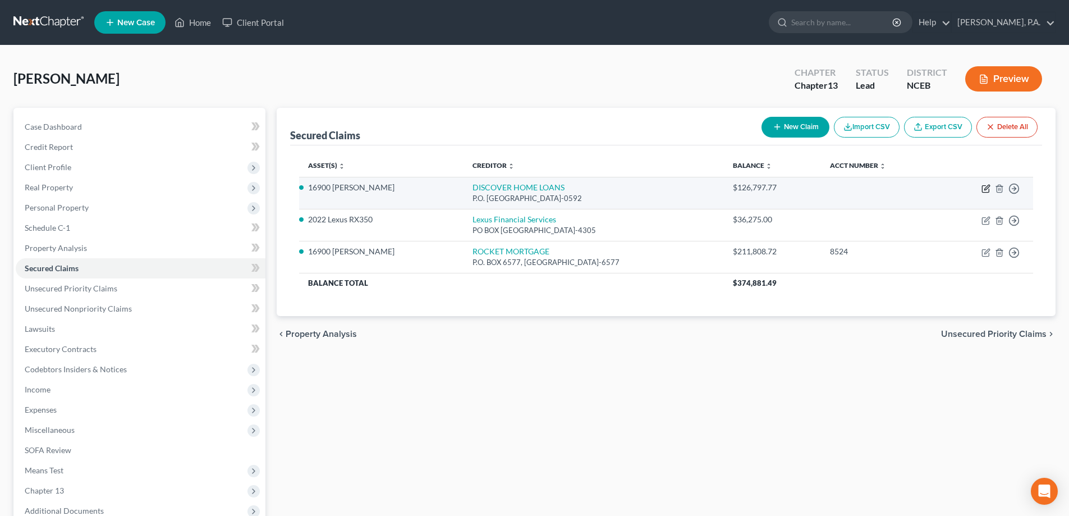
click at [986, 186] on icon "button" at bounding box center [985, 189] width 7 height 7
select select "45"
select select "2"
select select "0"
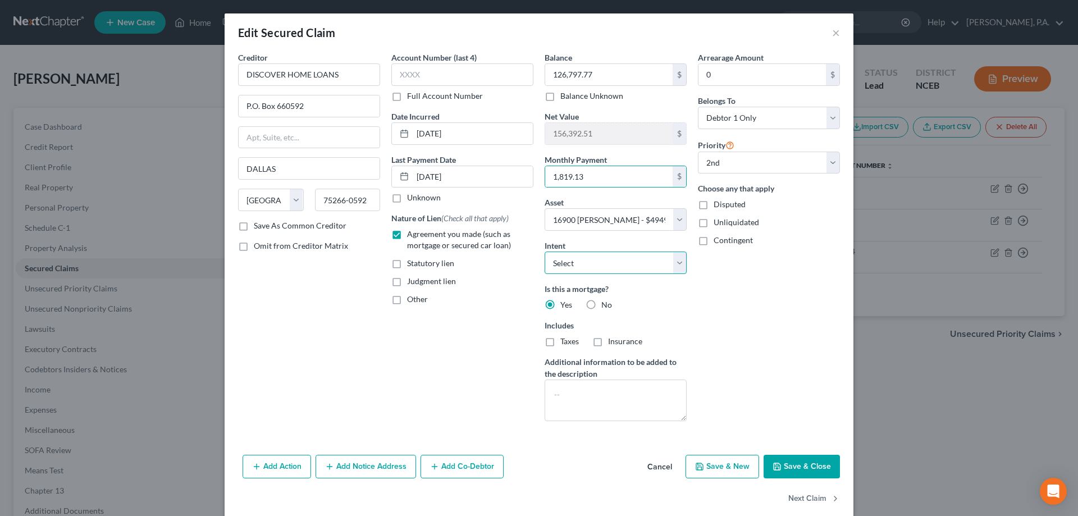
click at [593, 270] on select "Select Surrender Redeem Reaffirm Avoid Other" at bounding box center [615, 262] width 142 height 22
select select "2"
click at [544, 251] on select "Select Surrender Redeem Reaffirm Avoid Other" at bounding box center [615, 262] width 142 height 22
click at [703, 70] on input "0" at bounding box center [761, 74] width 127 height 21
paste input "5,757.39"
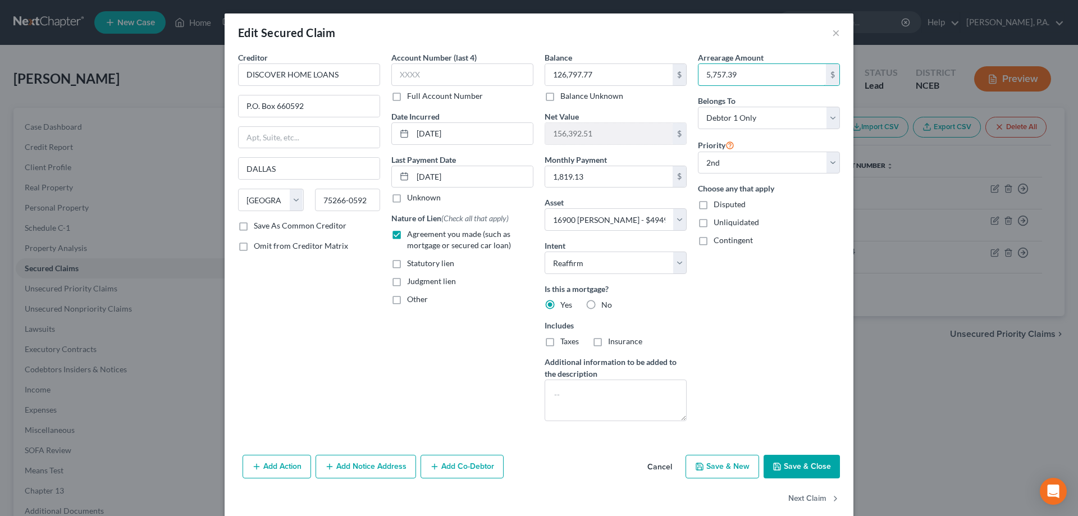
type input "5,757.39"
click at [806, 469] on button "Save & Close" at bounding box center [801, 467] width 76 height 24
select select
select select "1"
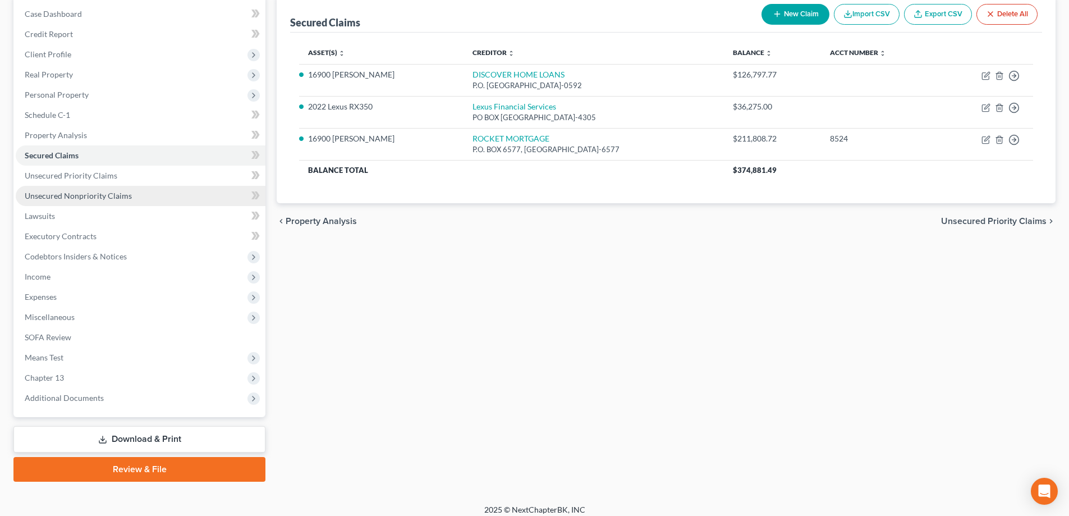
scroll to position [121, 0]
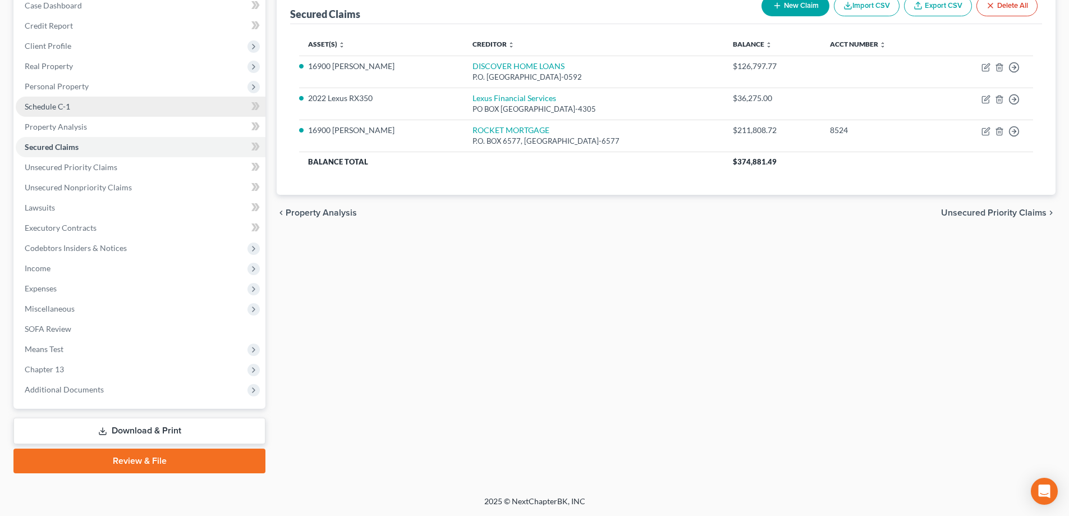
click at [133, 113] on link "Schedule C-1" at bounding box center [141, 107] width 250 height 20
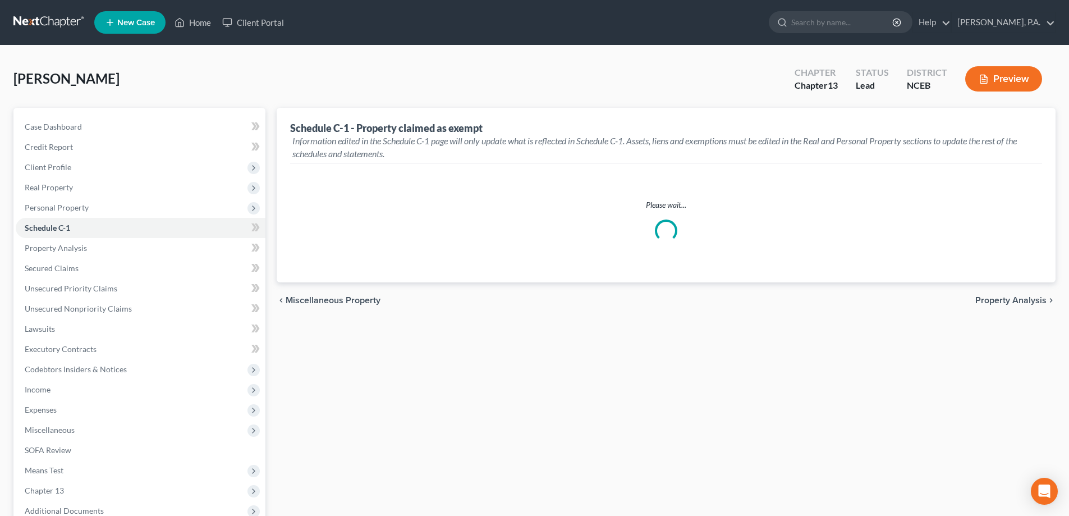
select select "Raleigh"
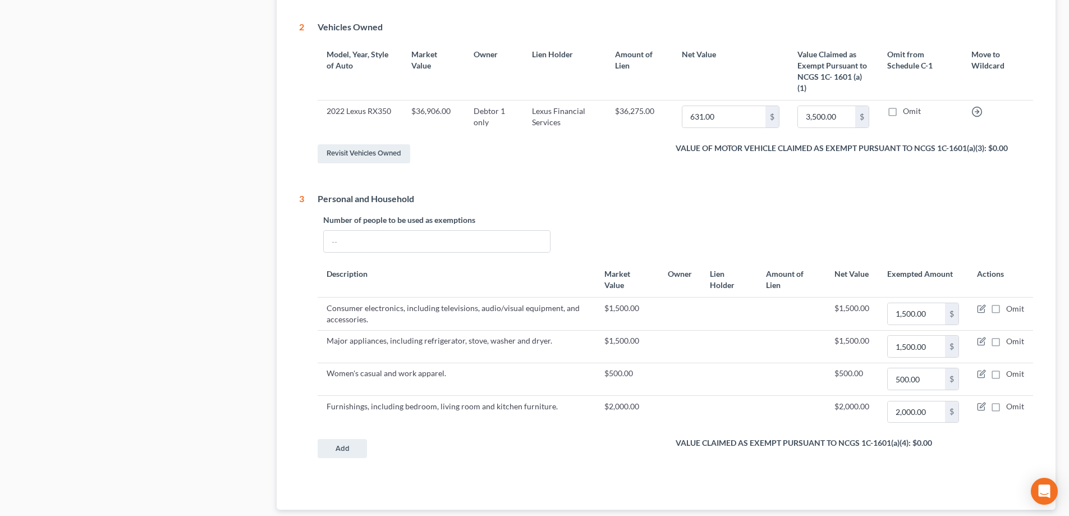
scroll to position [674, 0]
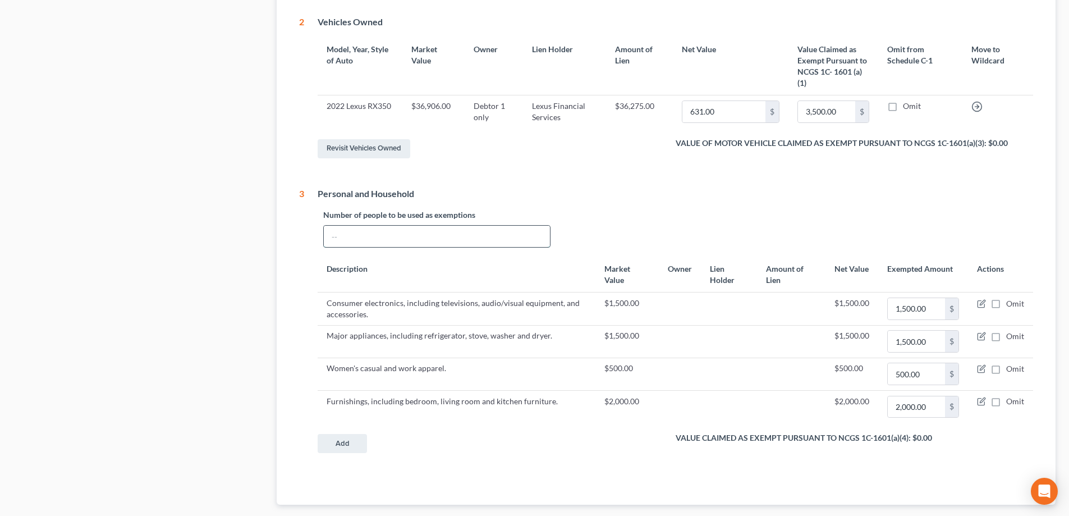
click at [495, 239] on input "text" at bounding box center [437, 236] width 226 height 21
type input "1"
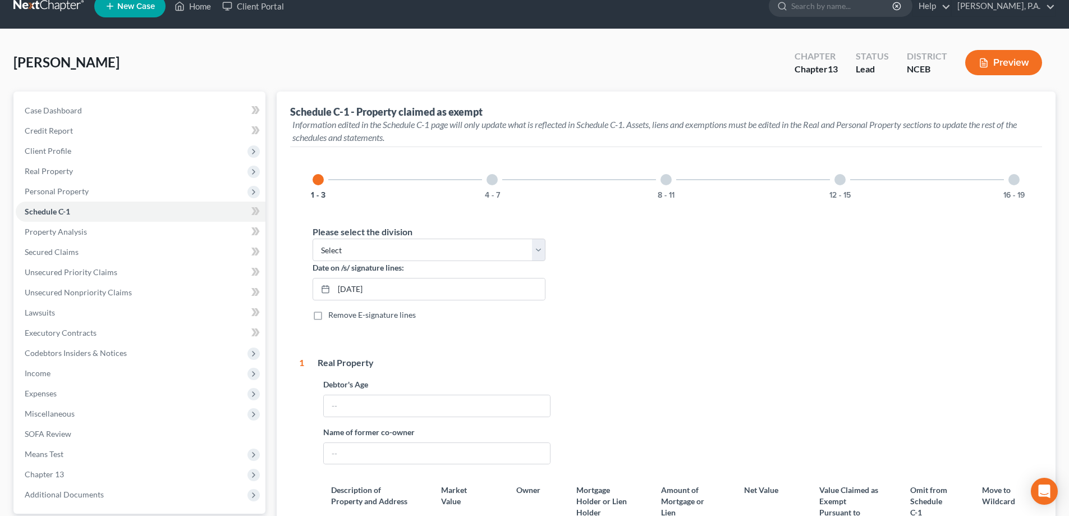
scroll to position [0, 0]
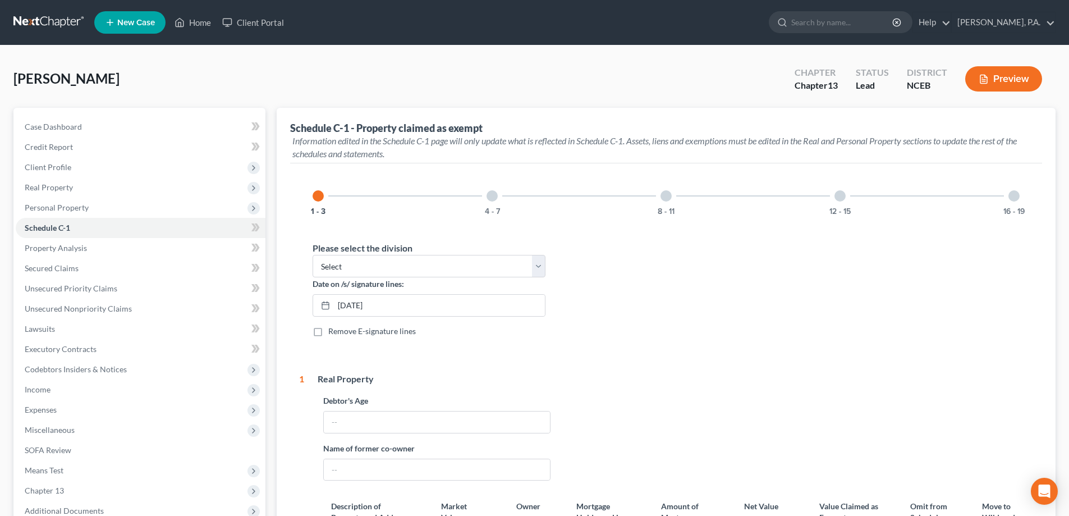
click at [501, 204] on div "4 - 7" at bounding box center [492, 196] width 38 height 38
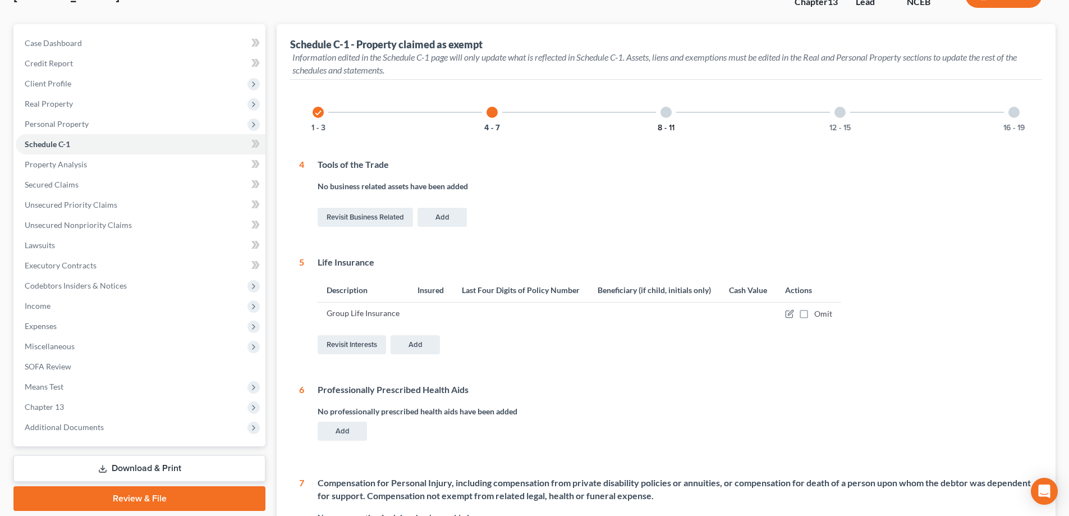
scroll to position [74, 0]
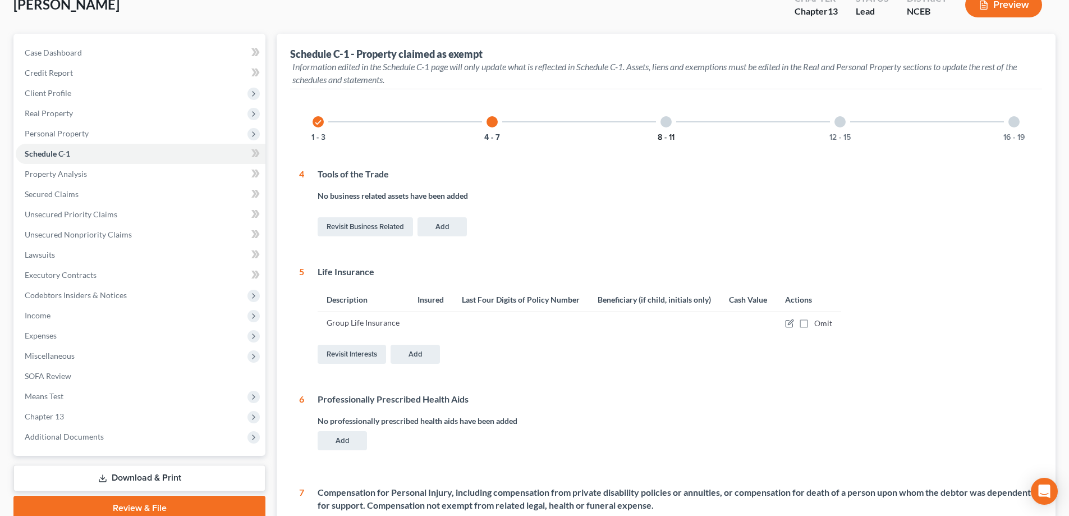
click at [665, 136] on button "8 - 11" at bounding box center [666, 138] width 17 height 8
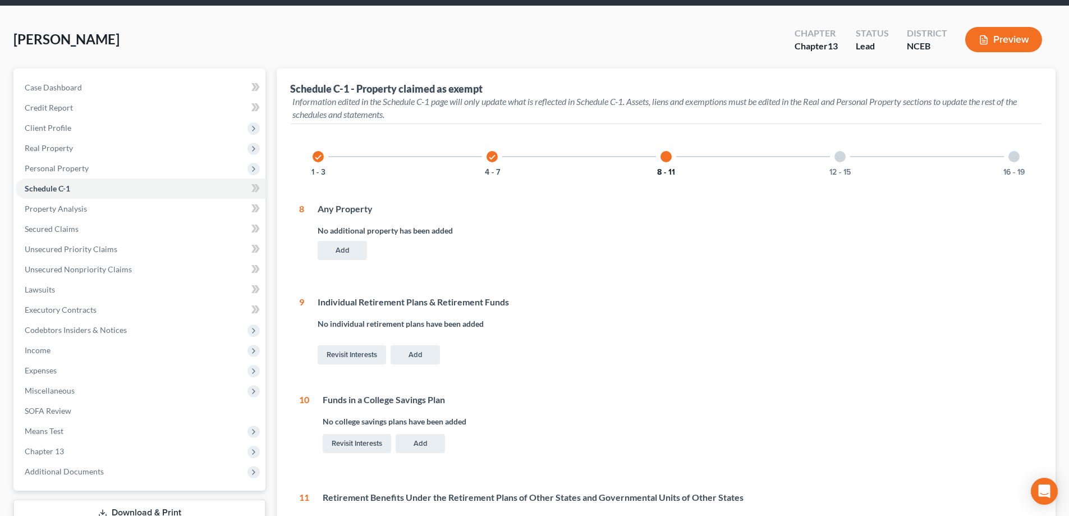
scroll to position [36, 0]
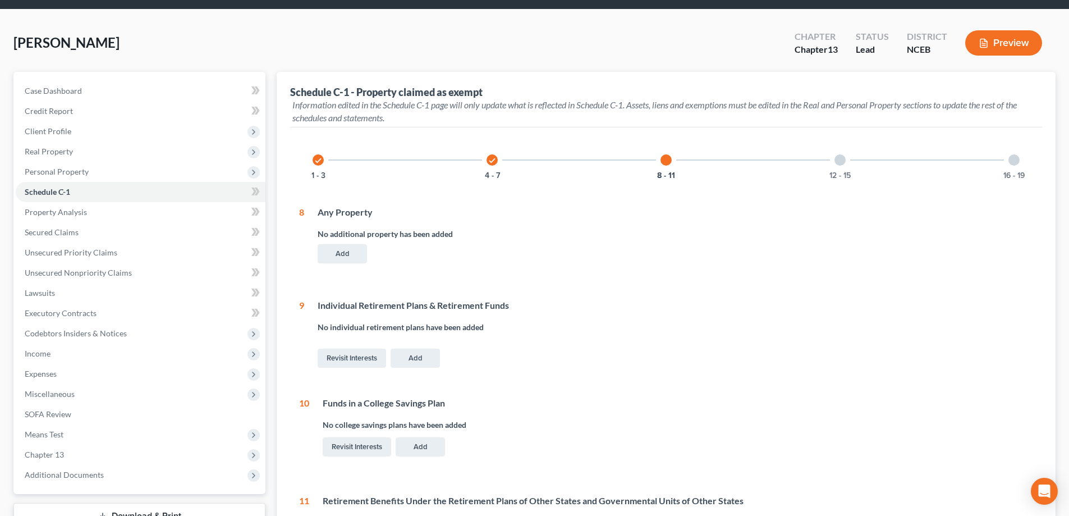
click at [839, 170] on div "12 - 15" at bounding box center [840, 160] width 38 height 38
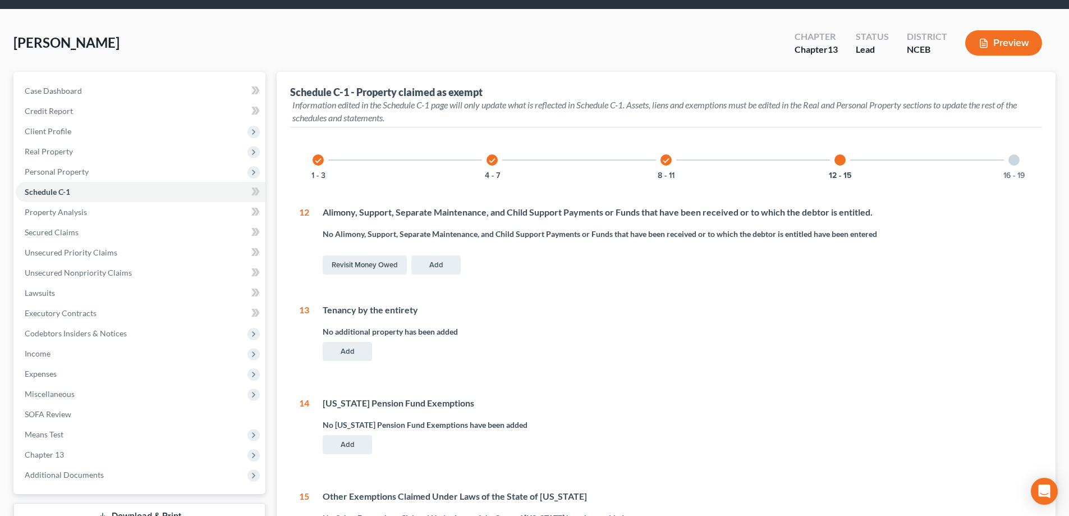
click at [1002, 171] on div "16 - 19" at bounding box center [1014, 160] width 38 height 38
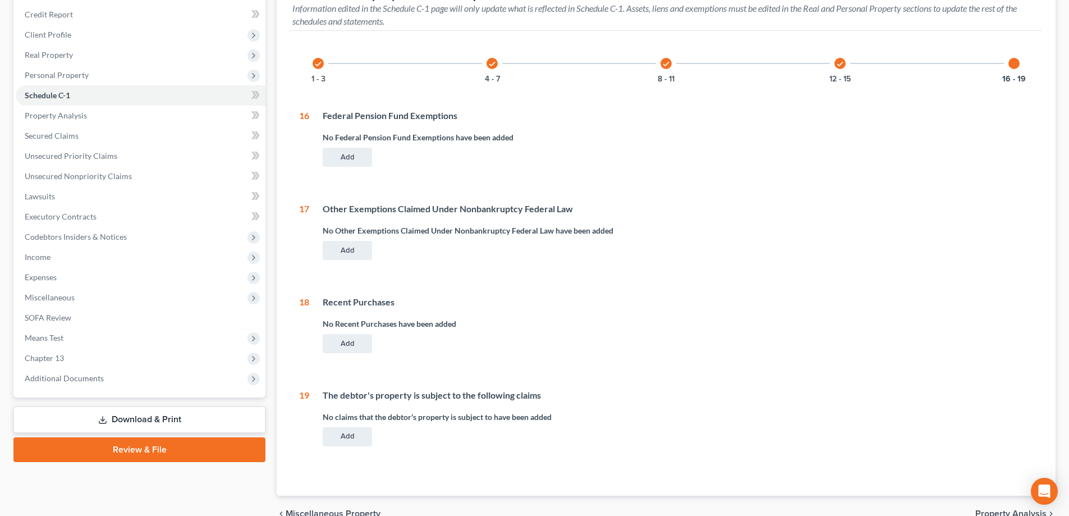
scroll to position [191, 0]
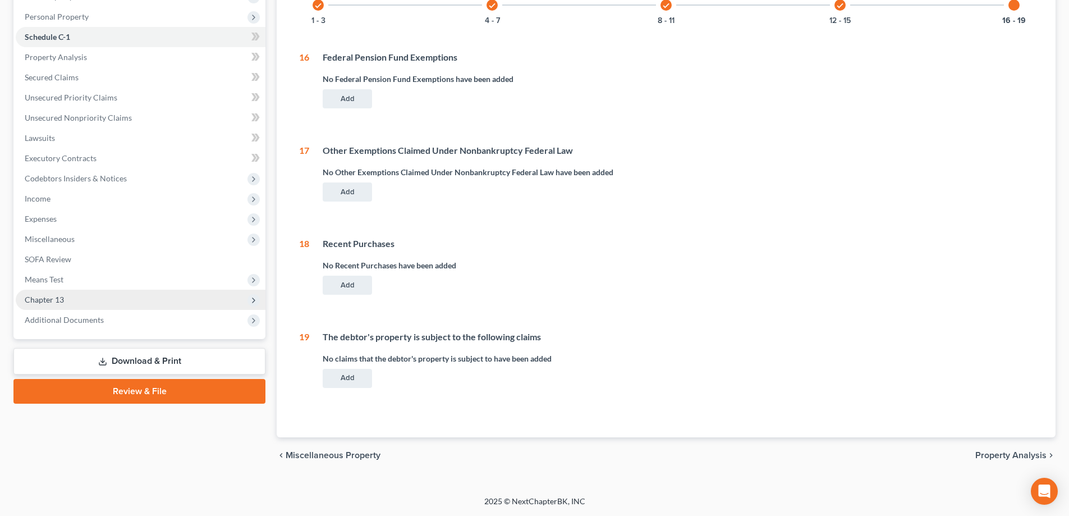
click at [168, 306] on span "Chapter 13" at bounding box center [141, 300] width 250 height 20
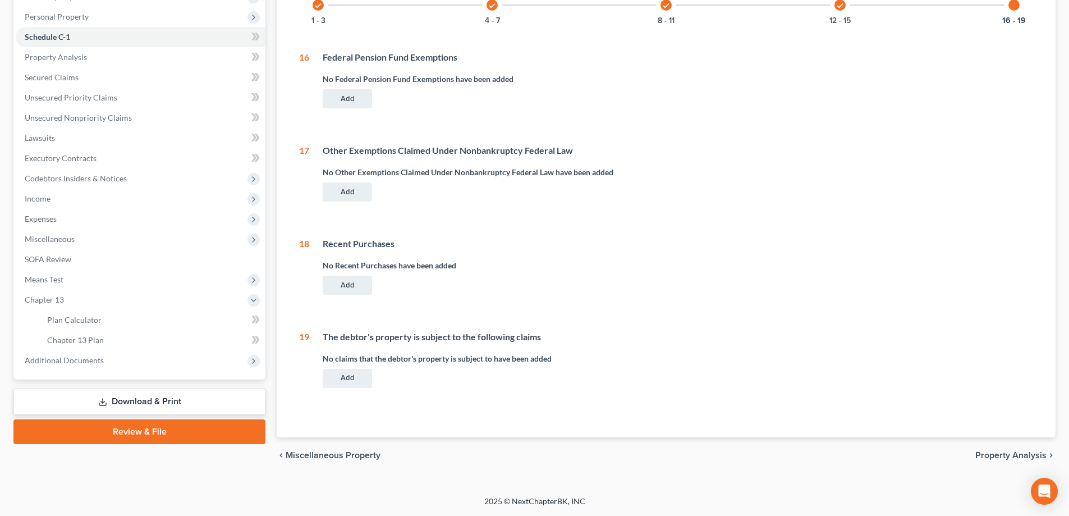
click at [204, 404] on link "Download & Print" at bounding box center [139, 401] width 252 height 26
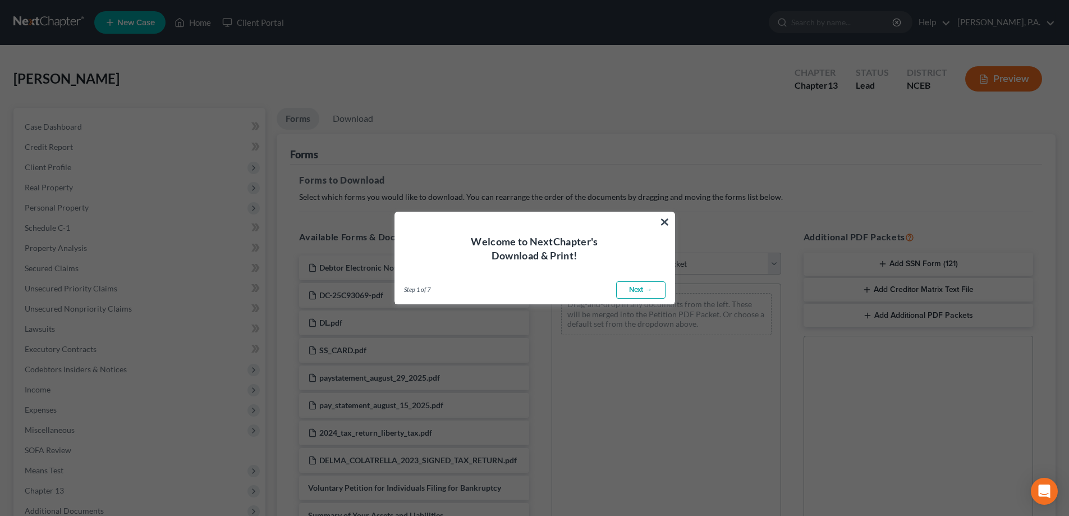
click at [647, 295] on link "Next →" at bounding box center [640, 290] width 49 height 18
select select "0"
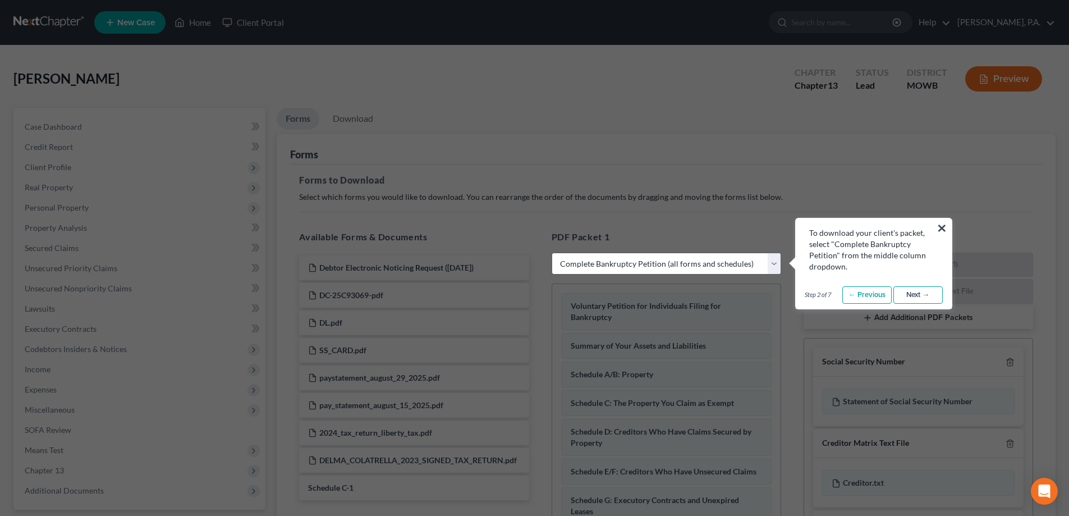
click at [922, 291] on link "Next →" at bounding box center [918, 295] width 49 height 18
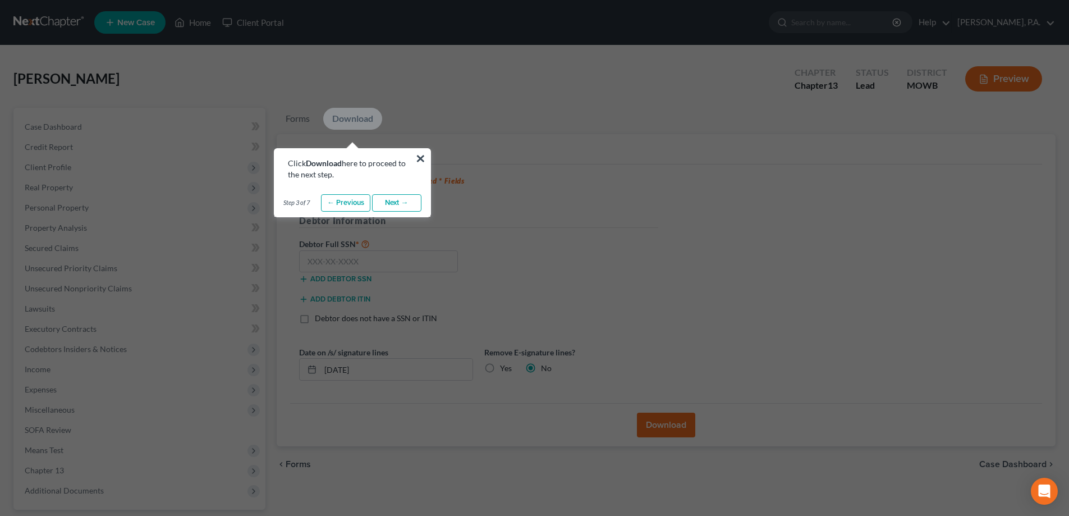
click at [419, 155] on button "×" at bounding box center [420, 158] width 11 height 18
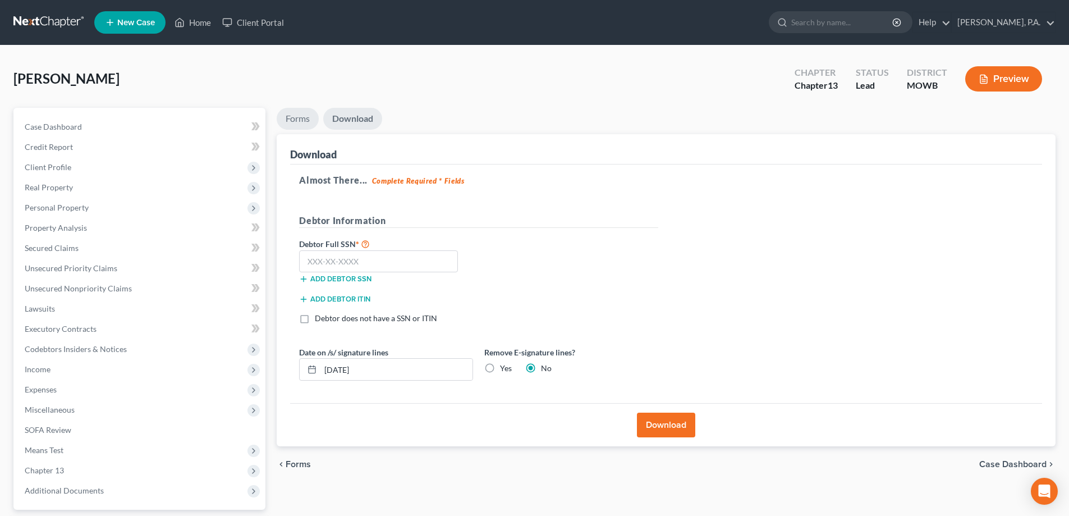
click at [300, 126] on link "Forms" at bounding box center [298, 119] width 42 height 22
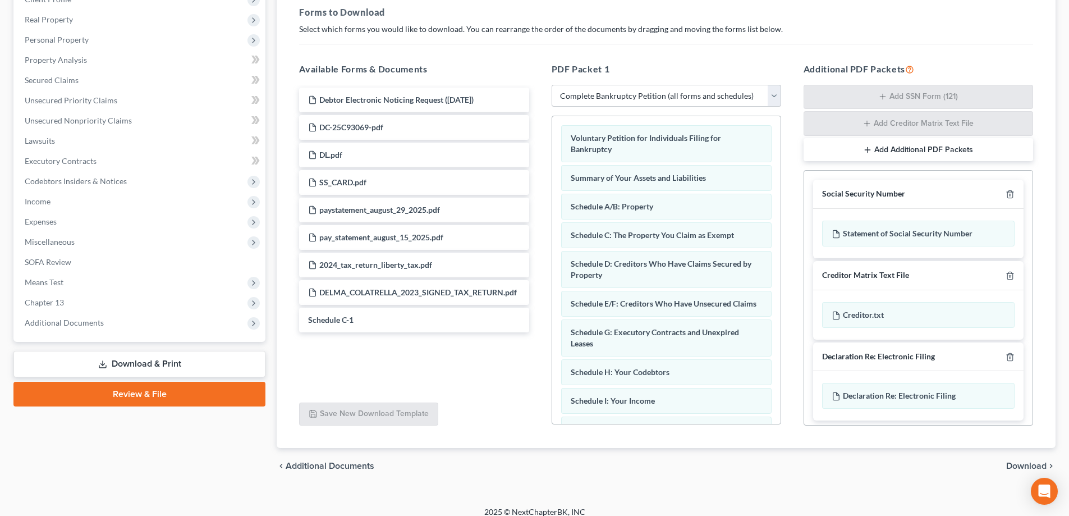
scroll to position [168, 0]
click at [1001, 356] on div at bounding box center [1007, 356] width 13 height 11
click at [1006, 352] on icon "button" at bounding box center [1010, 356] width 9 height 9
click at [1006, 277] on icon "button" at bounding box center [1010, 275] width 9 height 9
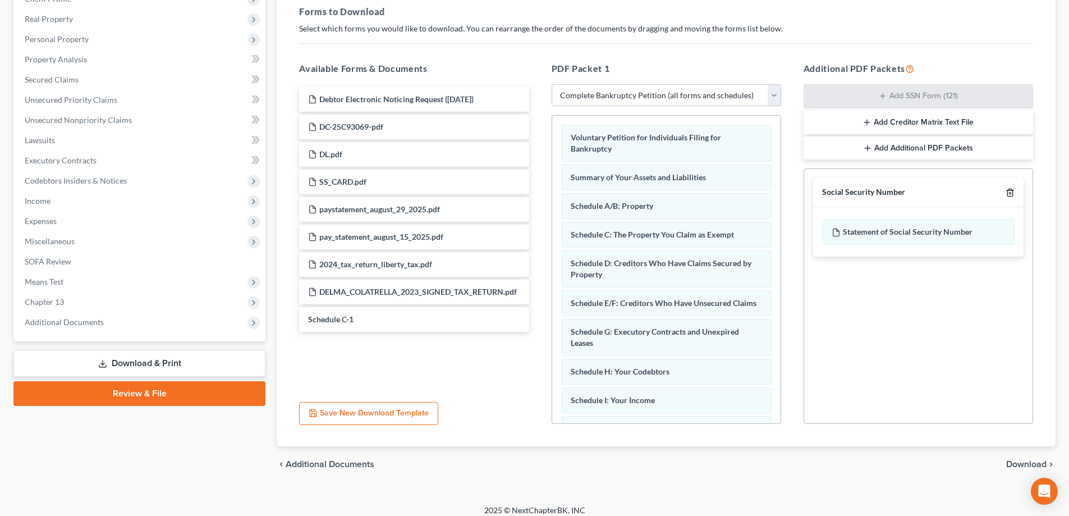
click at [1010, 190] on polyline "button" at bounding box center [1010, 190] width 7 height 0
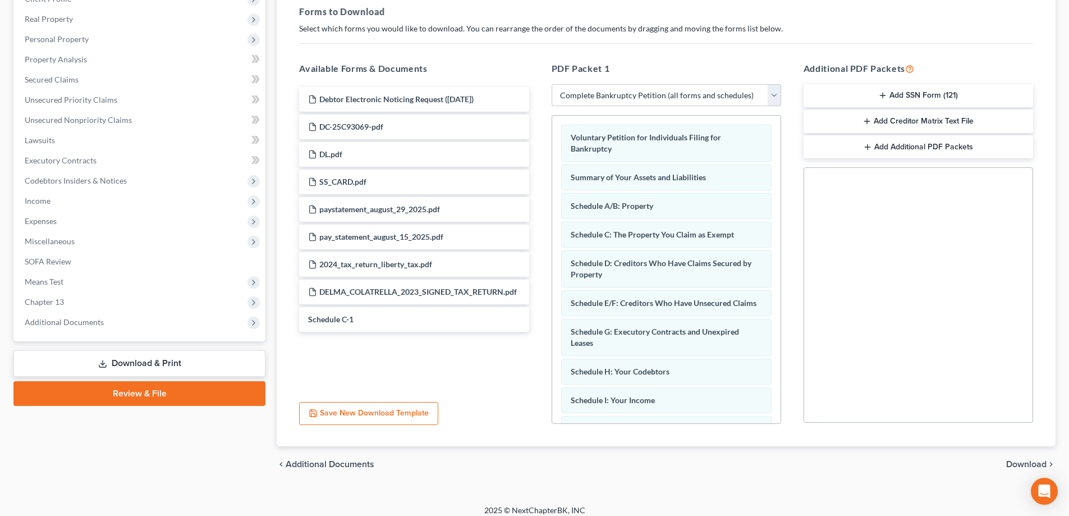
click at [772, 90] on select "Choose Default Petition PDF Packet Complete Bankruptcy Petition (all forms and …" at bounding box center [667, 95] width 230 height 22
click at [552, 84] on select "Choose Default Petition PDF Packet Complete Bankruptcy Petition (all forms and …" at bounding box center [667, 95] width 230 height 22
click at [747, 93] on select "Choose Default Petition PDF Packet Complete Bankruptcy Petition (all forms and …" at bounding box center [667, 95] width 230 height 22
click at [747, 94] on select "Choose Default Petition PDF Packet Complete Bankruptcy Petition (all forms and …" at bounding box center [667, 95] width 230 height 22
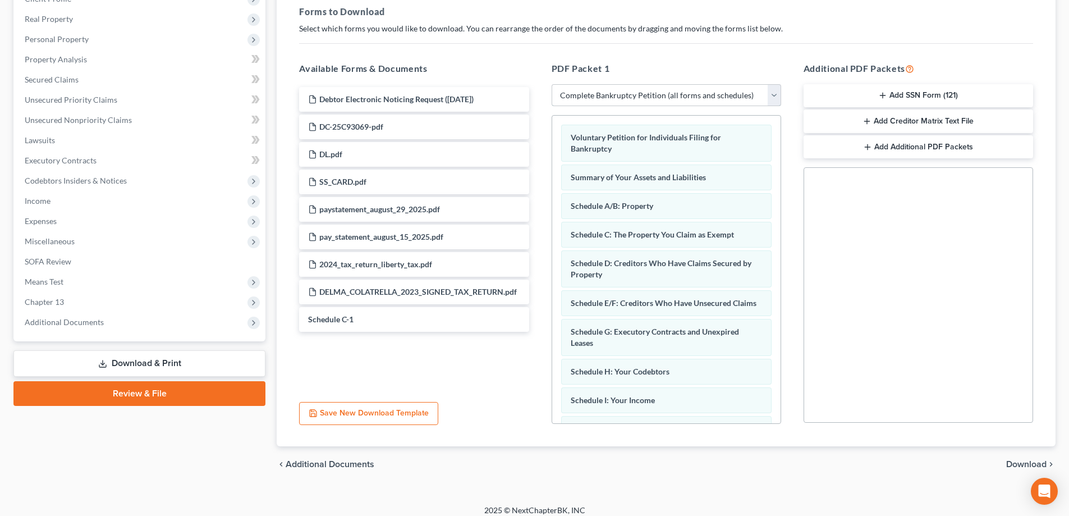
click at [747, 94] on select "Choose Default Petition PDF Packet Complete Bankruptcy Petition (all forms and …" at bounding box center [667, 95] width 230 height 22
click at [776, 95] on select "Choose Default Petition PDF Packet Complete Bankruptcy Petition (all forms and …" at bounding box center [667, 95] width 230 height 22
click at [552, 84] on select "Choose Default Petition PDF Packet Complete Bankruptcy Petition (all forms and …" at bounding box center [667, 95] width 230 height 22
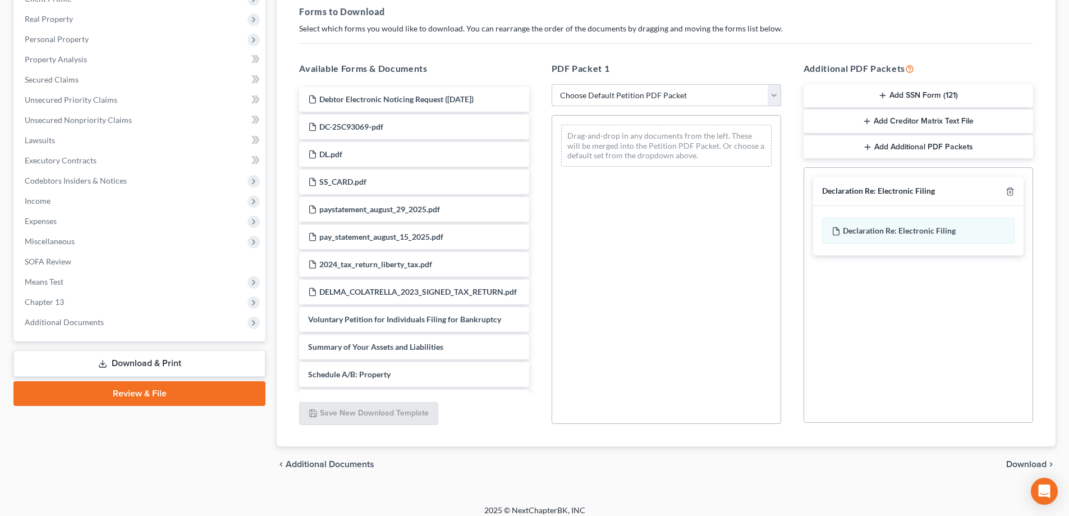
click at [749, 93] on select "Choose Default Petition PDF Packet Complete Bankruptcy Petition (all forms and …" at bounding box center [667, 95] width 230 height 22
select select "0"
click at [552, 84] on select "Choose Default Petition PDF Packet Complete Bankruptcy Petition (all forms and …" at bounding box center [667, 95] width 230 height 22
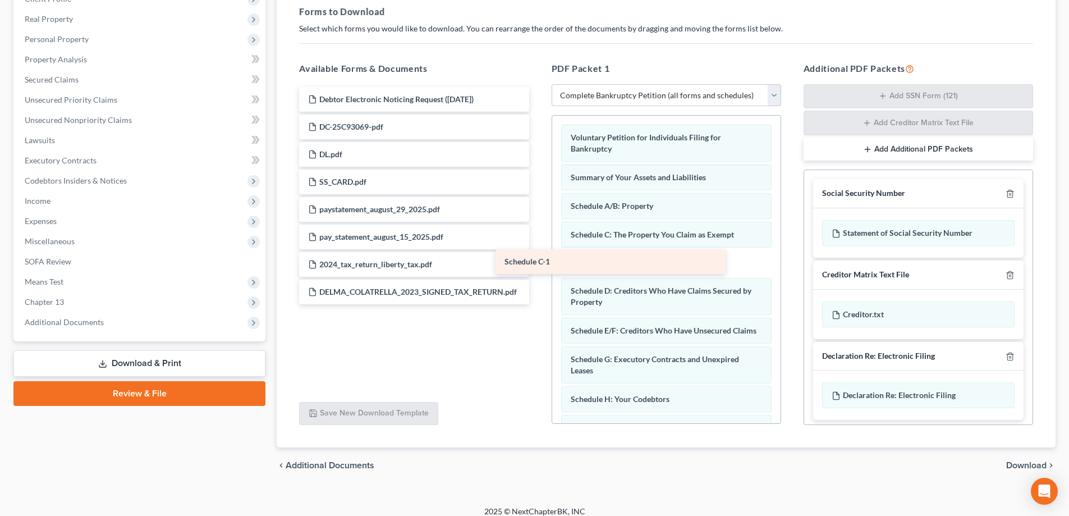
drag, startPoint x: 463, startPoint y: 309, endPoint x: 658, endPoint y: 251, distance: 203.7
click at [538, 251] on div "Schedule C-1 Debtor Electronic Noticing Request ([DATE]) DC-25C93069-pdf DL.pdf…" at bounding box center [414, 195] width 248 height 217
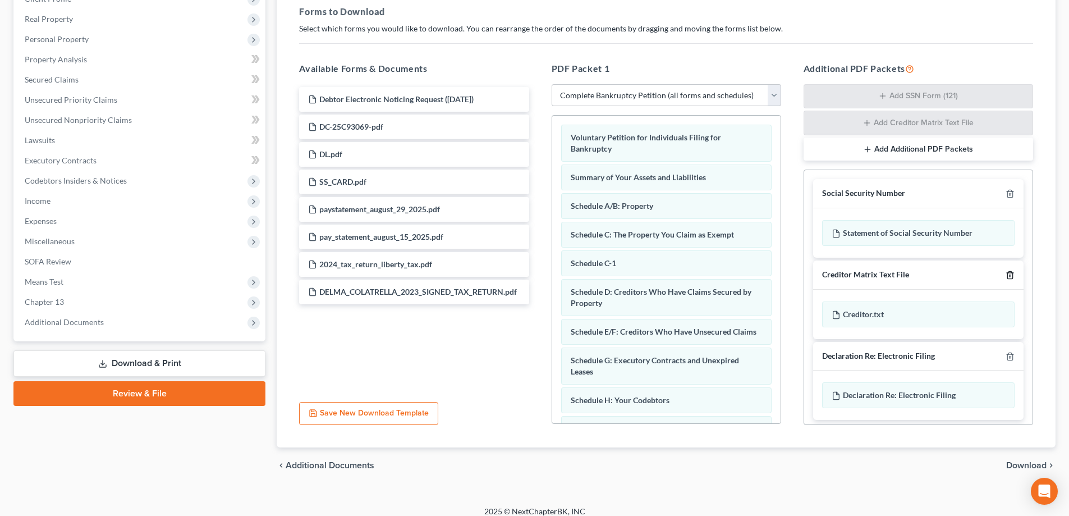
click at [1010, 276] on line "button" at bounding box center [1010, 275] width 0 height 2
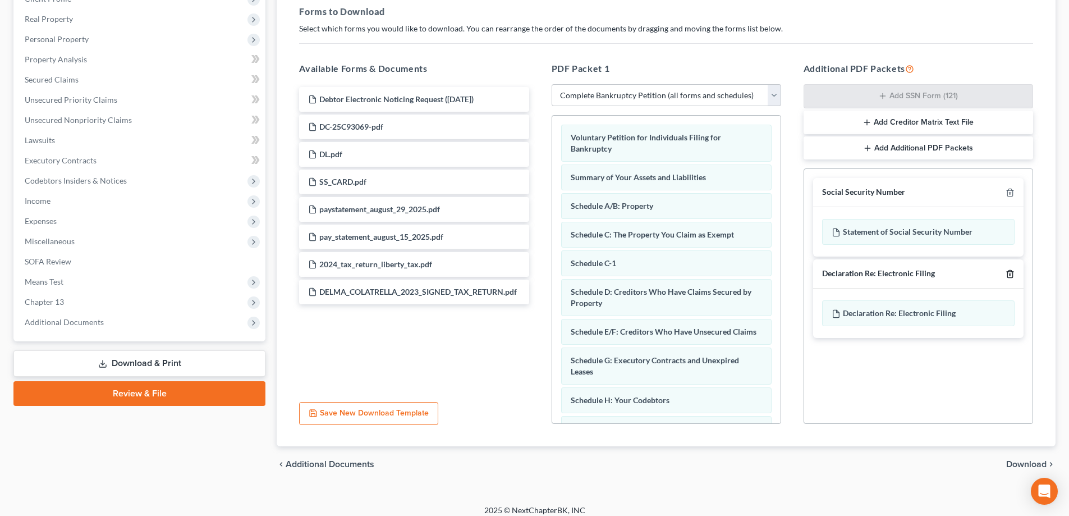
click at [1014, 273] on icon "button" at bounding box center [1010, 273] width 9 height 9
click at [471, 432] on div "Available Forms & Documents Debtor Electronic Noticing Request (09/18/2025) DC-…" at bounding box center [414, 243] width 252 height 381
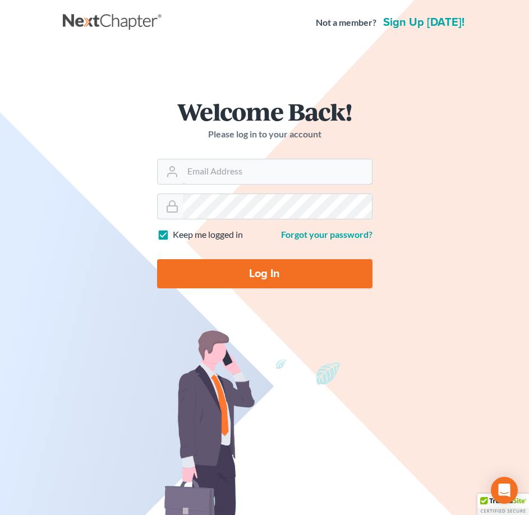
type input "[PERSON_NAME][EMAIL_ADDRESS][DOMAIN_NAME]"
click at [287, 280] on input "Log In" at bounding box center [265, 273] width 216 height 29
type input "Thinking..."
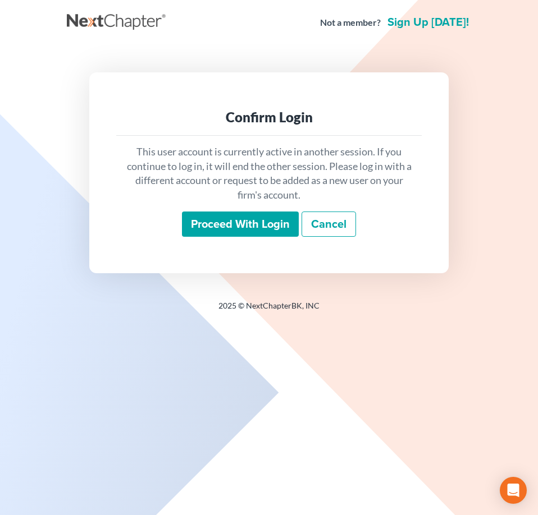
click at [204, 221] on input "Proceed with login" at bounding box center [240, 225] width 117 height 26
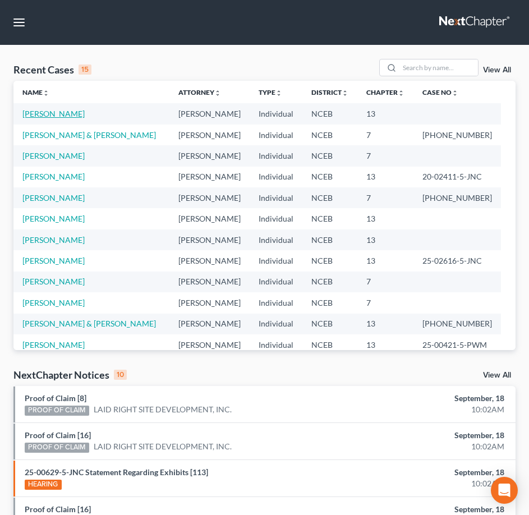
click at [49, 116] on link "[PERSON_NAME]" at bounding box center [53, 114] width 62 height 10
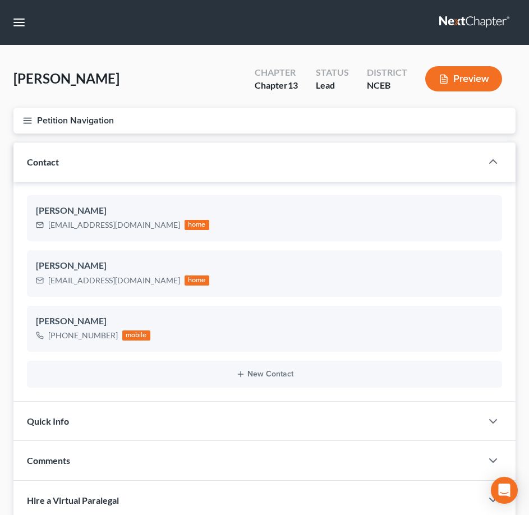
click at [23, 120] on icon "button" at bounding box center [27, 121] width 10 height 10
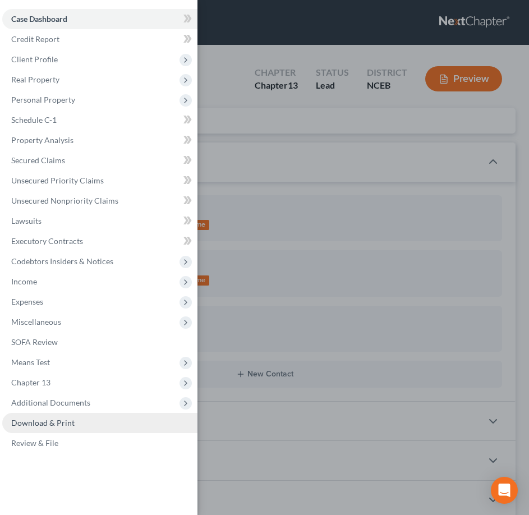
click at [114, 429] on link "Download & Print" at bounding box center [99, 423] width 195 height 20
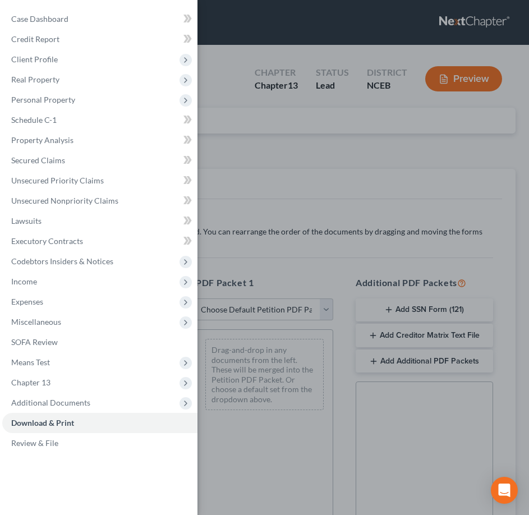
click at [246, 166] on div "Case Dashboard Payments Invoices Payments Payments Credit Report Client Profile" at bounding box center [264, 257] width 529 height 515
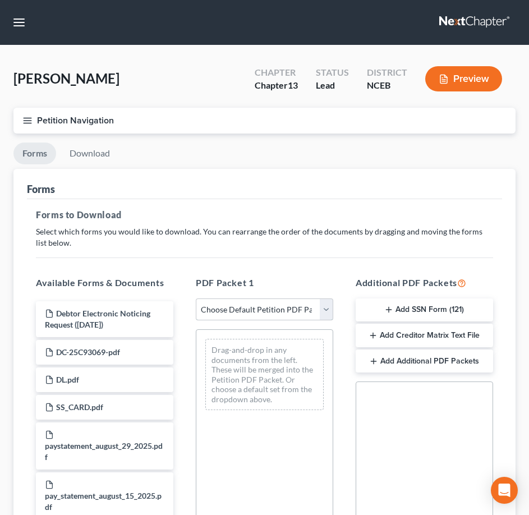
click at [317, 308] on select "Choose Default Petition PDF Packet Complete Bankruptcy Petition (all forms and …" at bounding box center [265, 310] width 138 height 22
select select "0"
click at [196, 299] on select "Choose Default Petition PDF Packet Complete Bankruptcy Petition (all forms and …" at bounding box center [265, 310] width 138 height 22
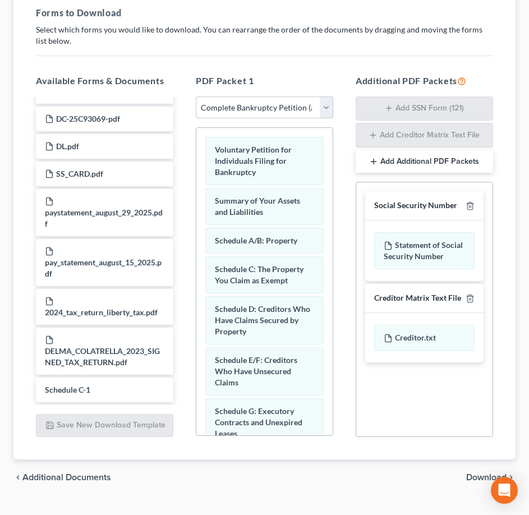
scroll to position [206, 0]
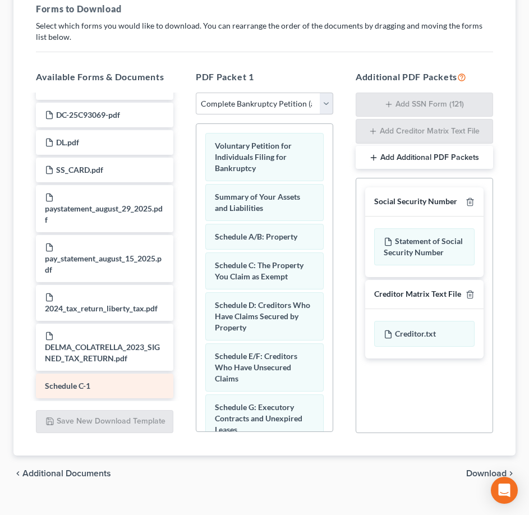
click at [111, 386] on div "Schedule C-1" at bounding box center [105, 386] width 138 height 25
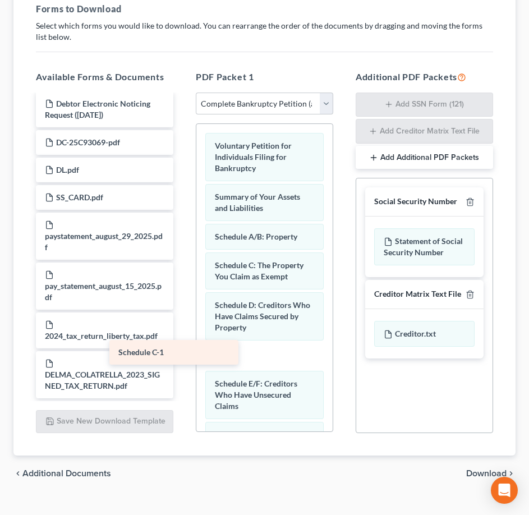
scroll to position [15, 0]
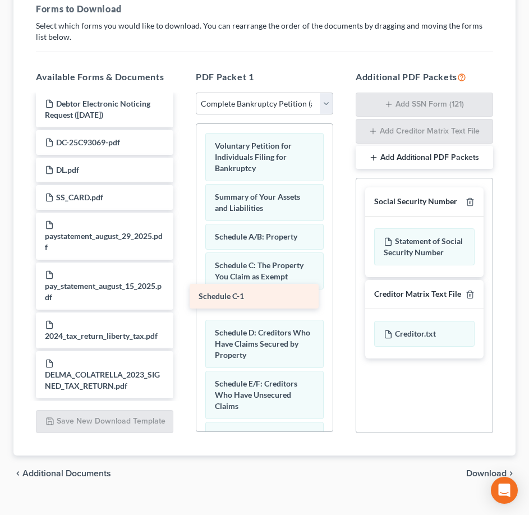
drag, startPoint x: 113, startPoint y: 385, endPoint x: 265, endPoint y: 296, distance: 176.1
click at [182, 296] on div "Schedule C-1 Debtor Electronic Noticing Request ([DATE]) DC-25C93069-pdf DL.pdf…" at bounding box center [104, 244] width 155 height 307
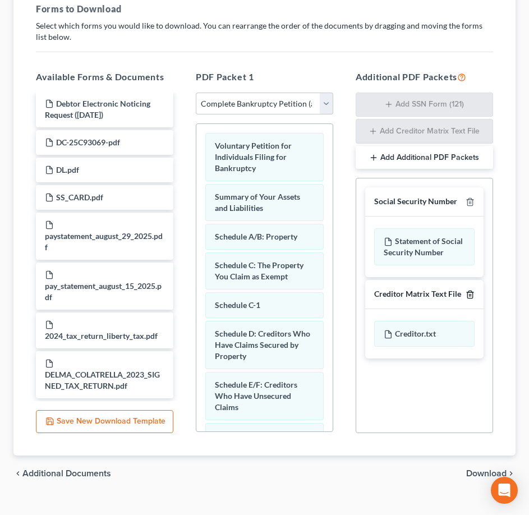
click at [468, 296] on icon "button" at bounding box center [470, 294] width 9 height 9
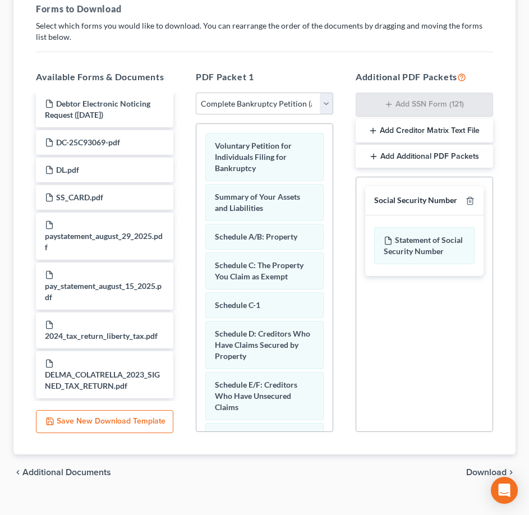
click at [489, 470] on span "Download" at bounding box center [486, 472] width 40 height 9
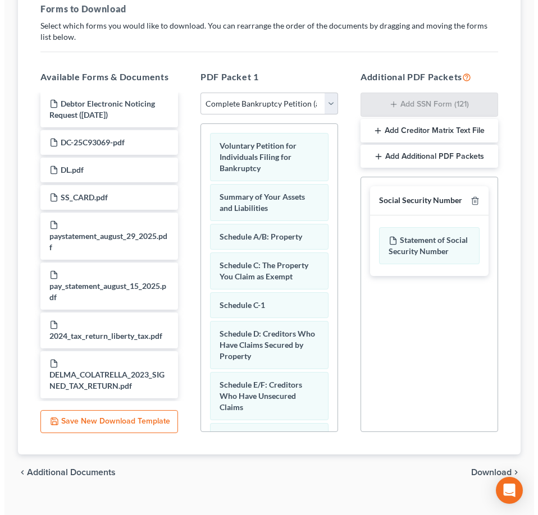
scroll to position [24, 0]
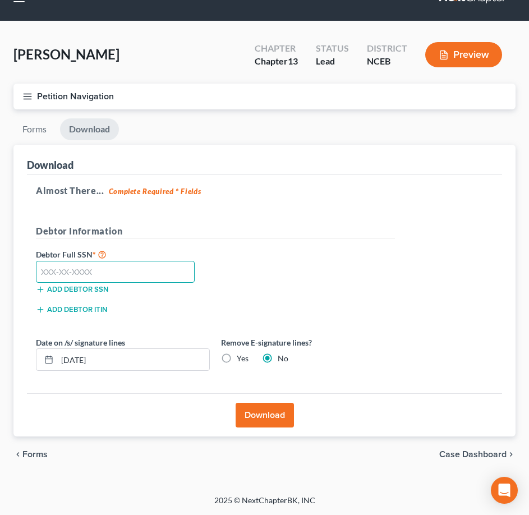
click at [147, 274] on input "text" at bounding box center [115, 272] width 159 height 22
type input "150-72-1194"
click at [273, 419] on button "Download" at bounding box center [265, 415] width 58 height 25
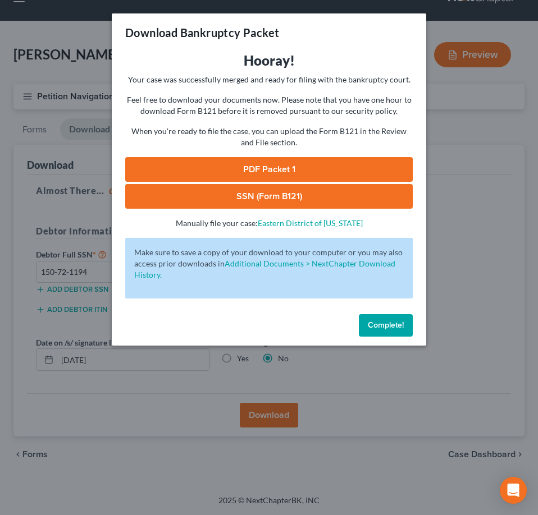
click at [244, 167] on link "PDF Packet 1" at bounding box center [268, 169] width 287 height 25
click at [286, 194] on link "SSN (Form B121)" at bounding box center [268, 196] width 287 height 25
